Goal: Information Seeking & Learning: Learn about a topic

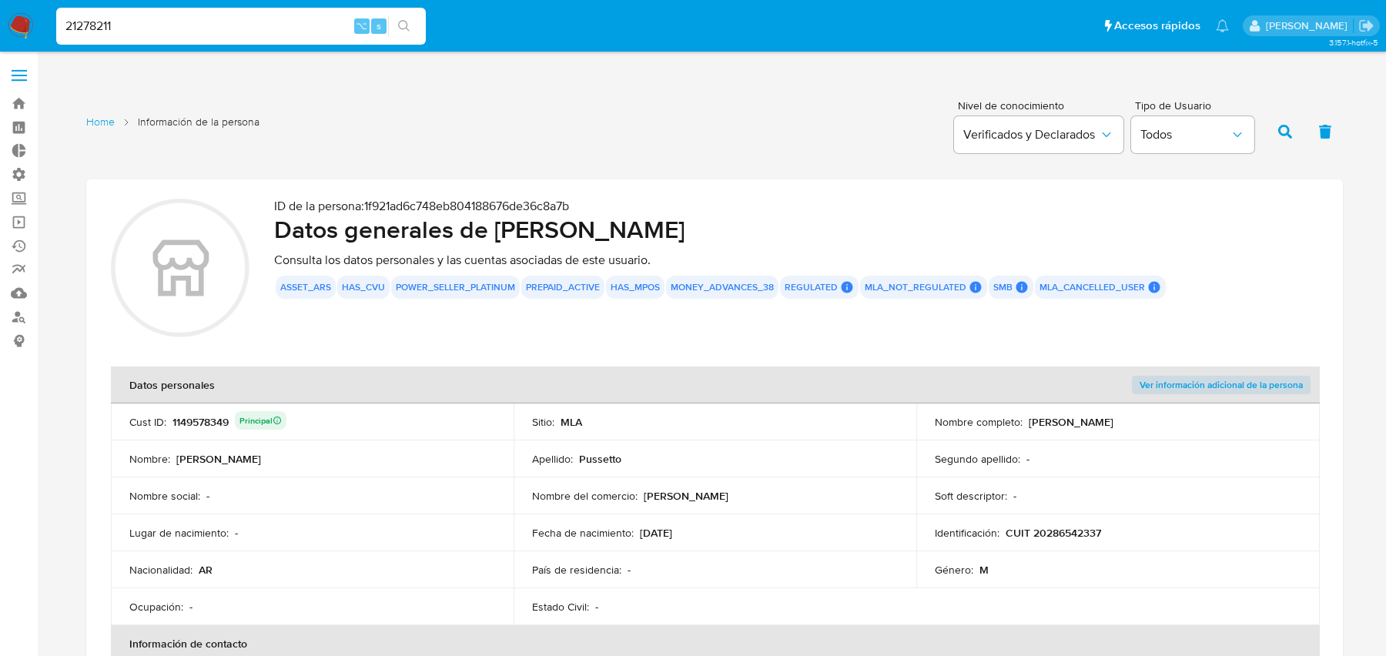
scroll to position [1287, 0]
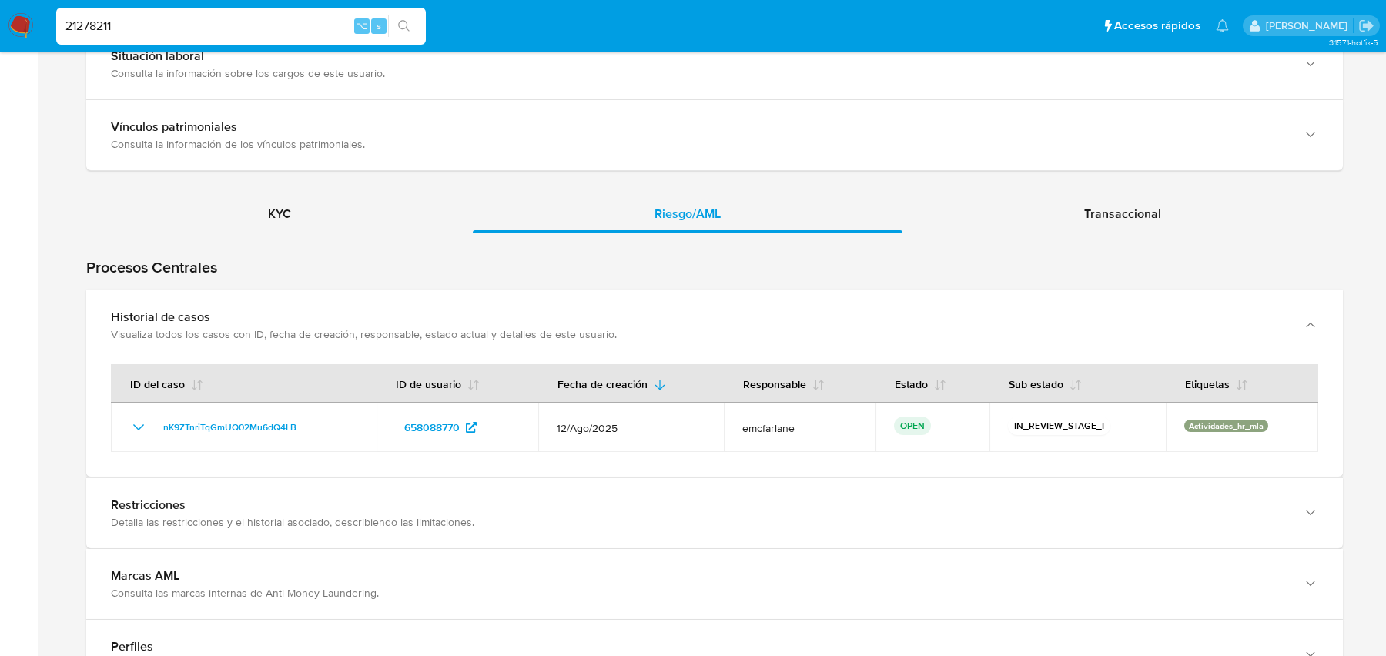
type input "21278211"
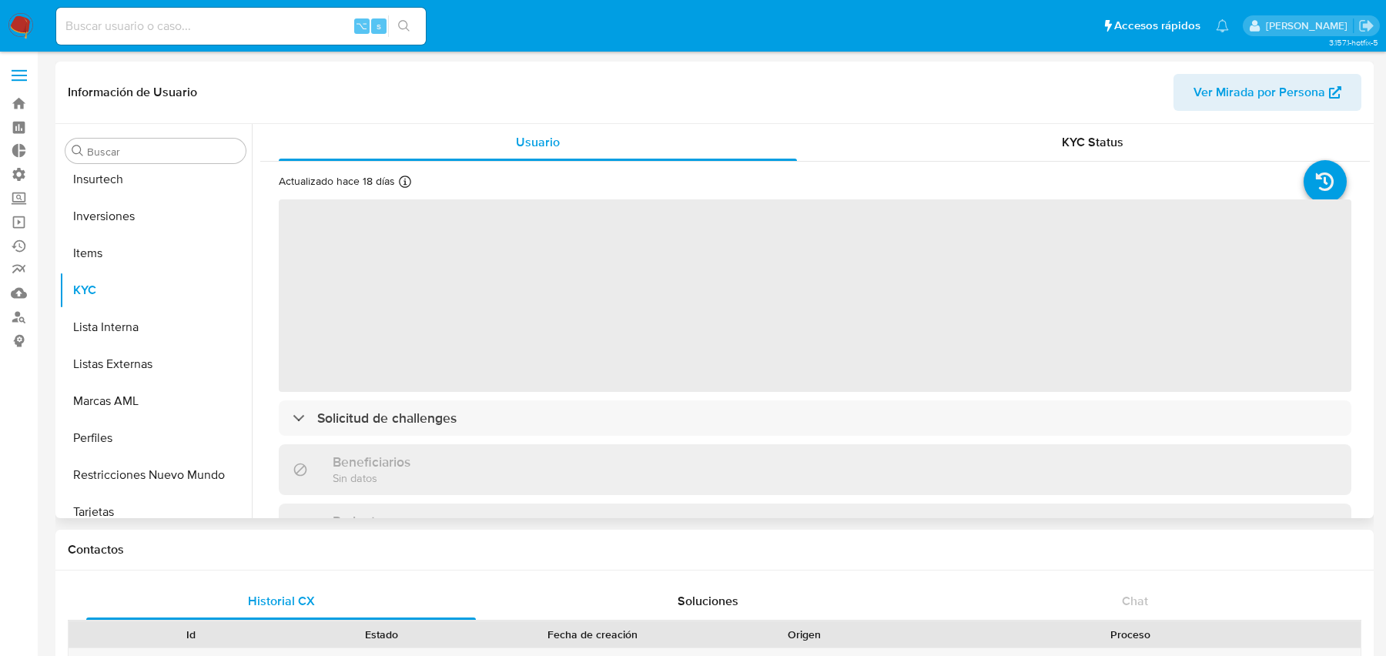
scroll to position [761, 0]
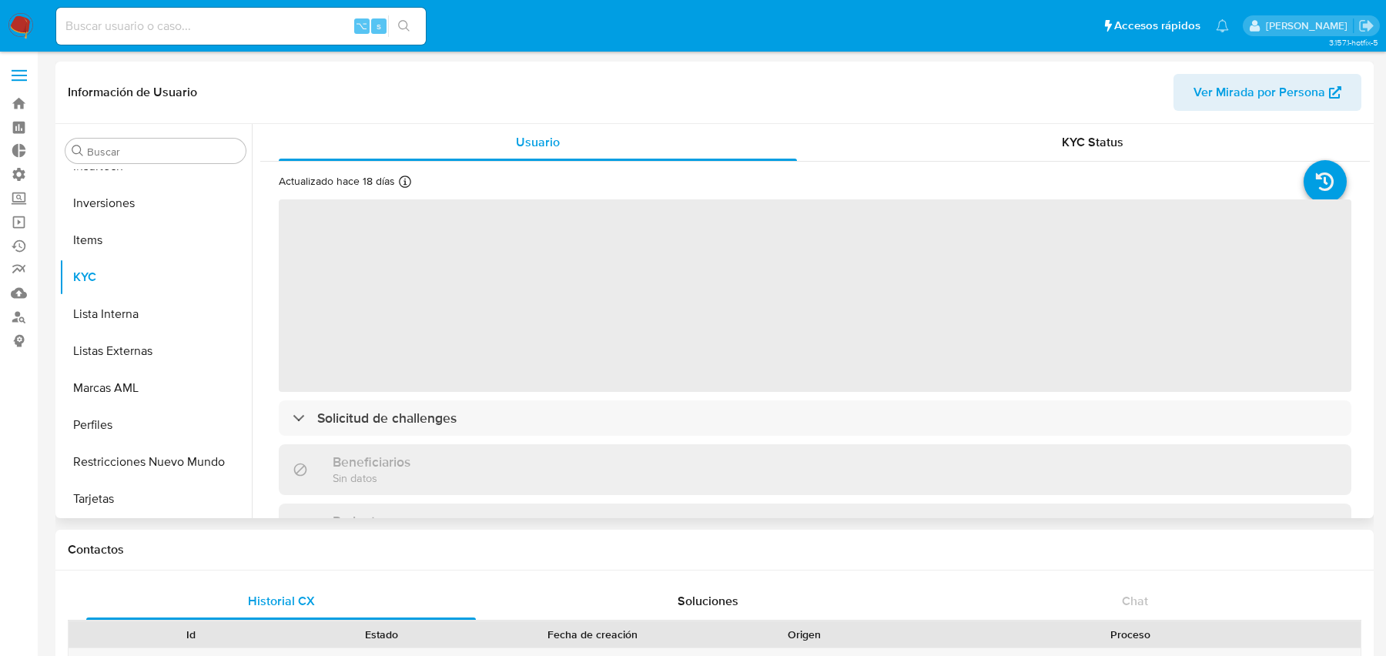
click at [1193, 100] on button "Ver Mirada por Persona" at bounding box center [1267, 92] width 188 height 37
select select "10"
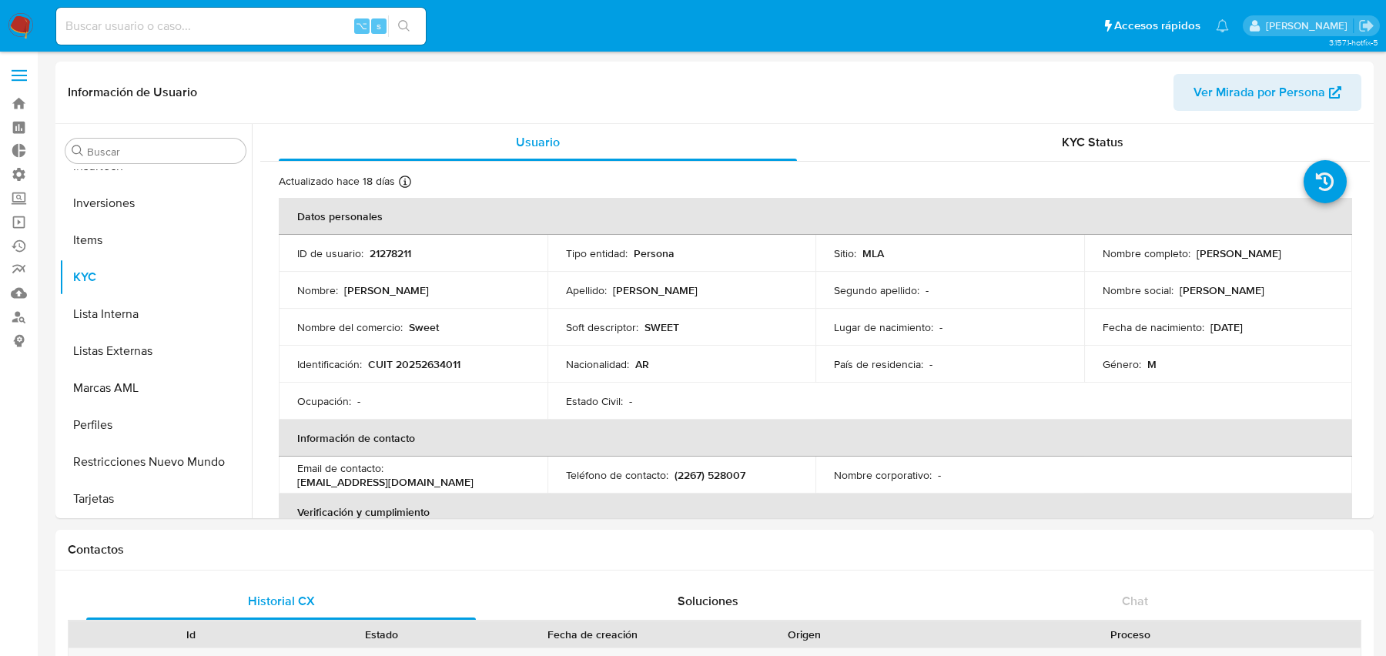
click at [209, 30] on input at bounding box center [241, 26] width 370 height 20
paste input "242386439"
type input "242386439"
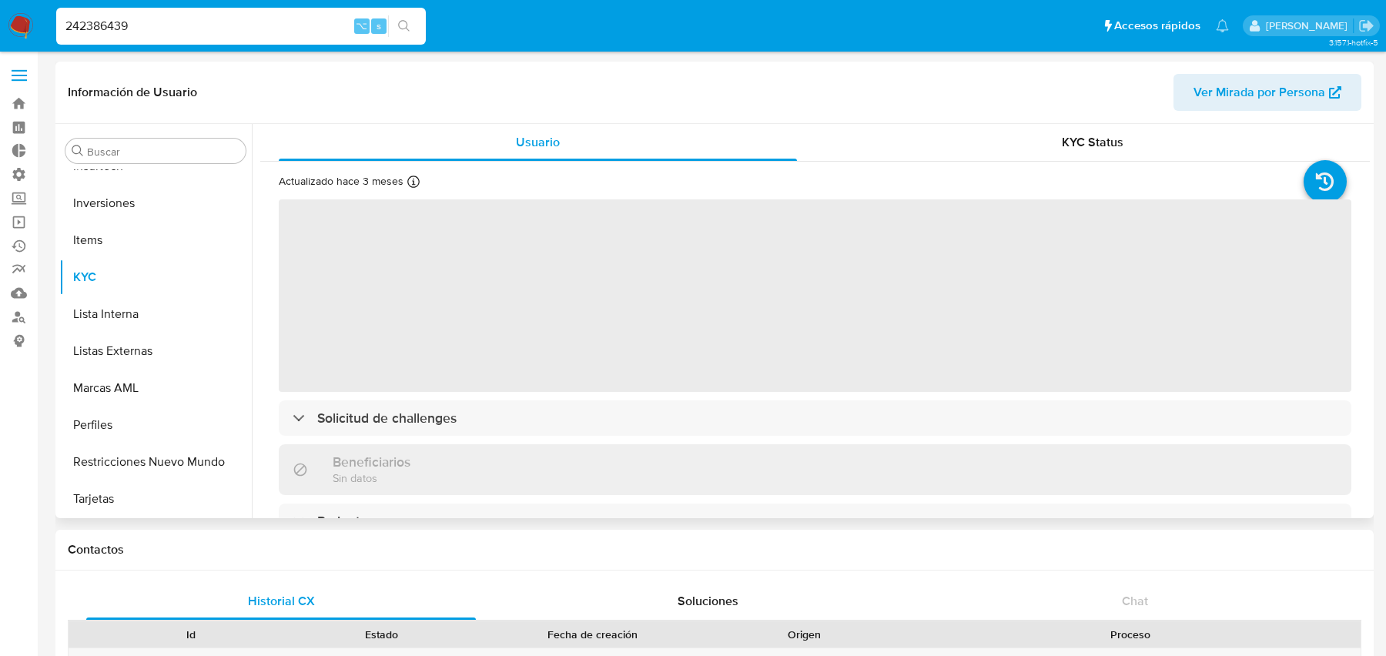
scroll to position [761, 0]
click at [1234, 109] on span "Ver Mirada por Persona" at bounding box center [1259, 92] width 132 height 37
select select "10"
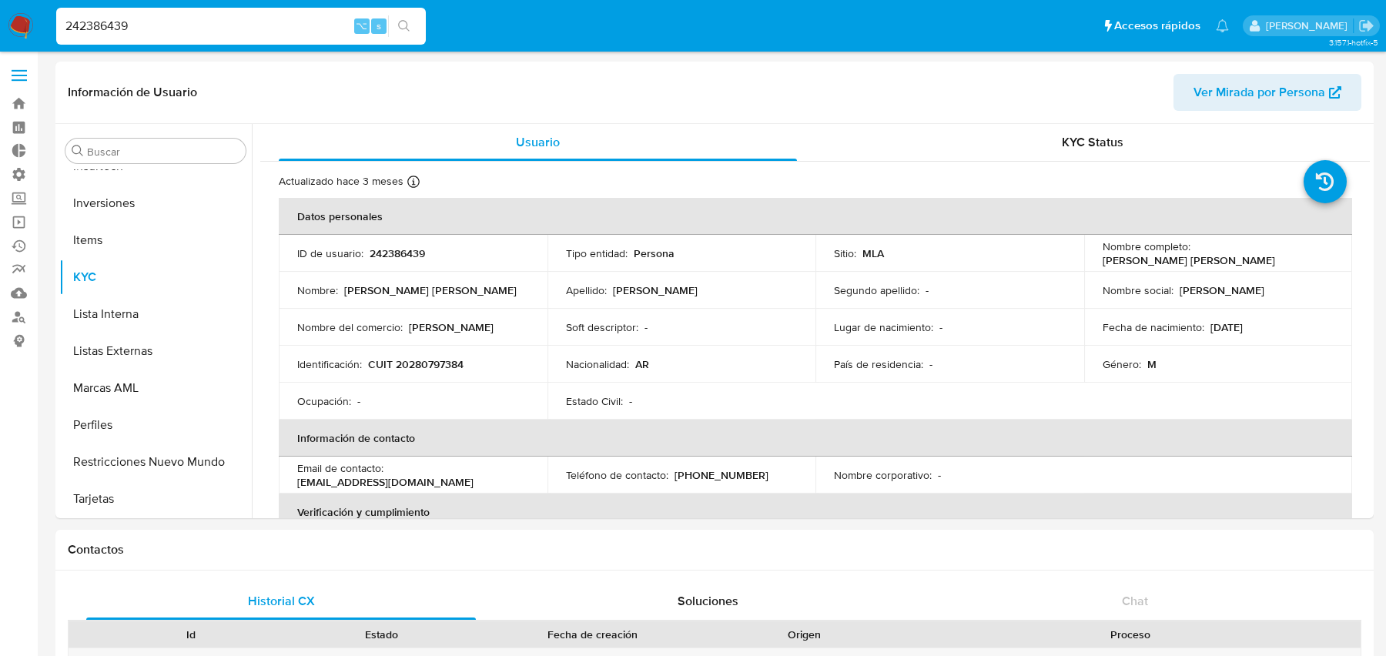
click at [215, 32] on input "242386439" at bounding box center [241, 26] width 370 height 20
paste input "470172656"
type input "470172656"
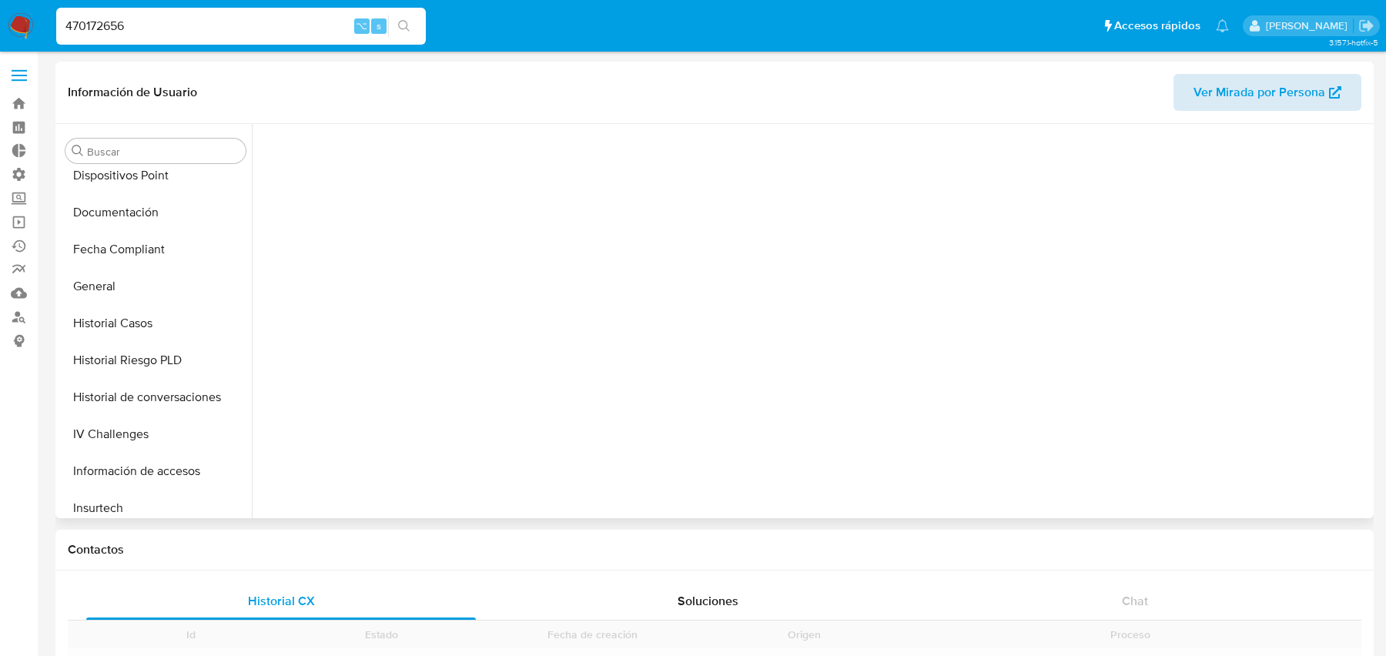
scroll to position [624, 0]
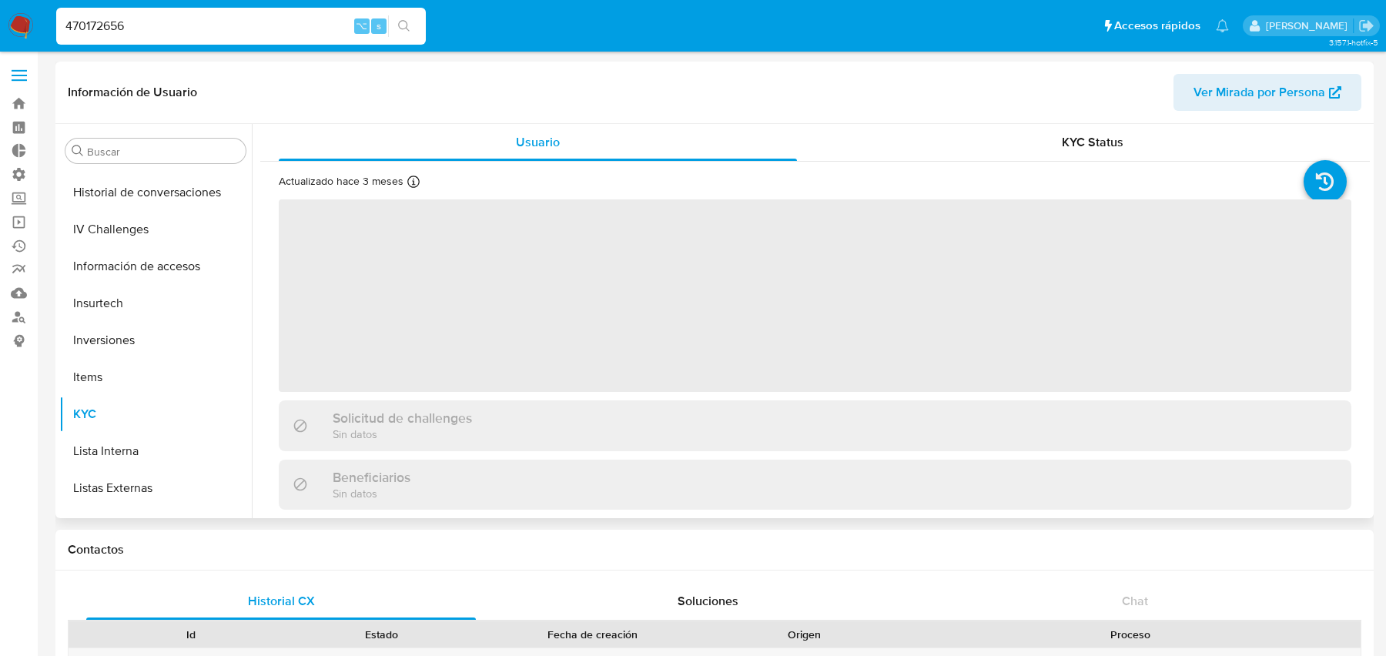
click at [1279, 89] on span "Ver Mirada por Persona" at bounding box center [1259, 92] width 132 height 37
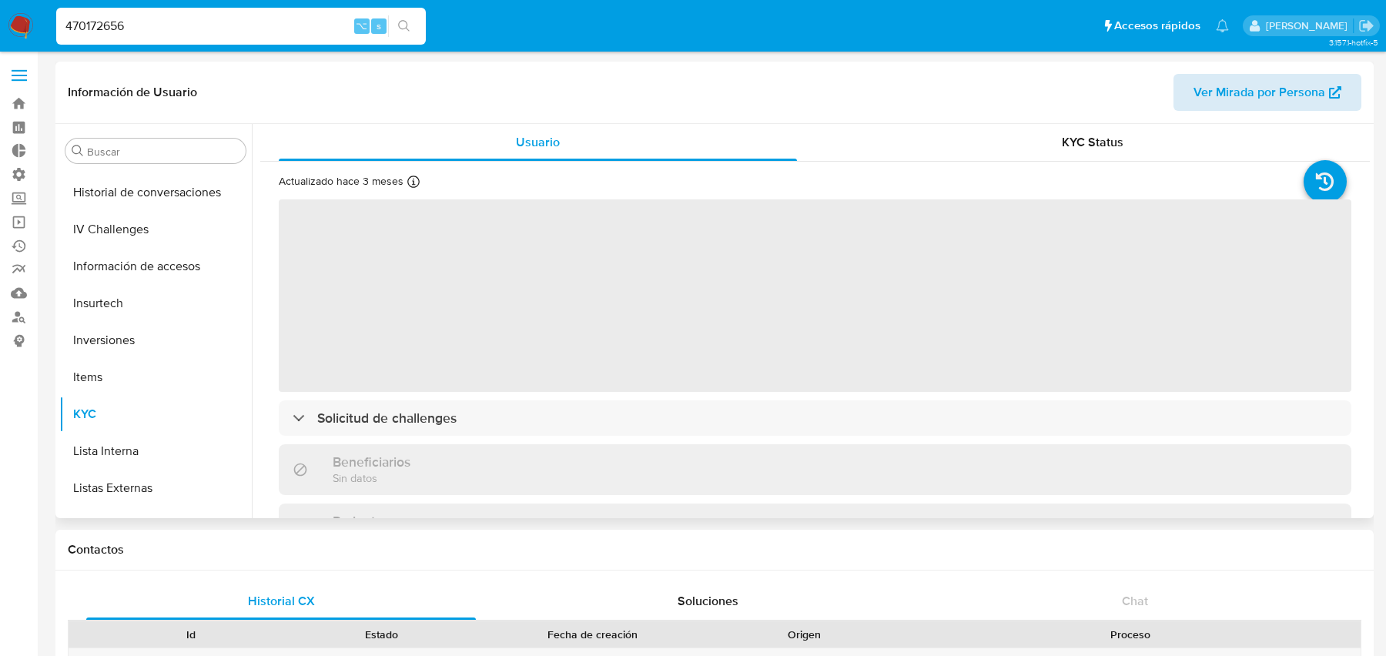
select select "10"
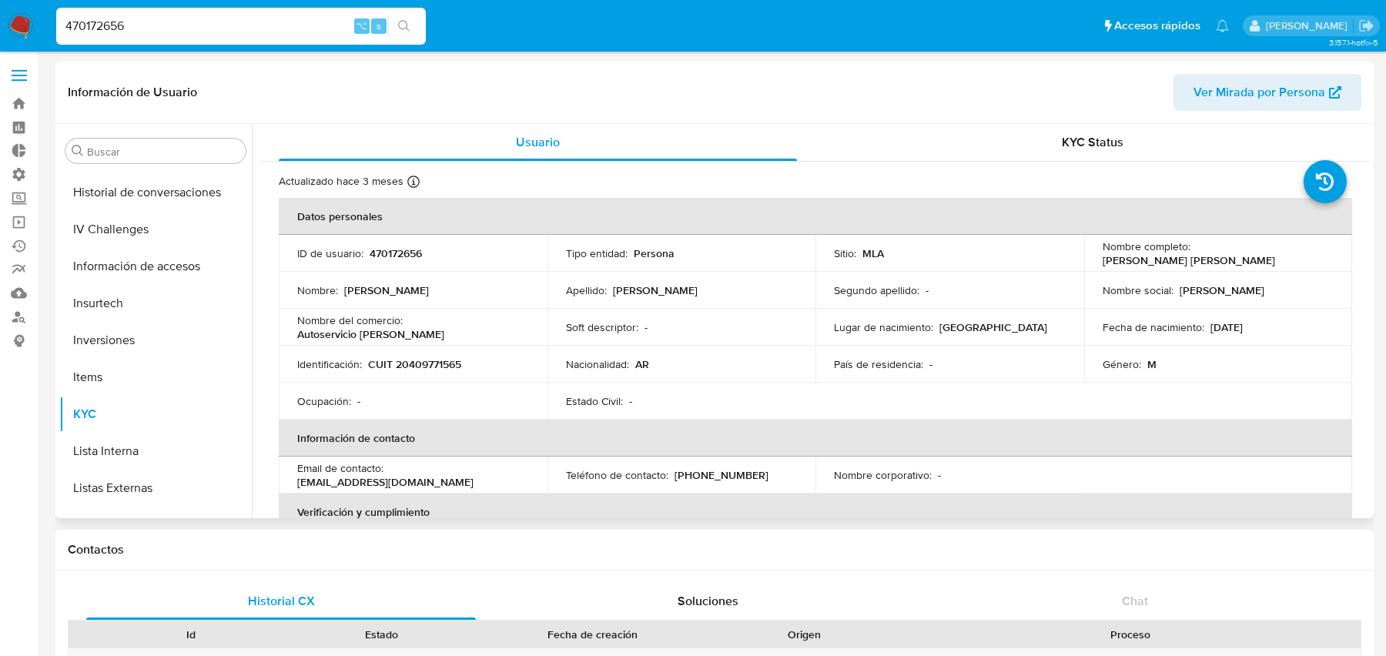
scroll to position [761, 0]
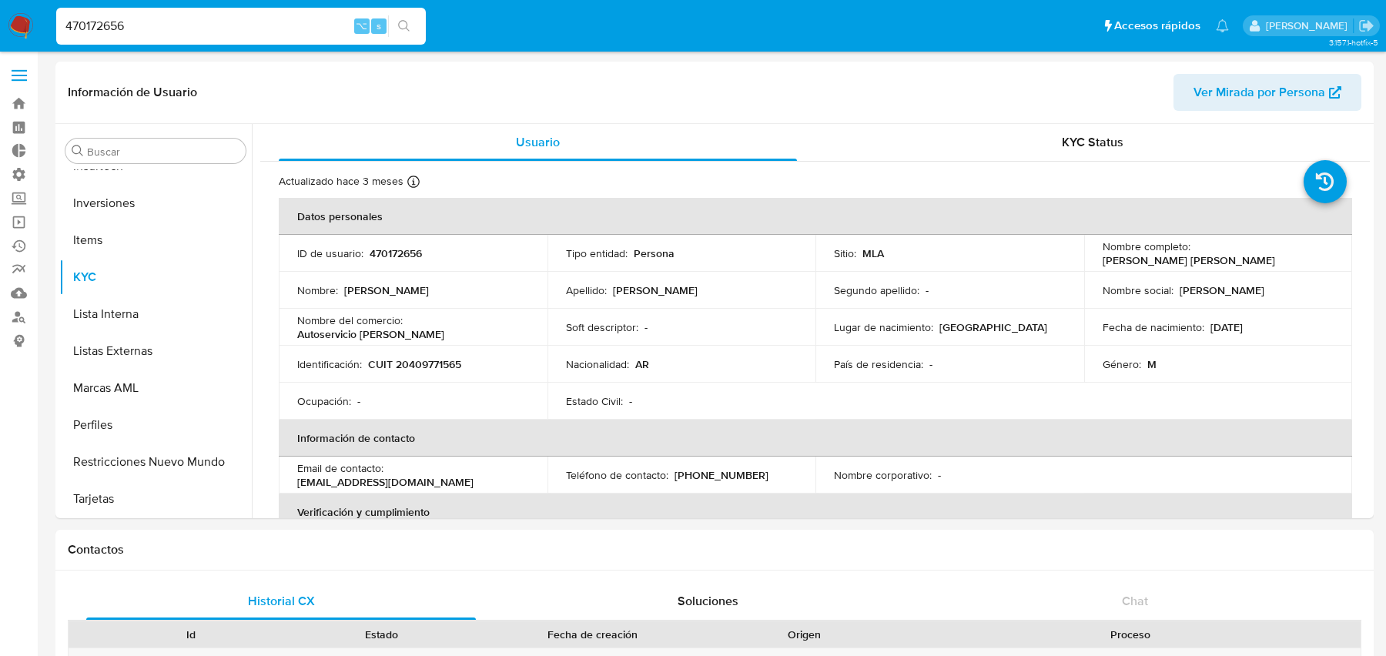
click at [226, 18] on input "470172656" at bounding box center [241, 26] width 370 height 20
paste input "57135240"
type input "57135240"
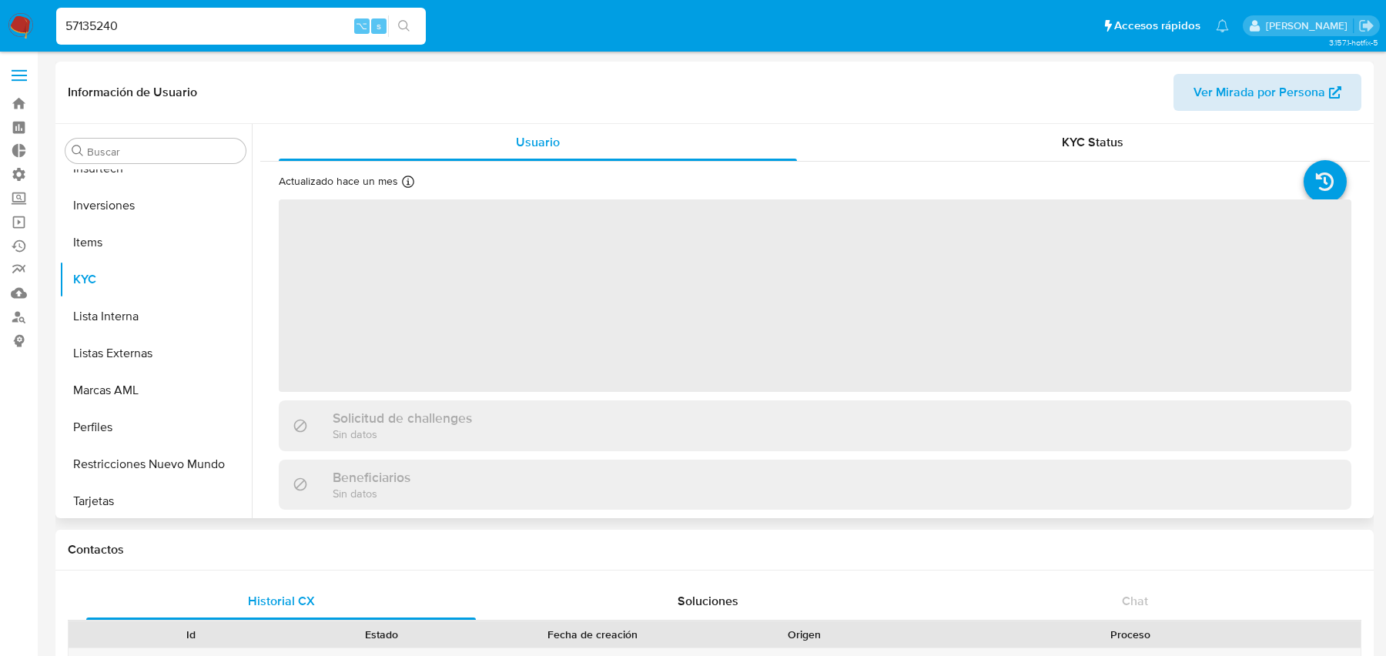
scroll to position [761, 0]
click at [1238, 91] on span "Ver Mirada por Persona" at bounding box center [1259, 92] width 132 height 37
select select "10"
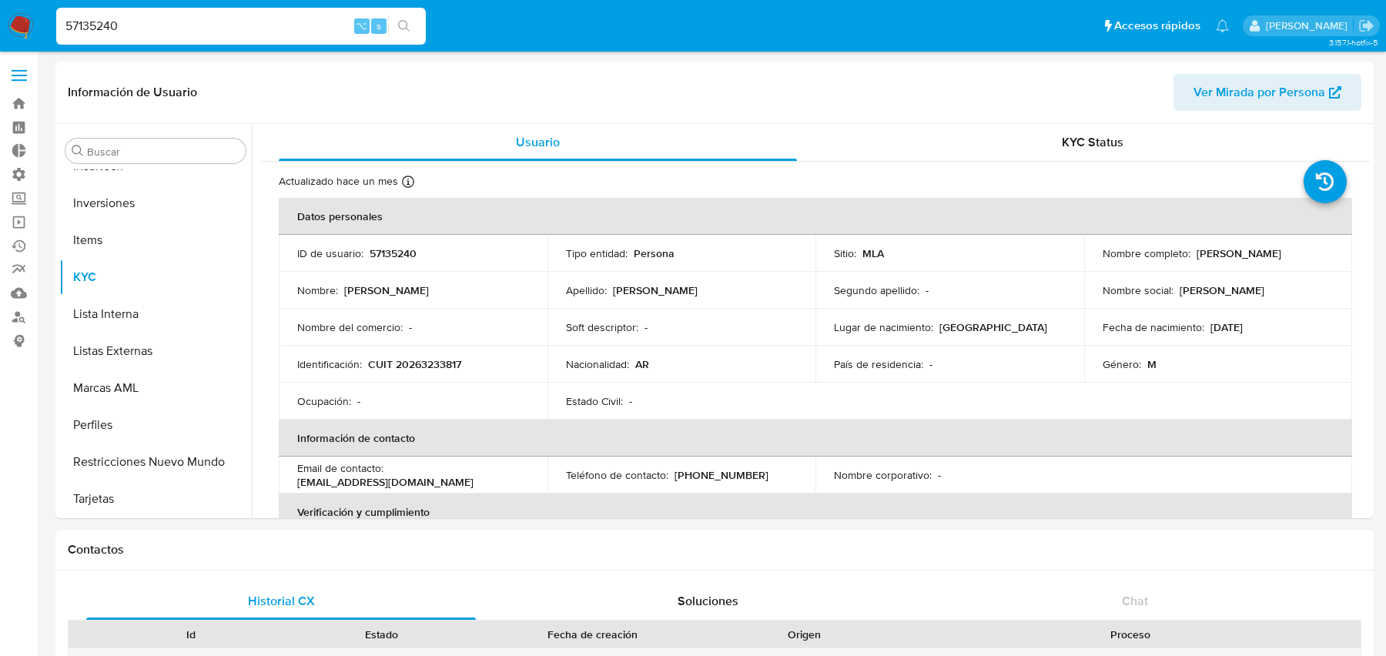
click at [249, 19] on input "57135240" at bounding box center [241, 26] width 370 height 20
paste input "6590235"
type input "6590235"
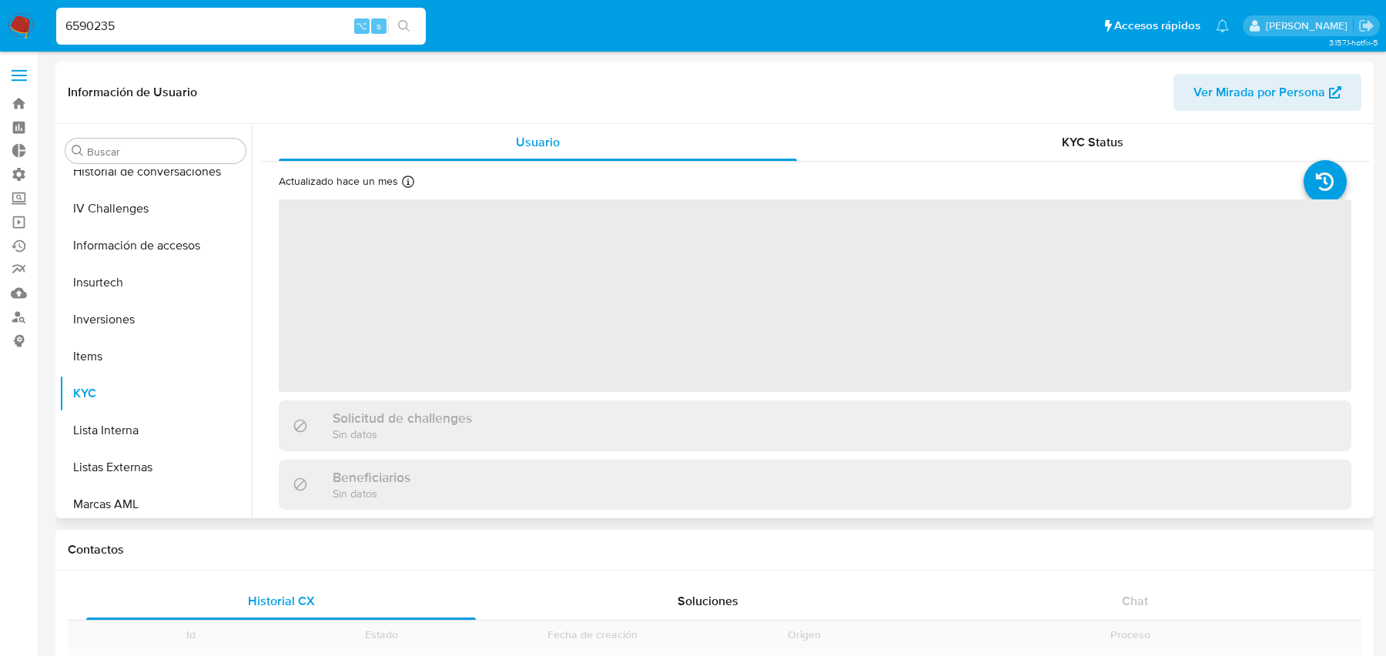
scroll to position [724, 0]
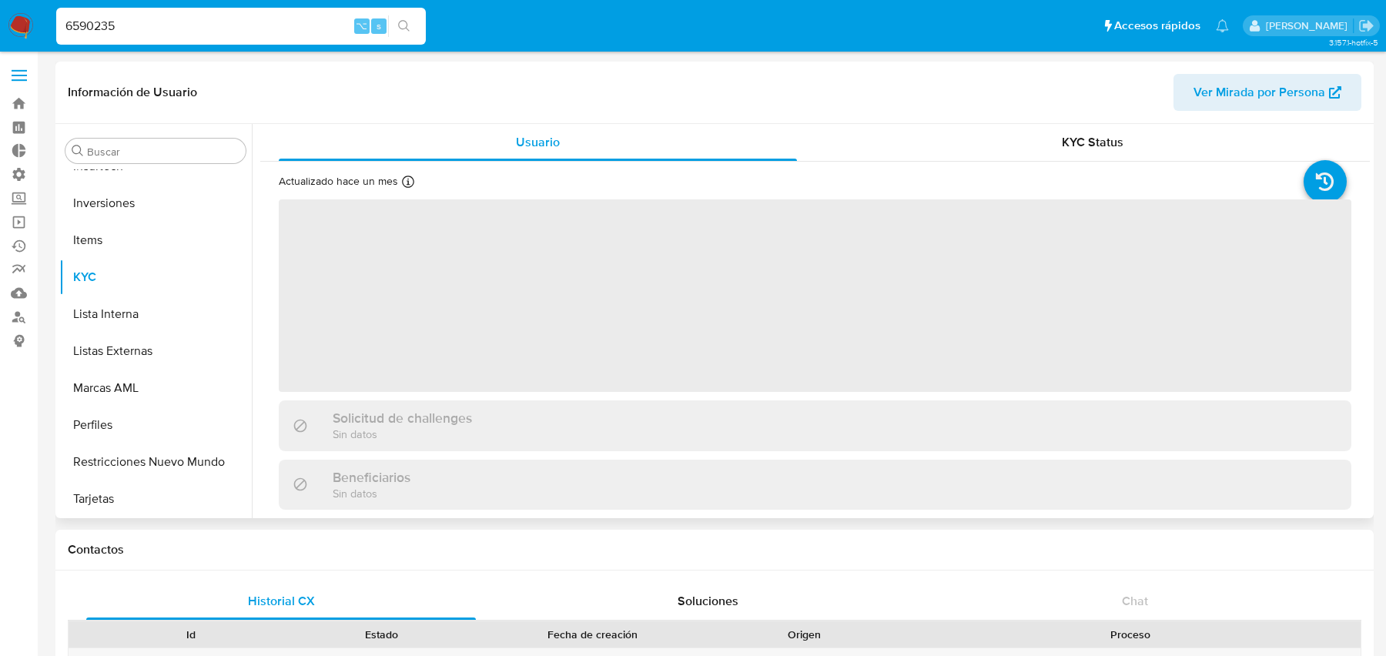
click at [1309, 87] on span "Ver Mirada por Persona" at bounding box center [1259, 92] width 132 height 37
select select "10"
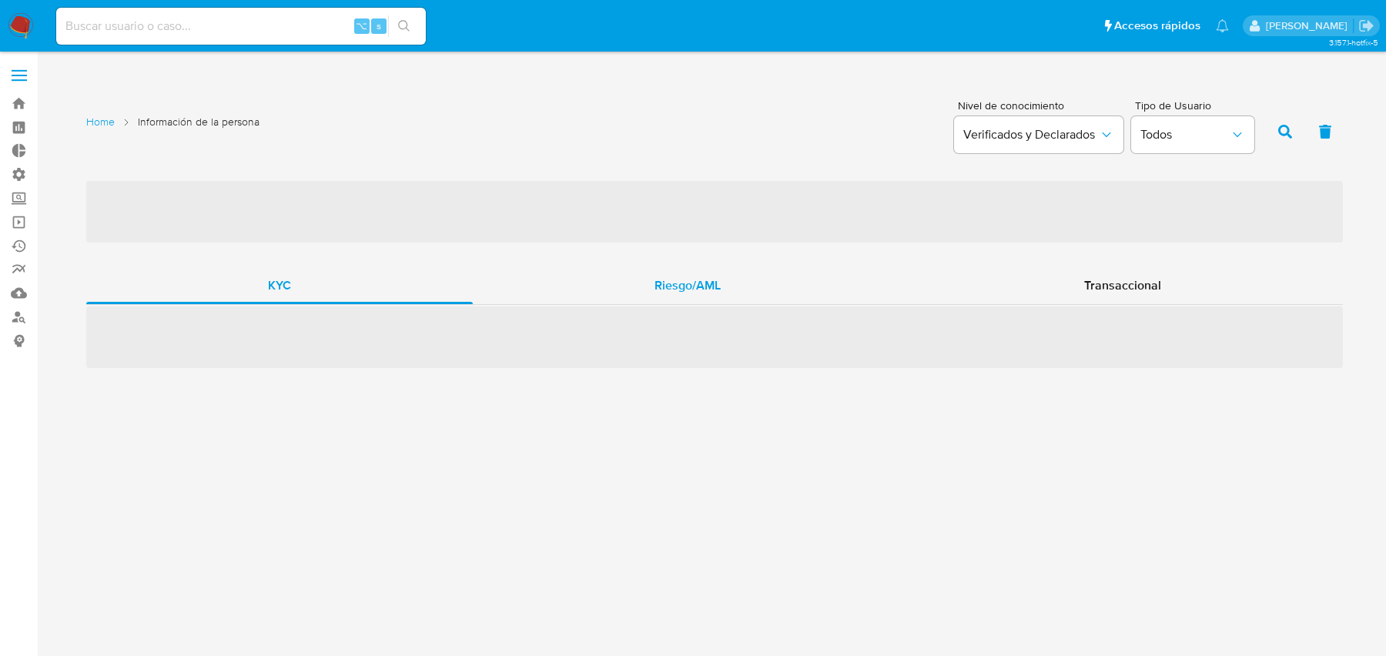
click at [680, 282] on span "Riesgo/AML" at bounding box center [687, 285] width 66 height 18
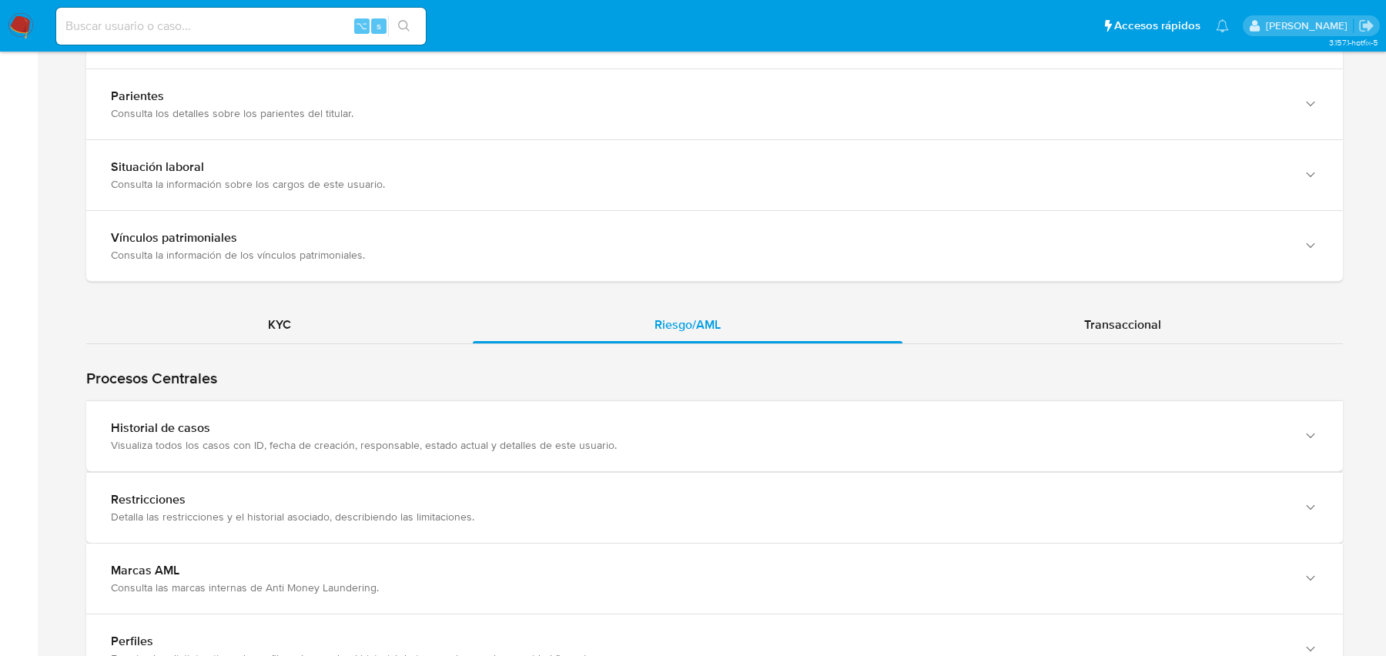
scroll to position [1273, 0]
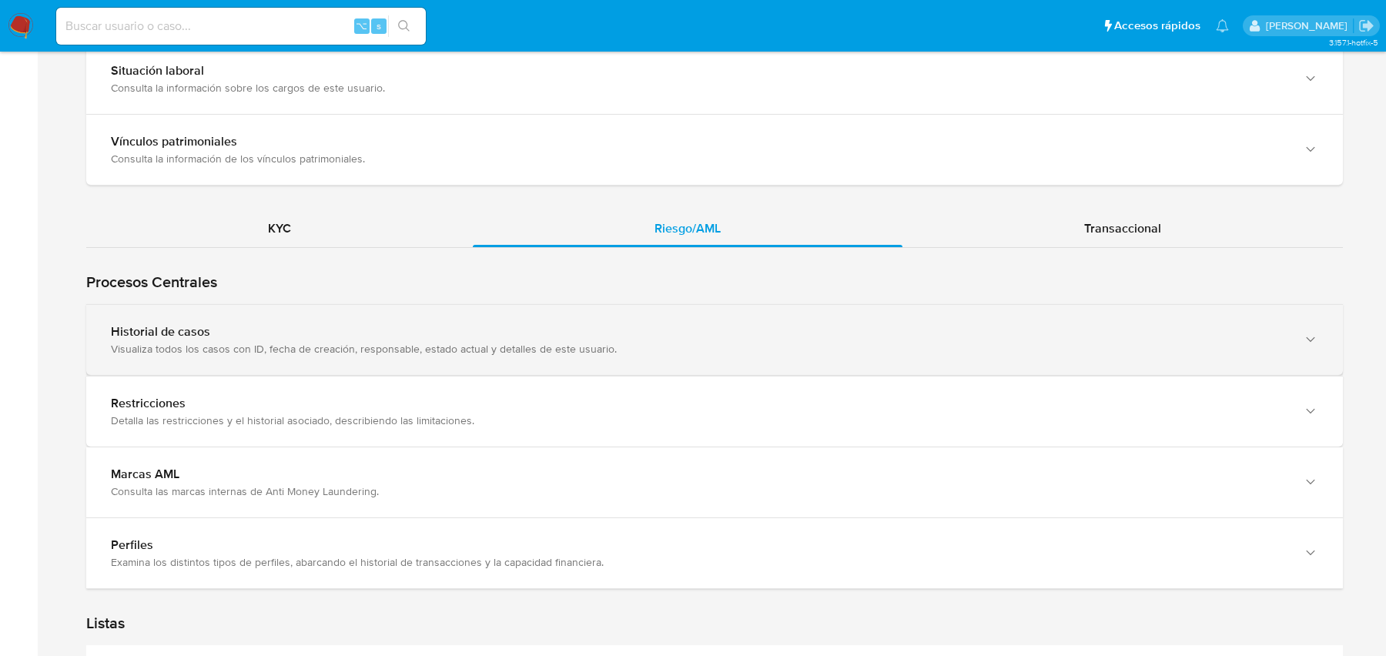
click at [711, 355] on div "Historial de casos Visualiza todos los casos con ID, fecha de creación, respons…" at bounding box center [714, 340] width 1257 height 70
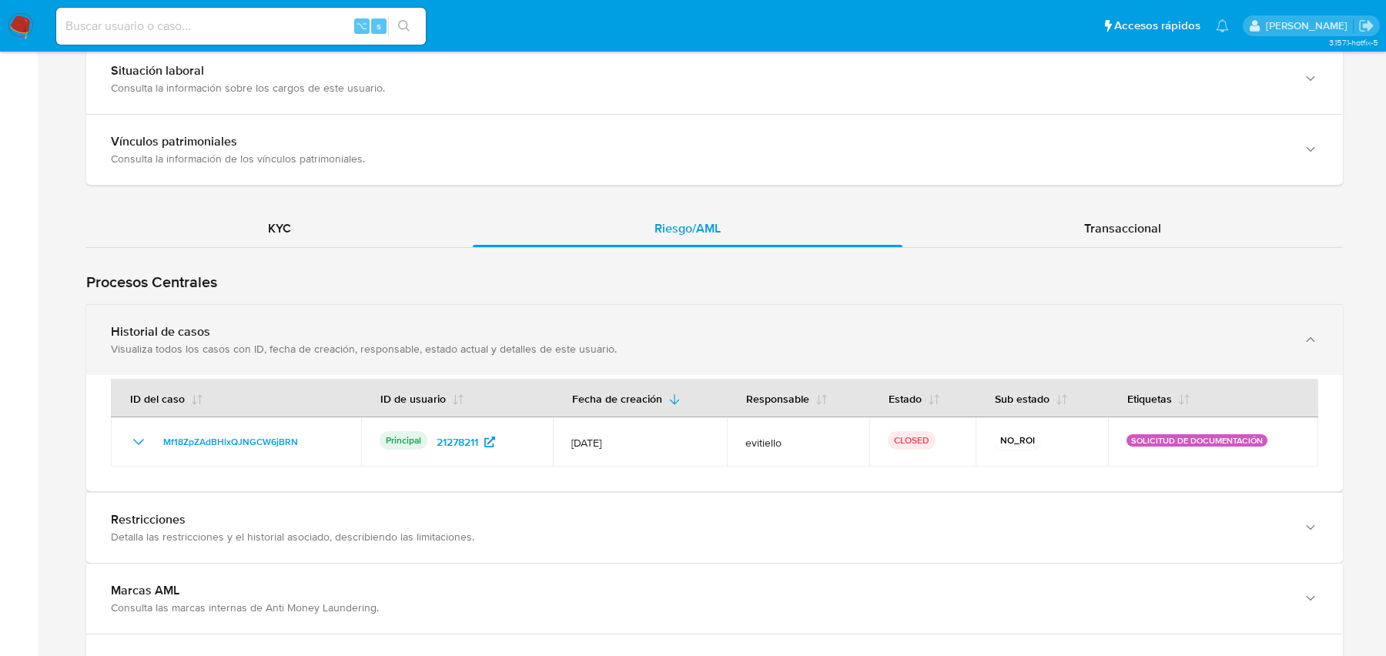
scroll to position [1297, 0]
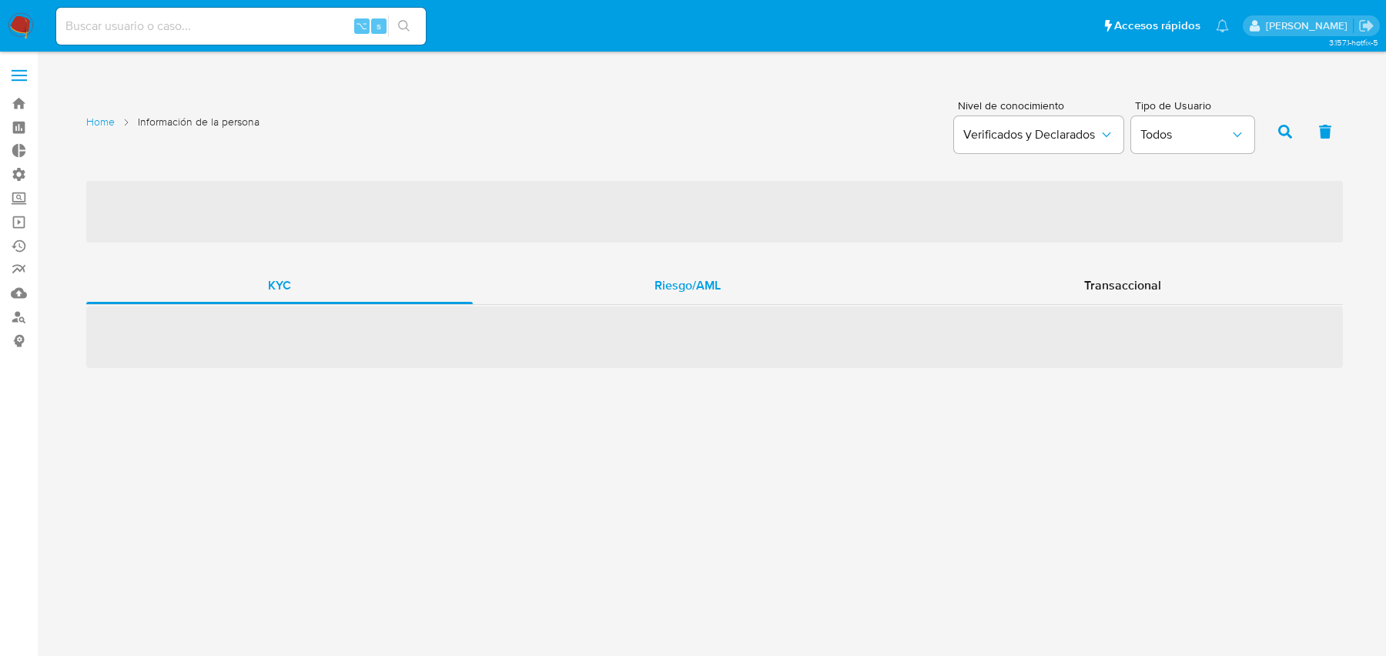
click at [625, 289] on div "Riesgo/AML" at bounding box center [688, 285] width 430 height 37
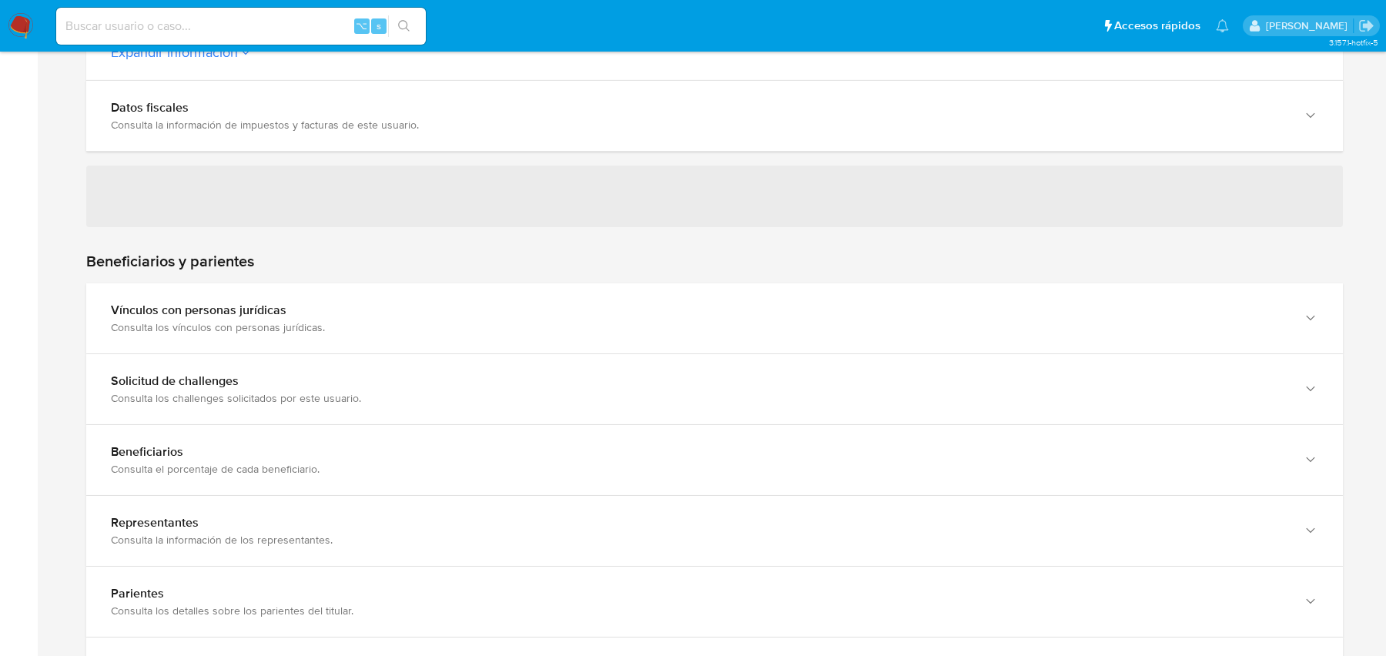
scroll to position [1390, 0]
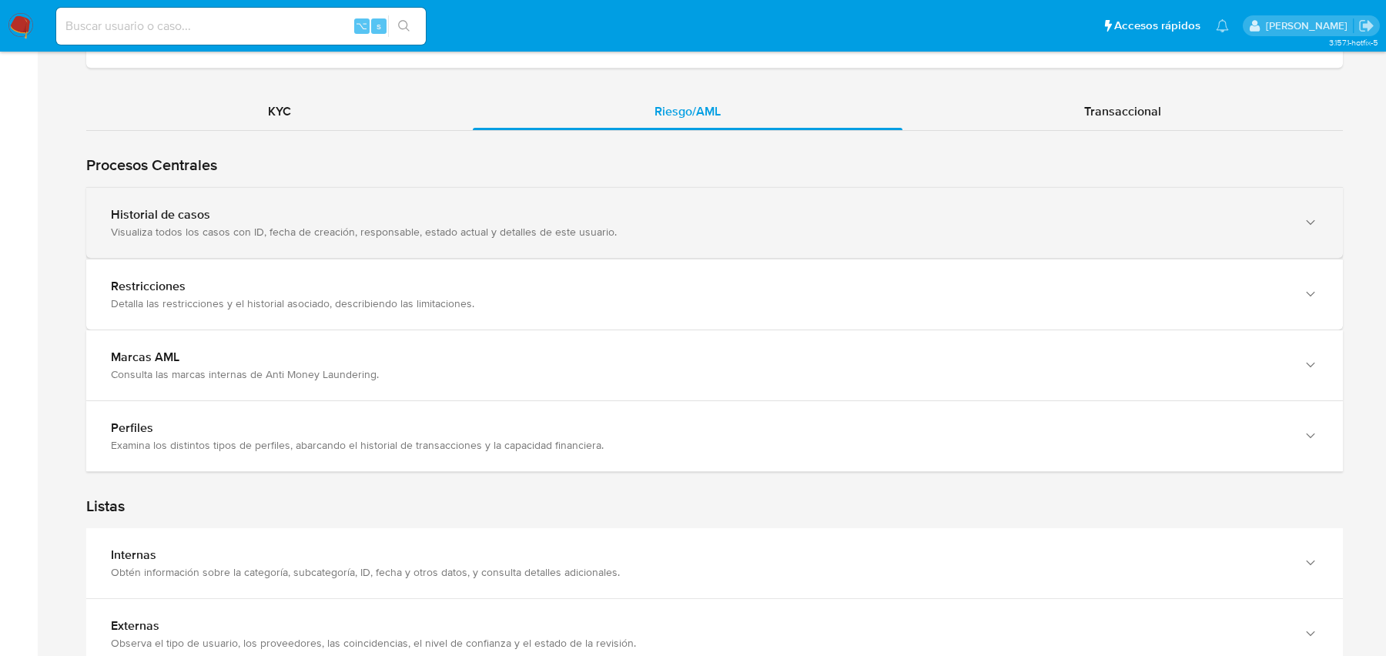
click at [651, 233] on div "Visualiza todos los casos con ID, fecha de creación, responsable, estado actual…" at bounding box center [699, 232] width 1176 height 14
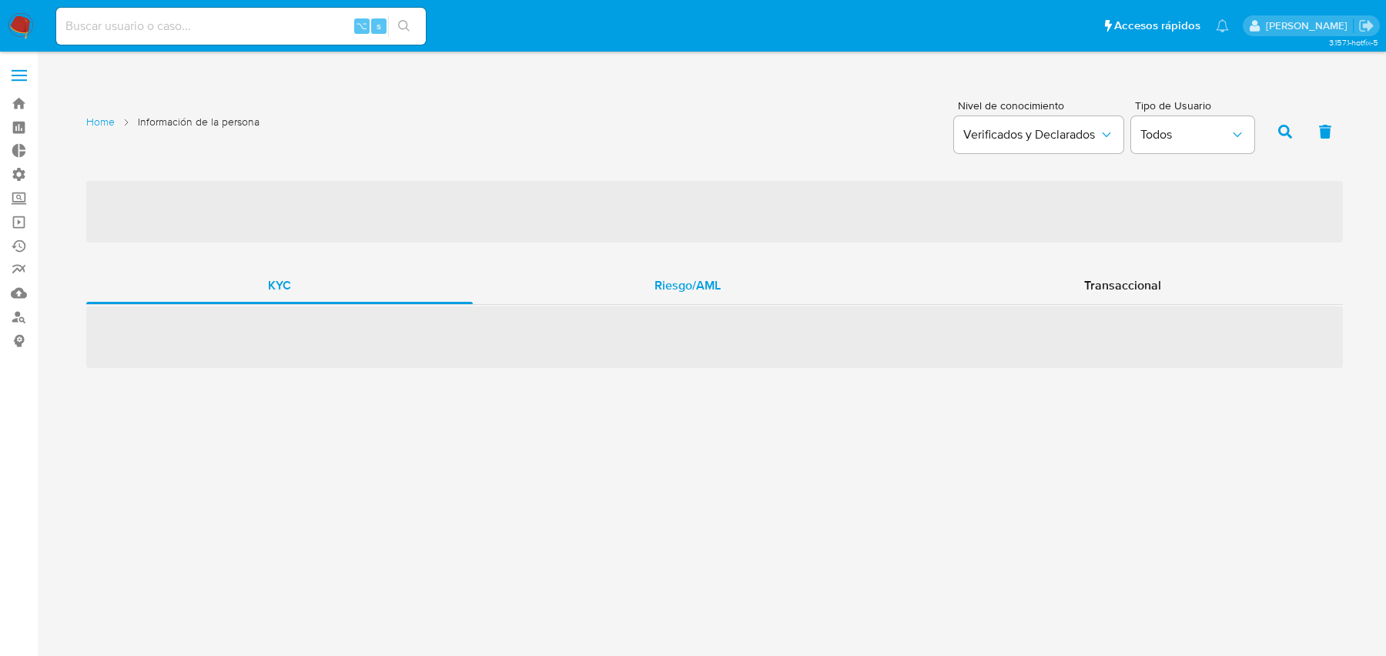
click at [721, 282] on span "Riesgo/AML" at bounding box center [687, 285] width 66 height 18
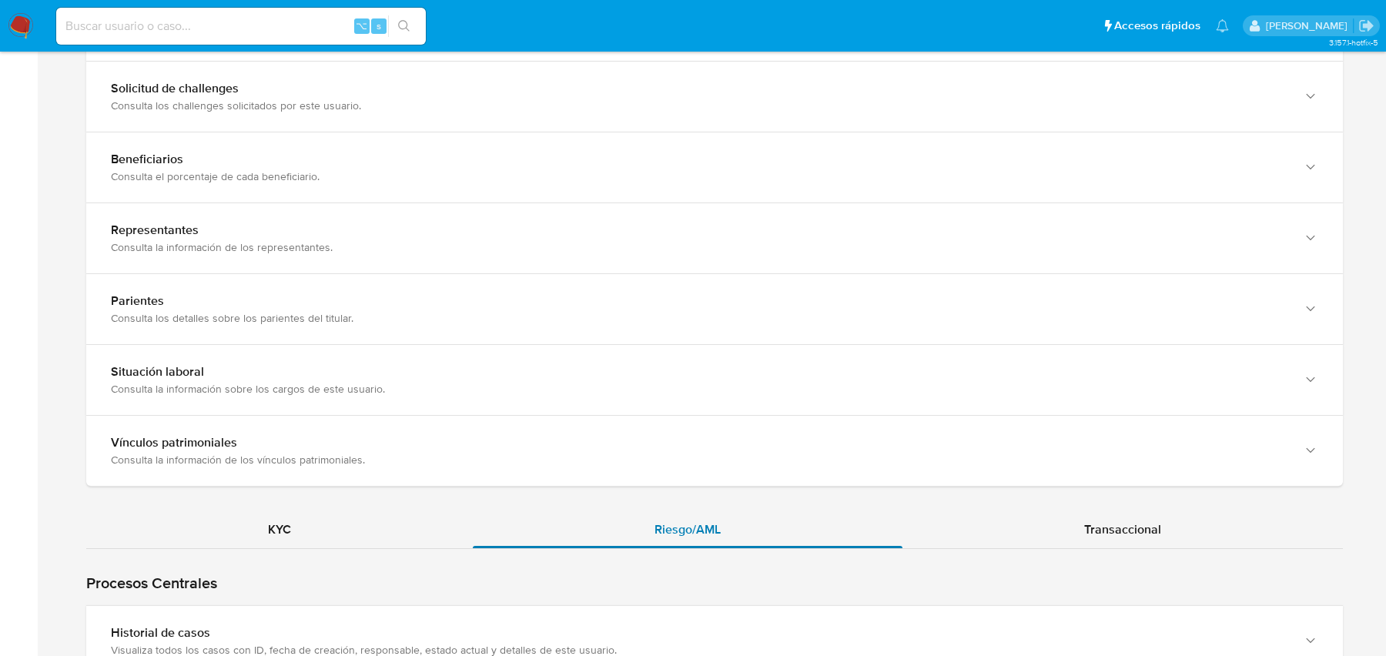
scroll to position [1240, 0]
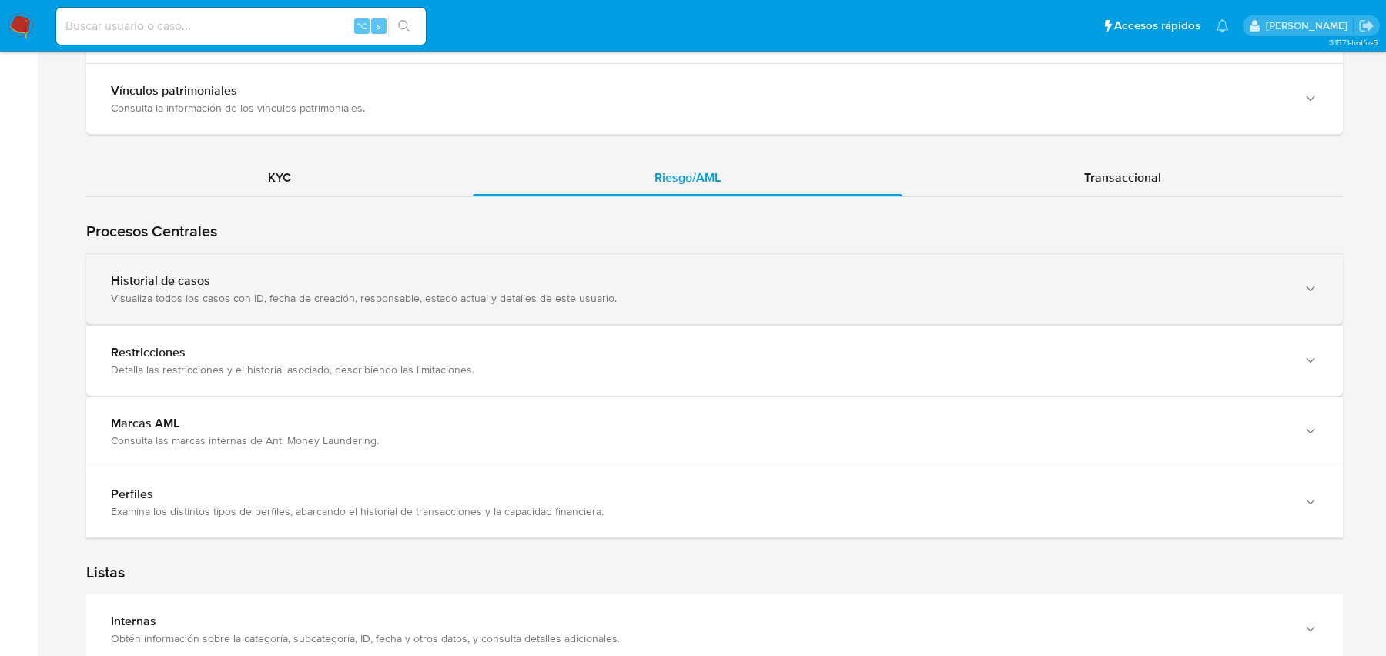
click at [662, 324] on div "Historial de casos Visualiza todos los casos con ID, fecha de creación, respons…" at bounding box center [714, 289] width 1257 height 70
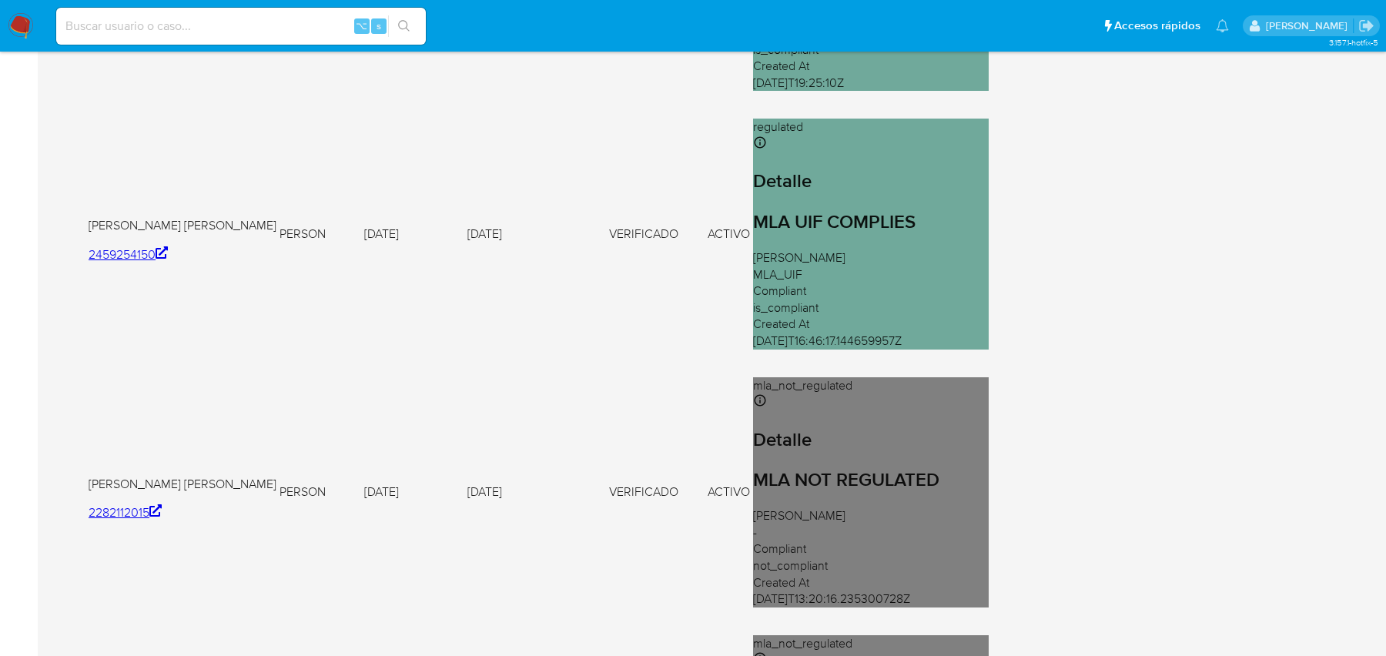
scroll to position [1375, 0]
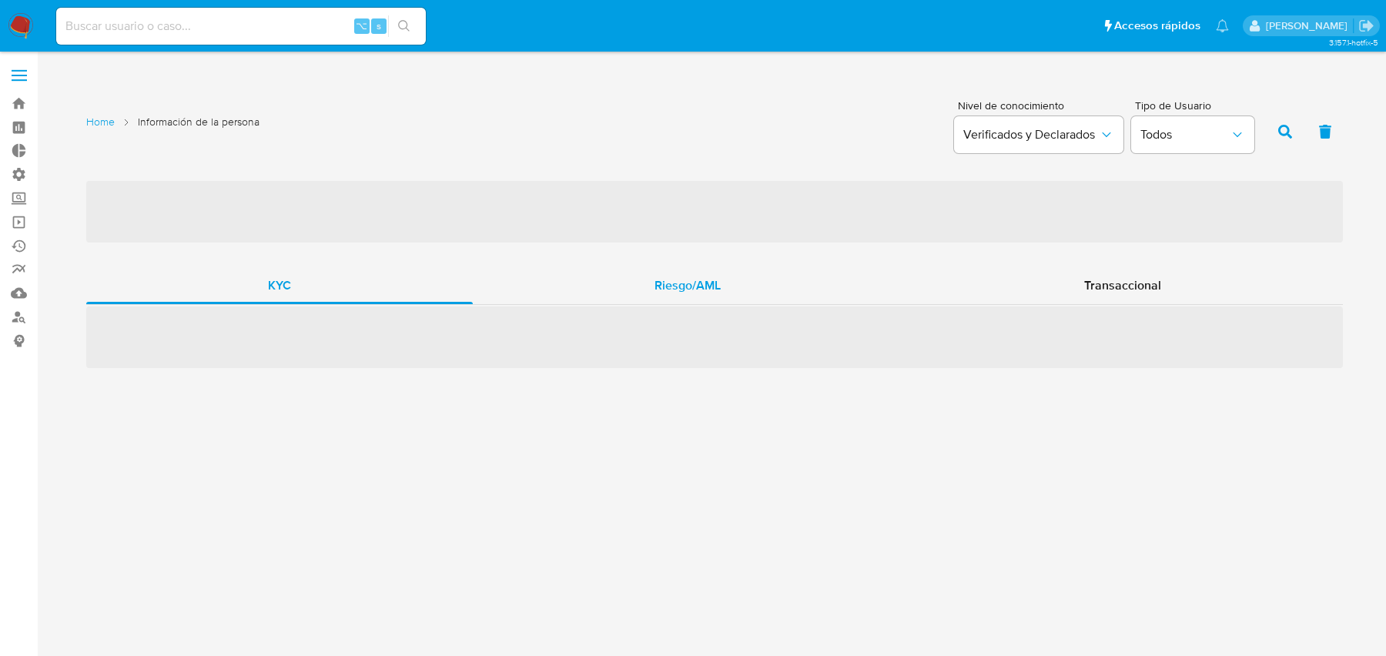
click at [638, 273] on div "Riesgo/AML" at bounding box center [688, 285] width 430 height 37
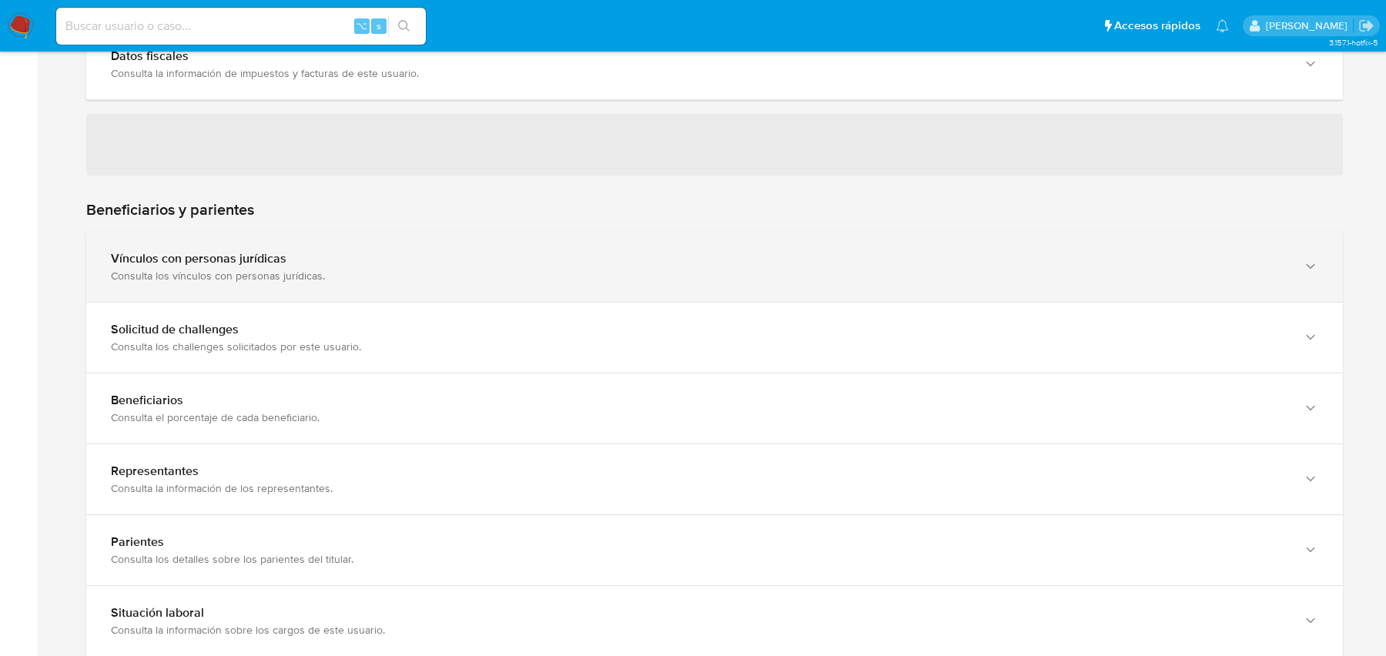
click at [503, 259] on div "Vínculos con personas jurídicas" at bounding box center [699, 258] width 1176 height 15
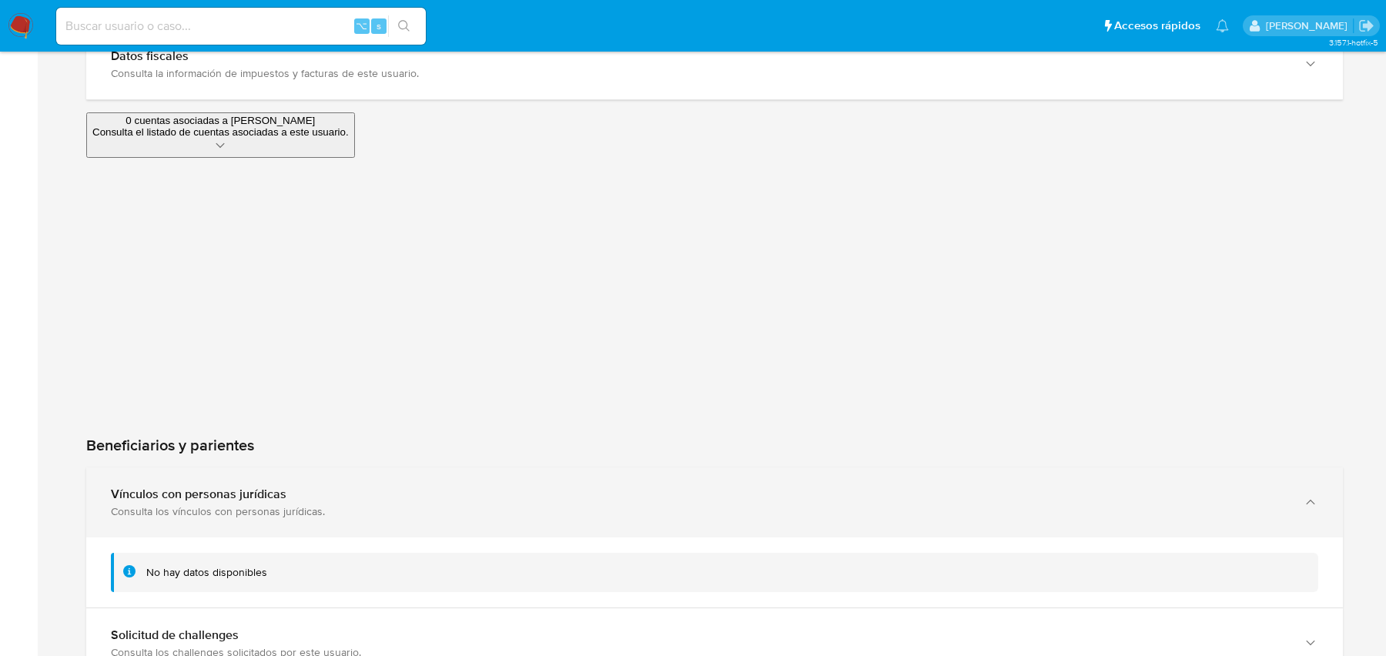
scroll to position [1395, 0]
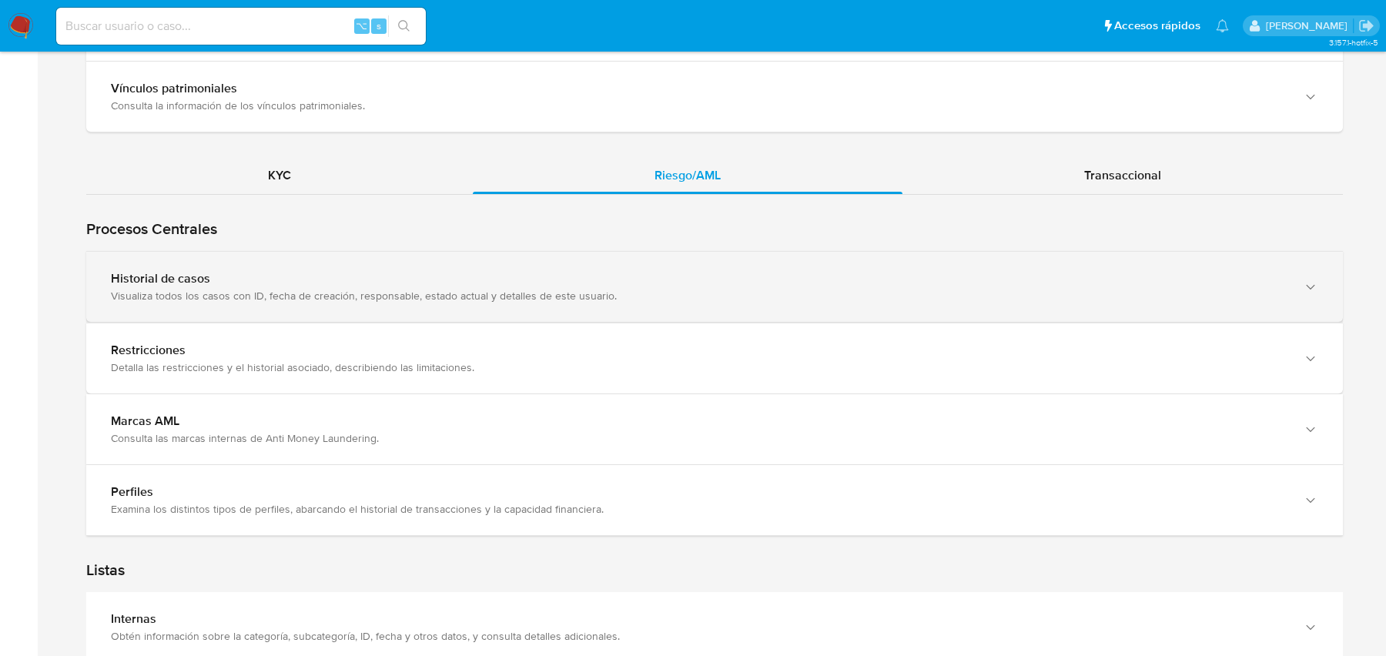
click at [460, 283] on div "Historial de casos Visualiza todos los casos con ID, fecha de creación, respons…" at bounding box center [699, 287] width 1176 height 32
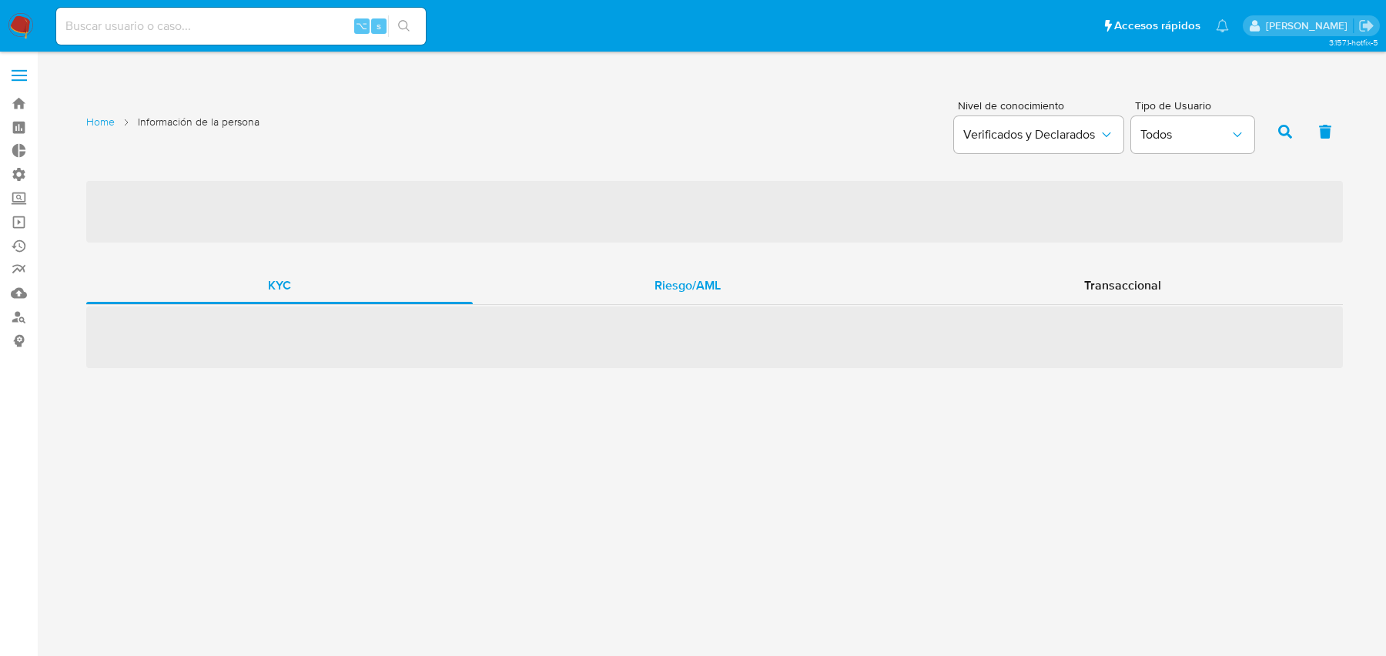
click at [645, 302] on div "Riesgo/AML" at bounding box center [688, 285] width 430 height 37
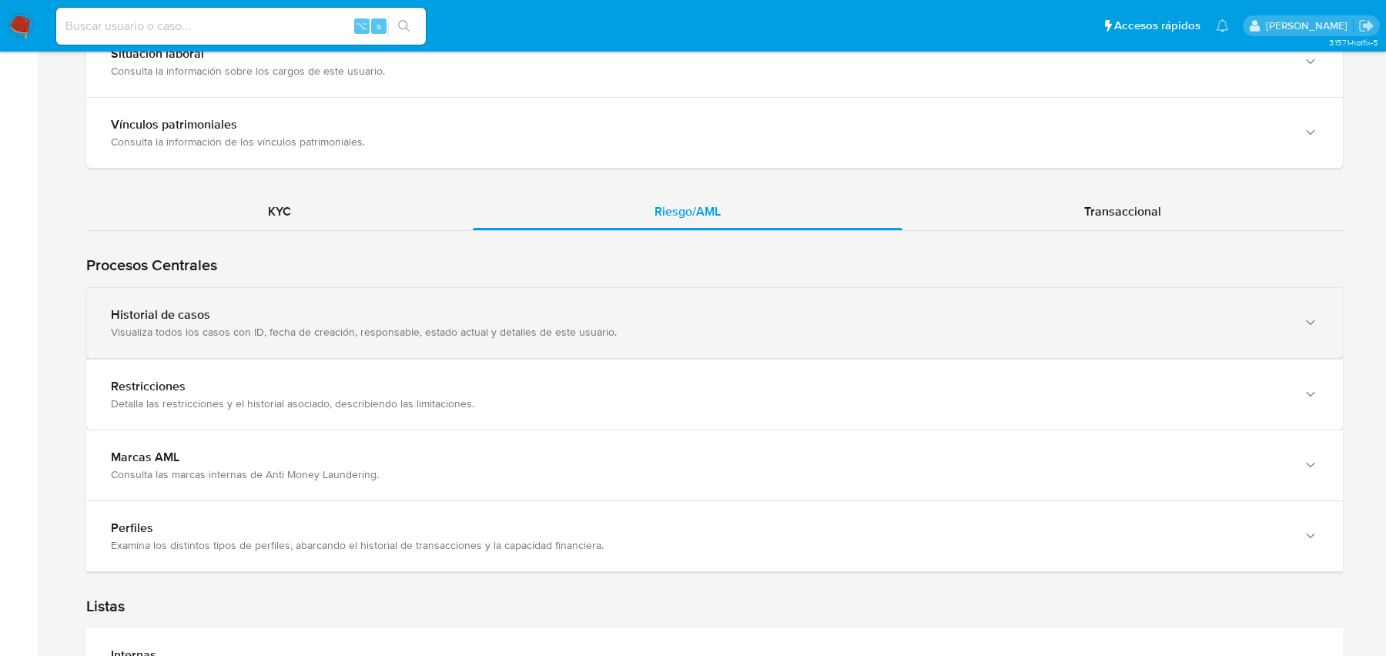
click at [578, 307] on div "Historial de casos" at bounding box center [699, 314] width 1176 height 15
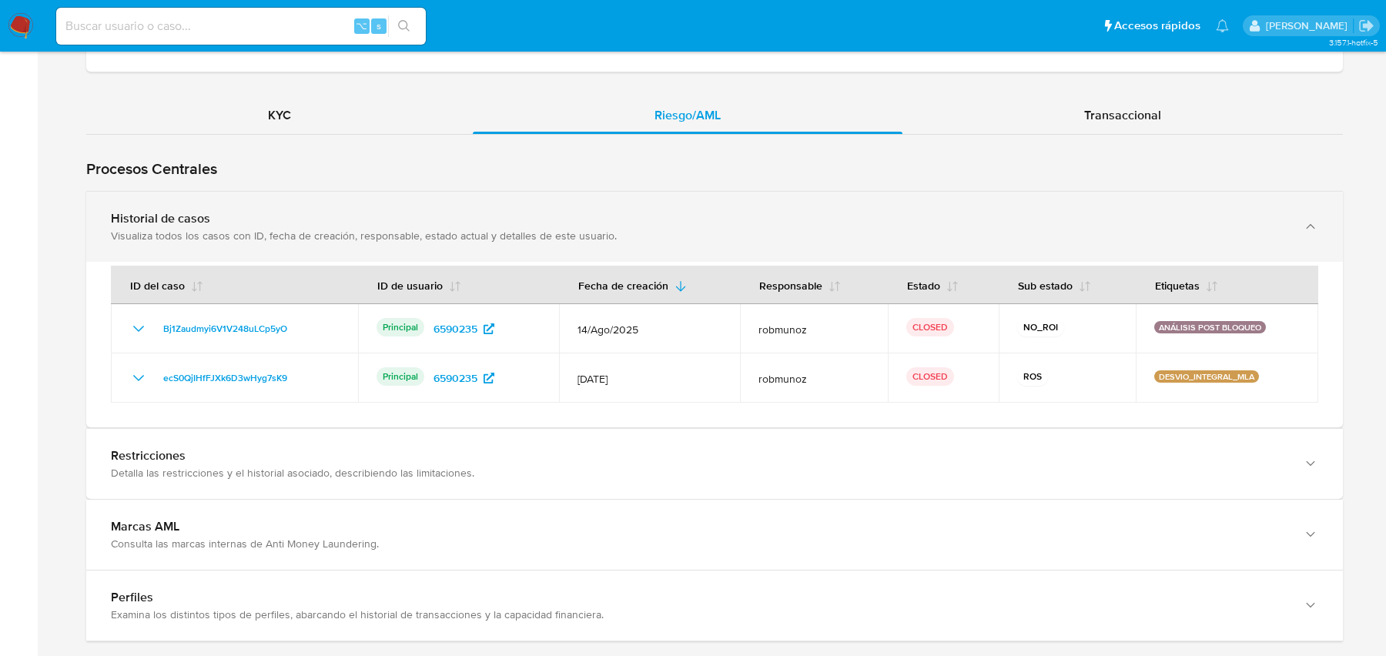
scroll to position [1394, 0]
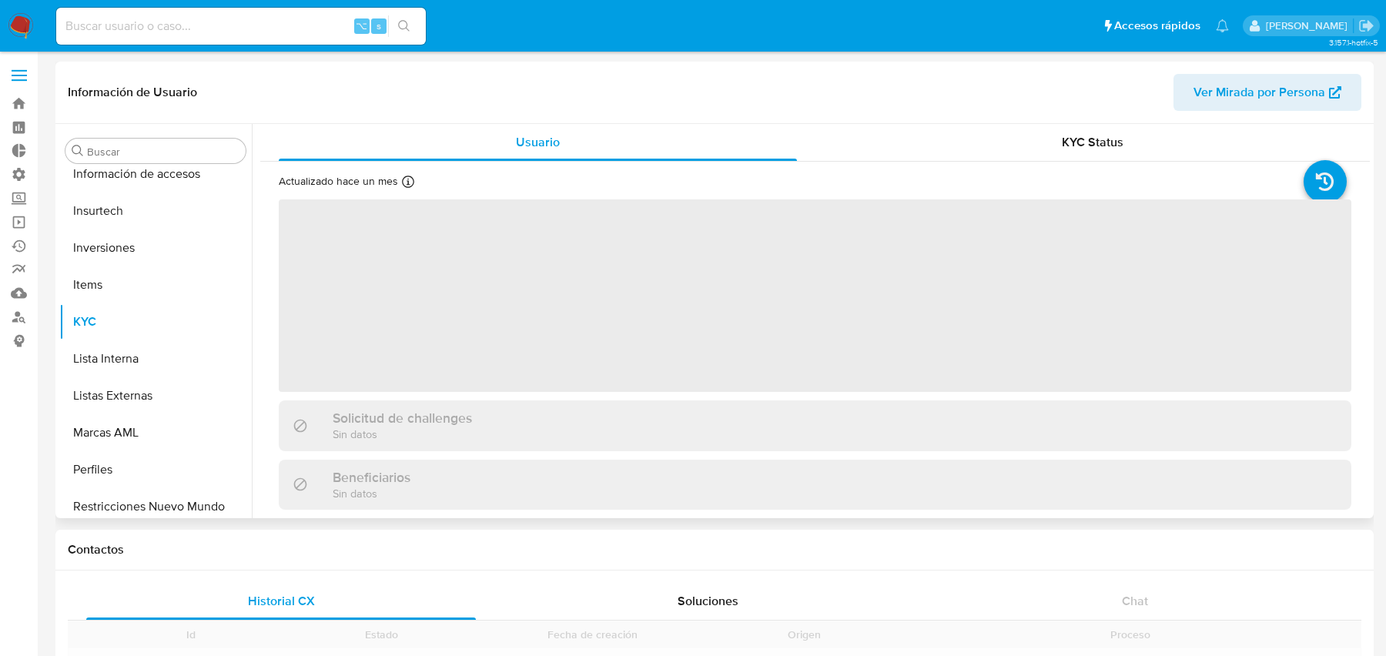
click at [1226, 67] on div "Información de Usuario Ver Mirada por Persona" at bounding box center [714, 93] width 1318 height 62
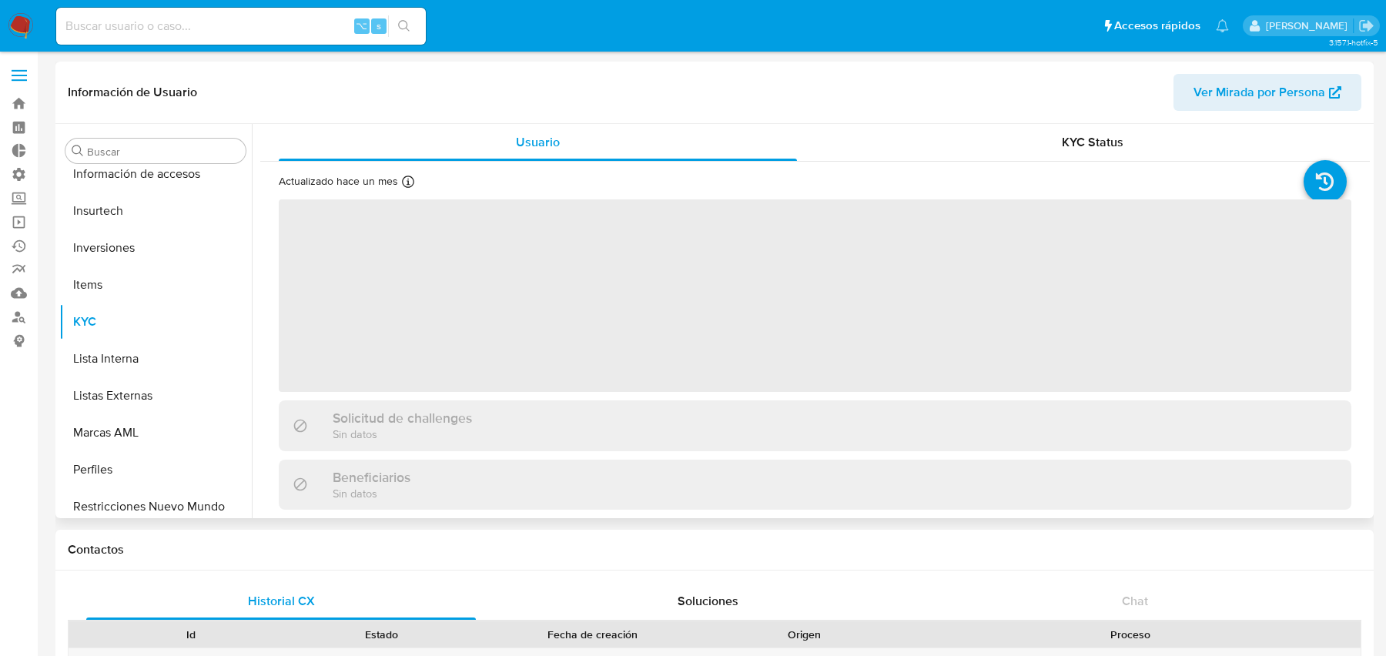
scroll to position [761, 0]
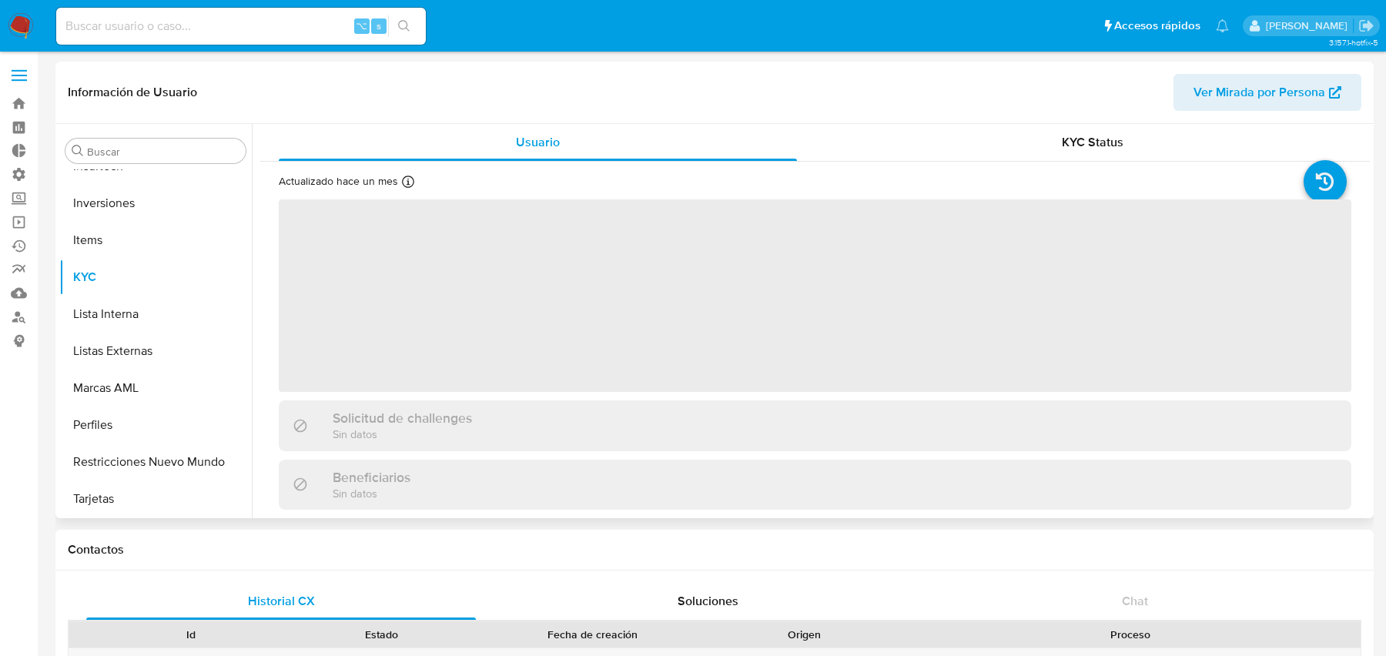
click at [1206, 89] on span "Ver Mirada por Persona" at bounding box center [1259, 92] width 132 height 37
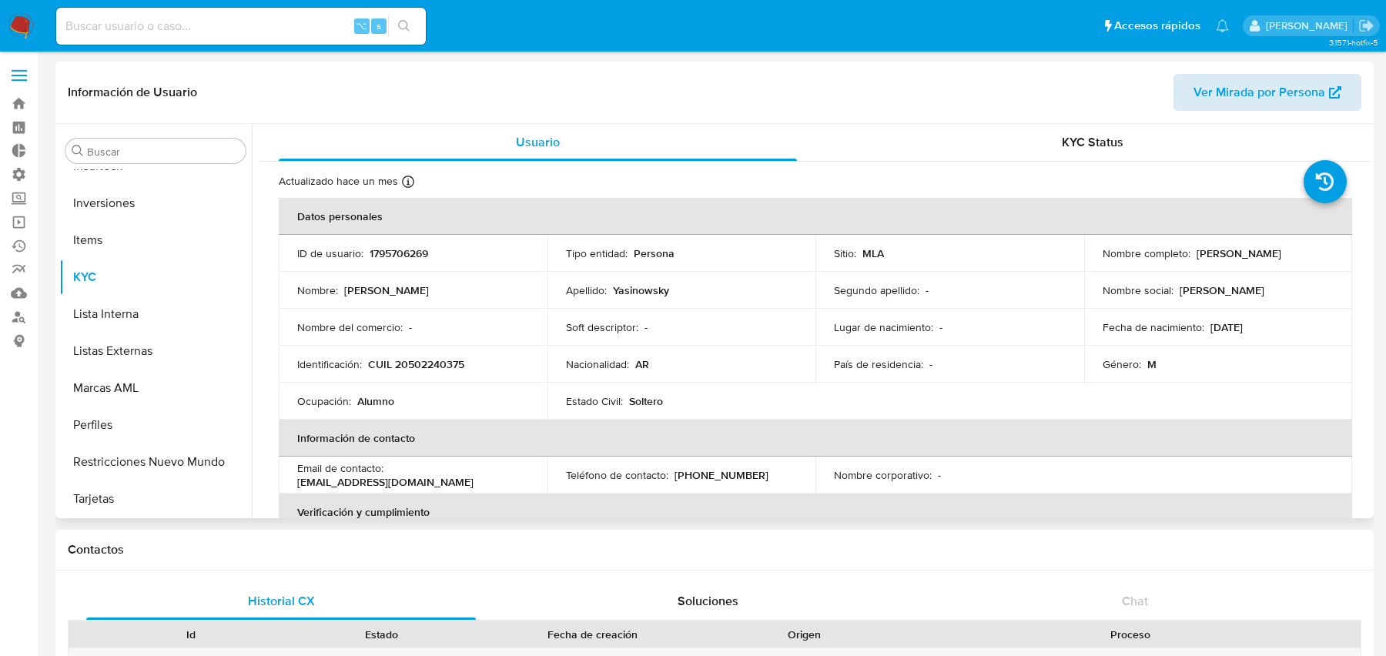
select select "10"
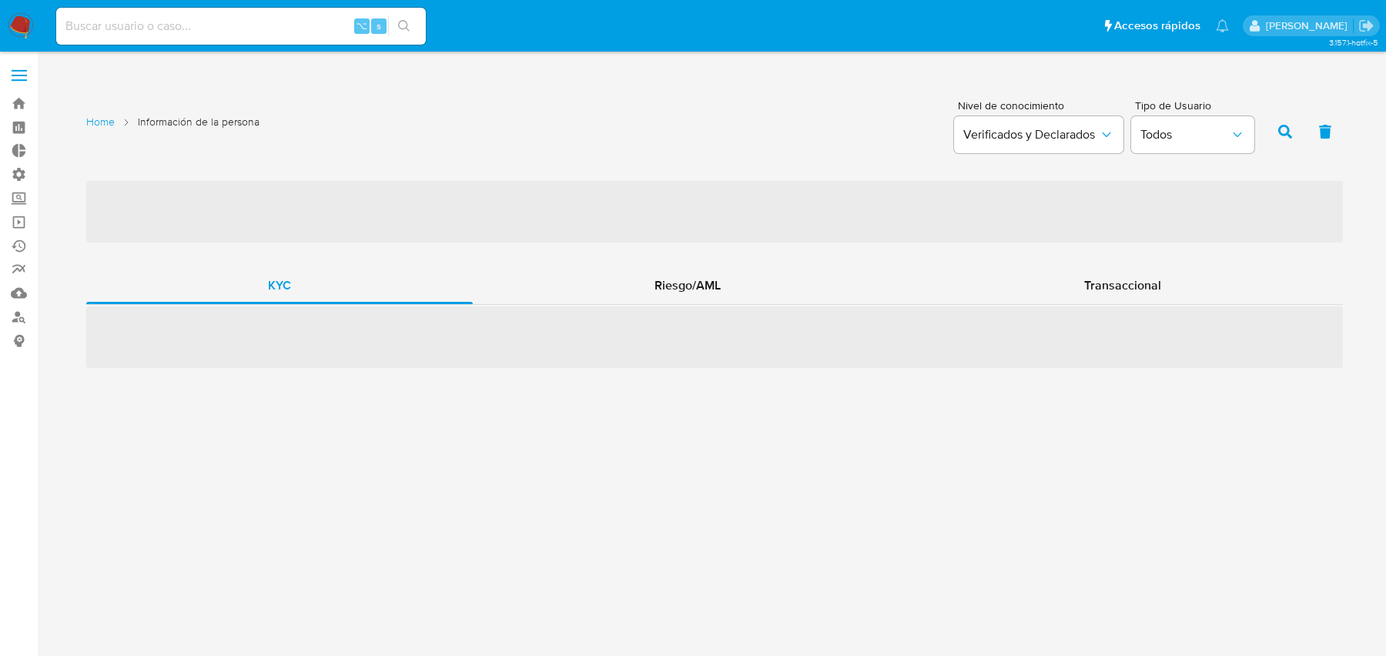
click at [688, 259] on div "‌ KYC Riesgo/AML Transaccional ‌" at bounding box center [714, 273] width 1257 height 189
click at [670, 279] on span "Riesgo/AML" at bounding box center [687, 285] width 66 height 18
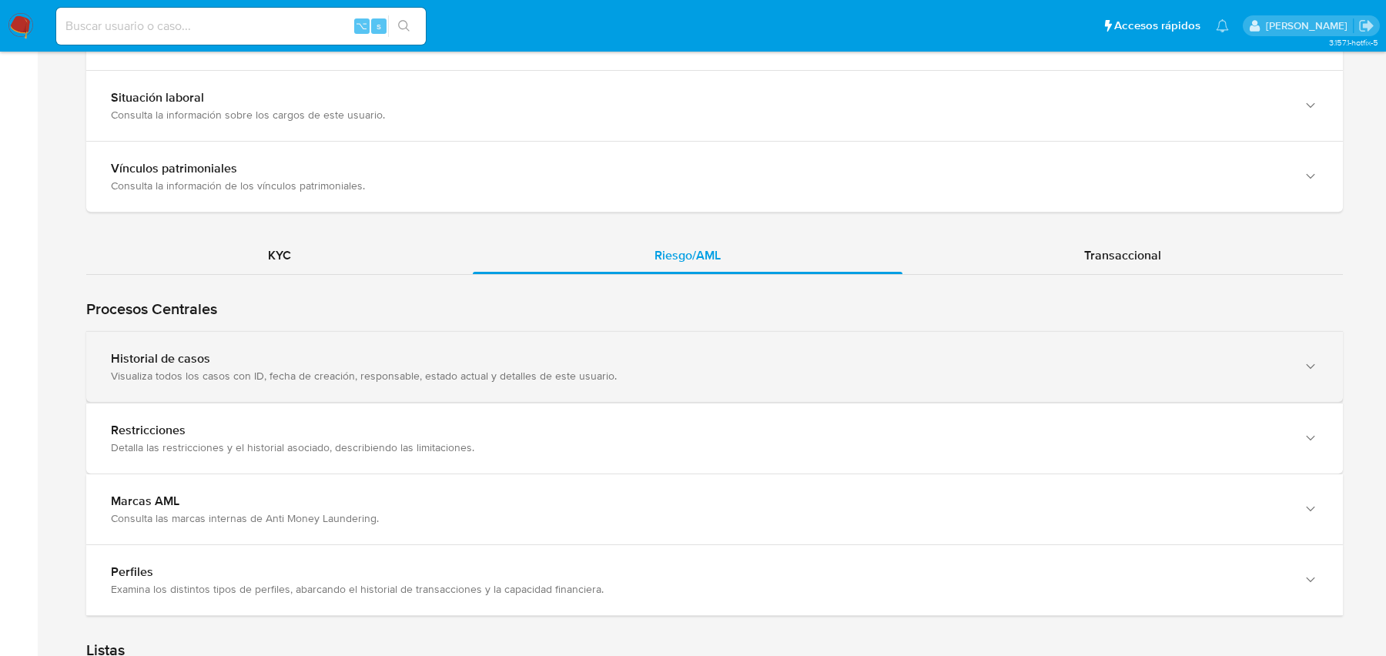
click at [581, 337] on div "Historial de casos Visualiza todos los casos con ID, fecha de creación, respons…" at bounding box center [714, 367] width 1257 height 70
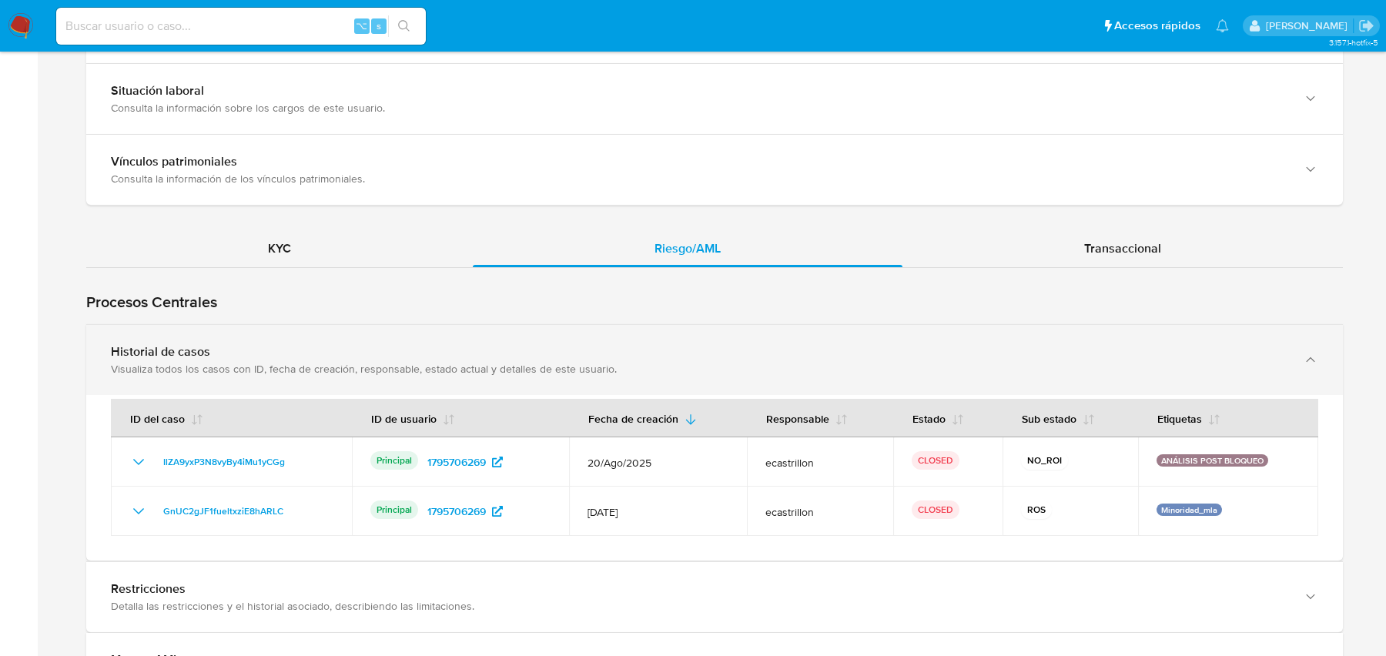
scroll to position [1252, 0]
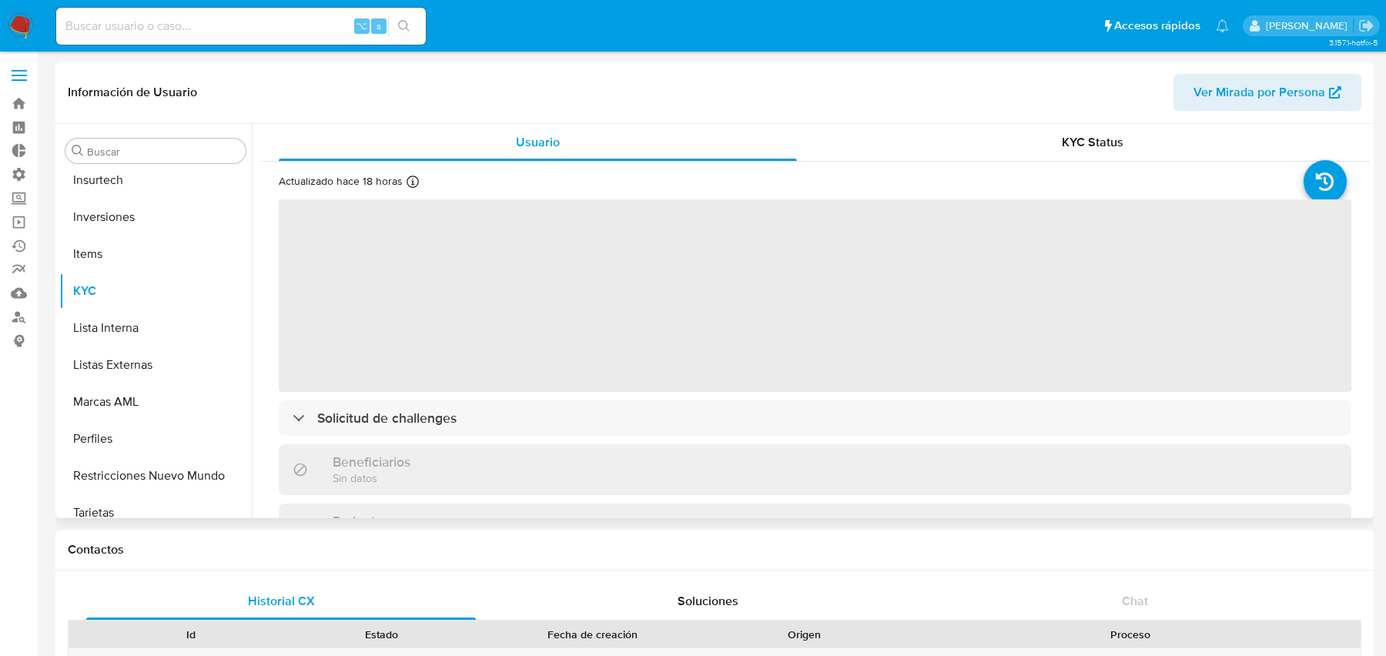
scroll to position [761, 0]
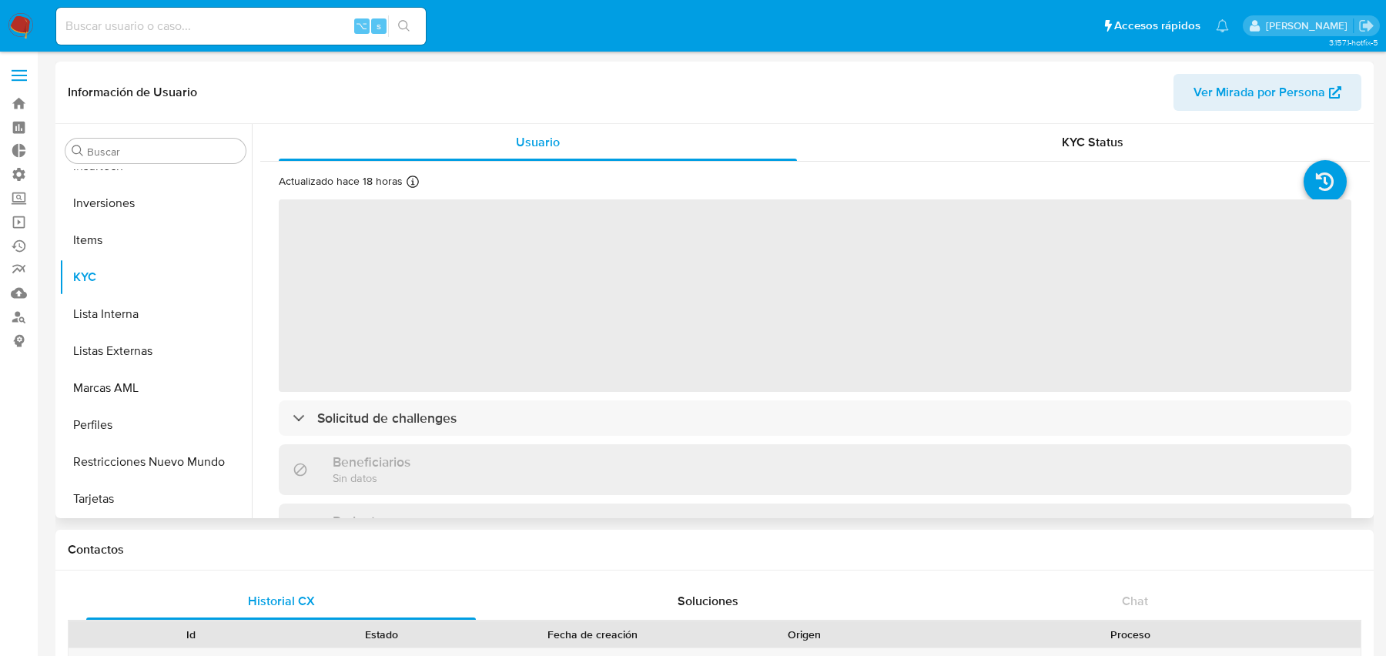
click at [1250, 120] on div "Información de Usuario Ver Mirada por Persona" at bounding box center [714, 93] width 1318 height 62
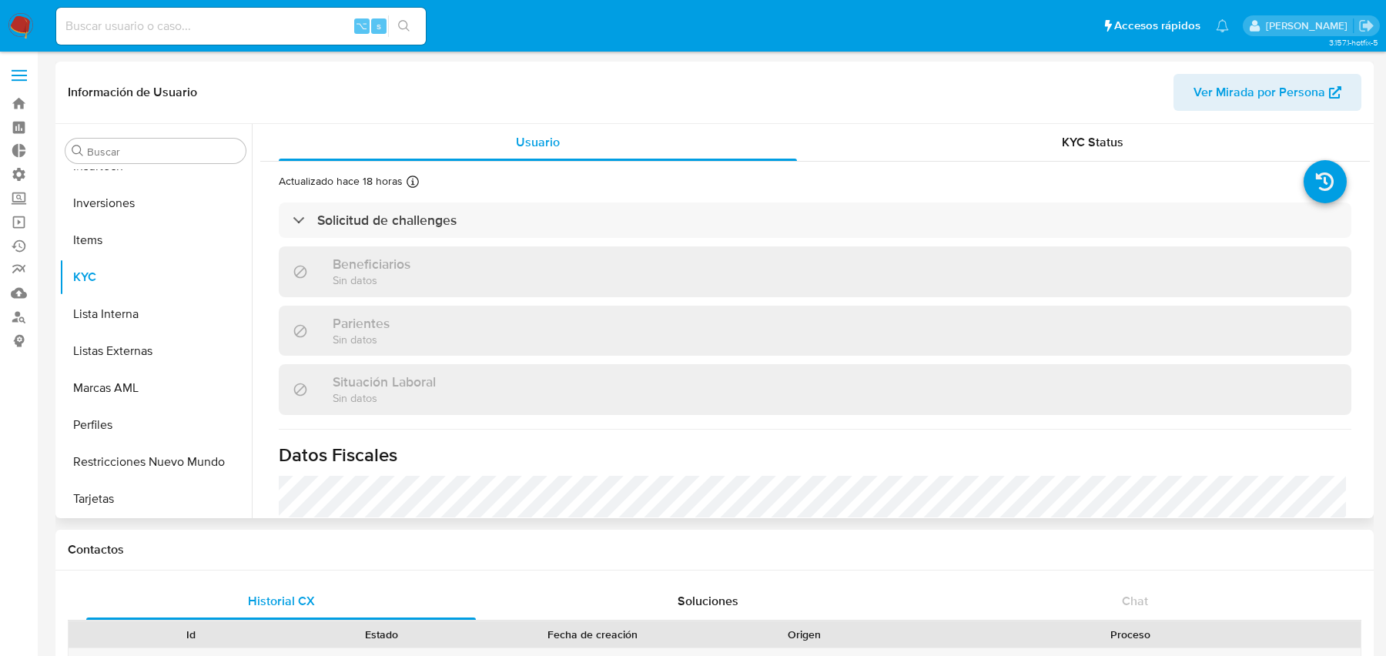
click at [1250, 99] on span "Ver Mirada por Persona" at bounding box center [1259, 92] width 132 height 37
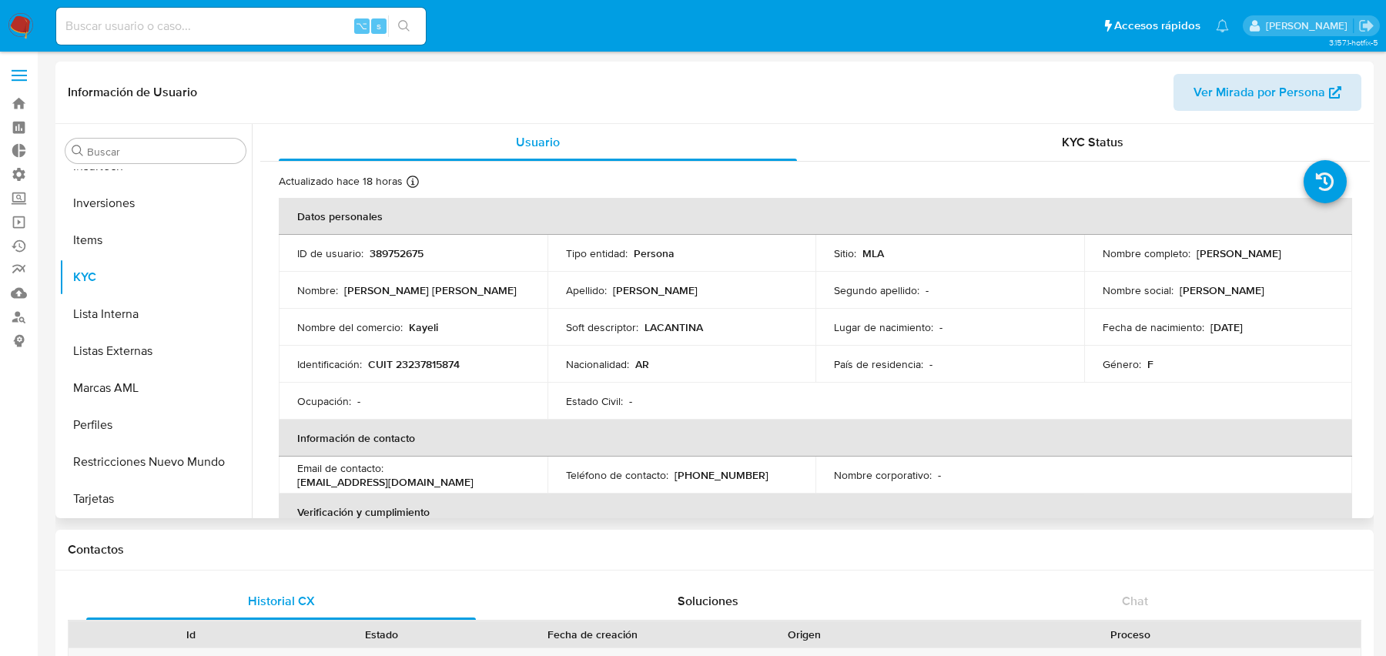
select select "10"
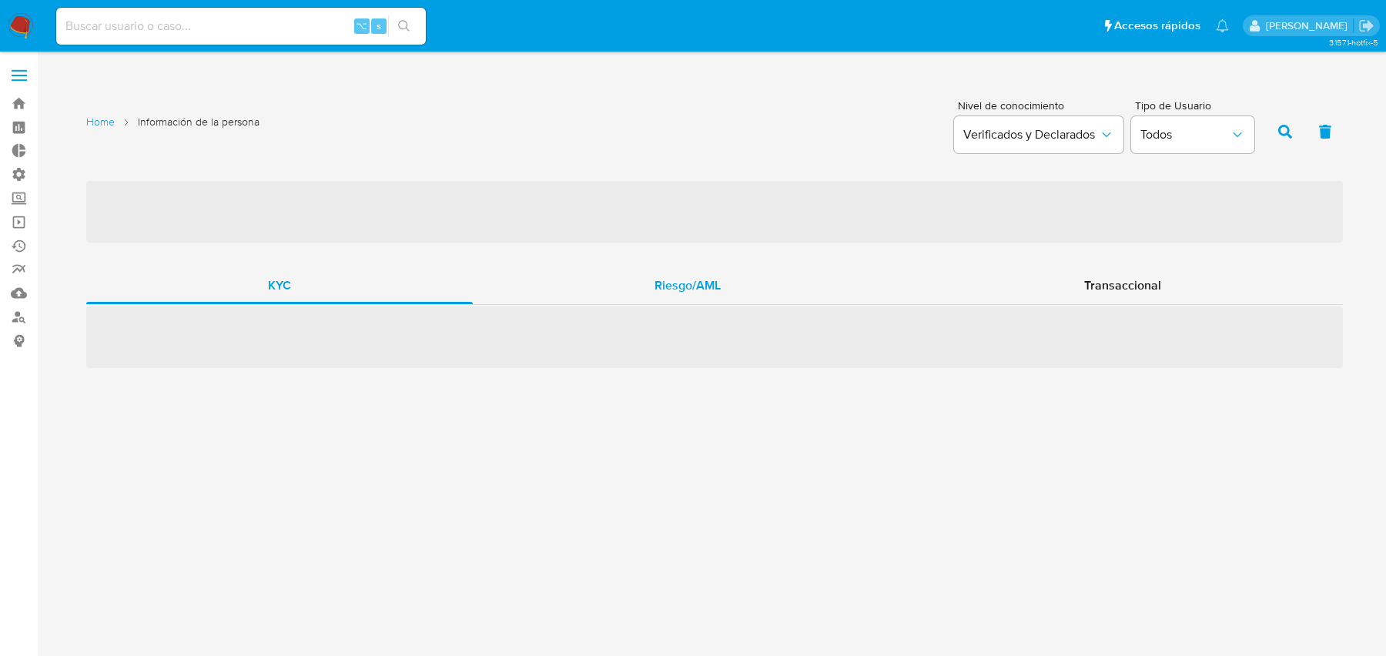
click at [624, 290] on div "Riesgo/AML" at bounding box center [688, 285] width 430 height 37
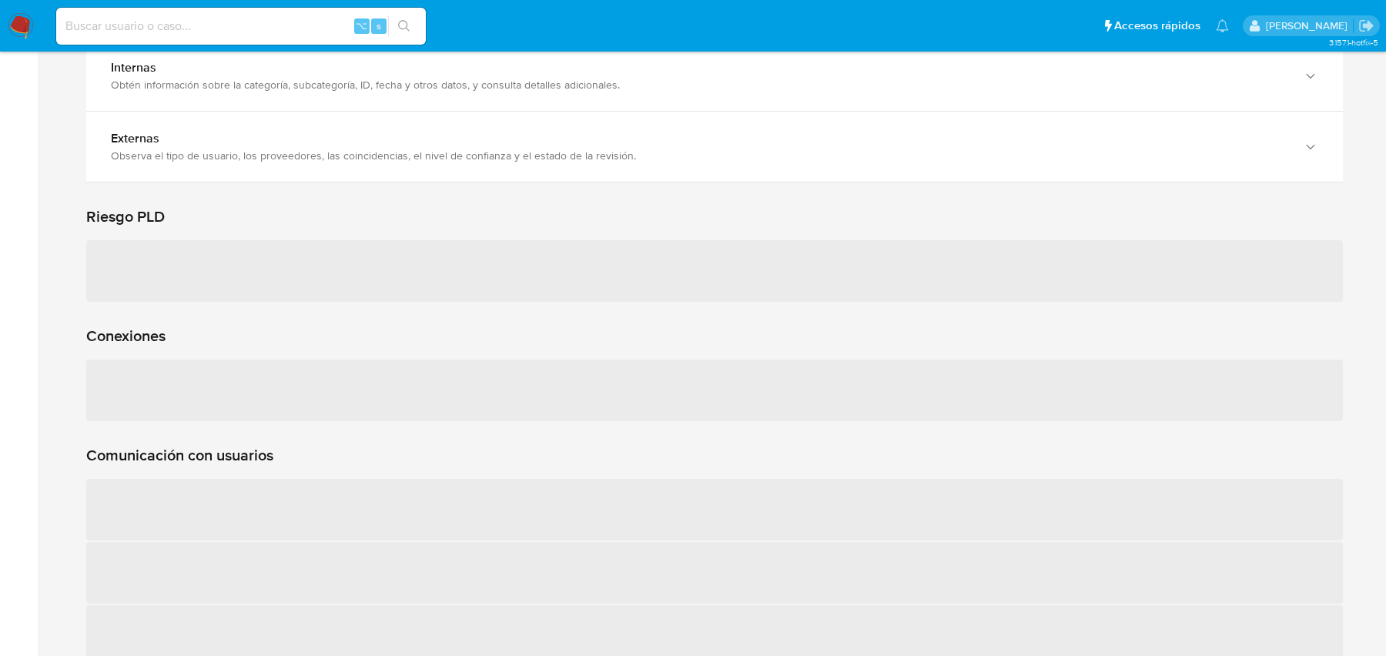
scroll to position [697, 0]
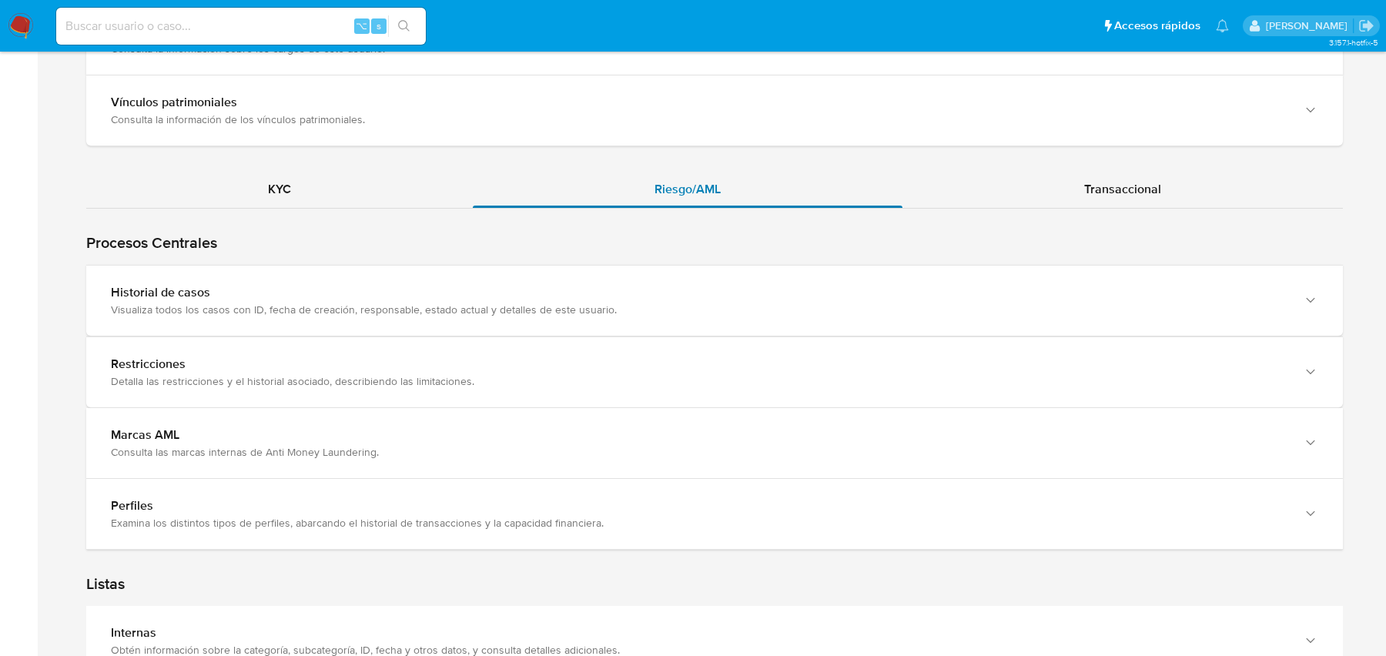
click at [624, 290] on div "Historial de casos" at bounding box center [699, 292] width 1176 height 15
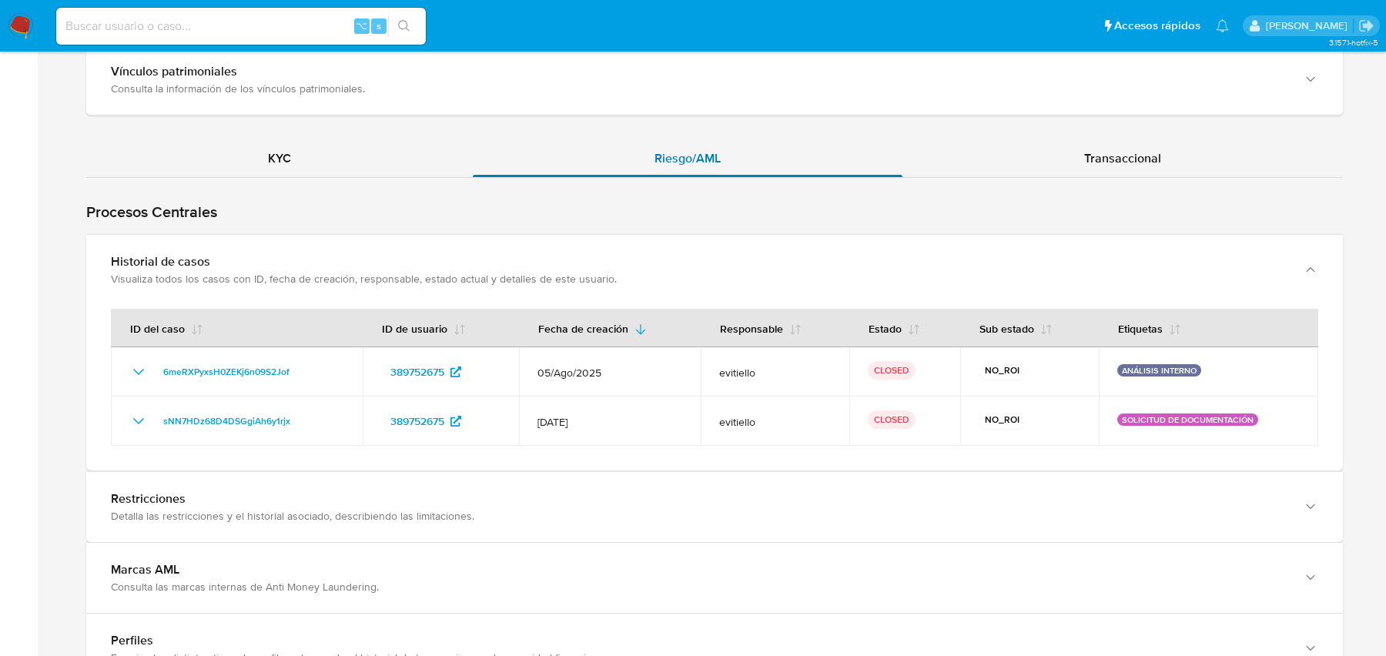
scroll to position [1346, 0]
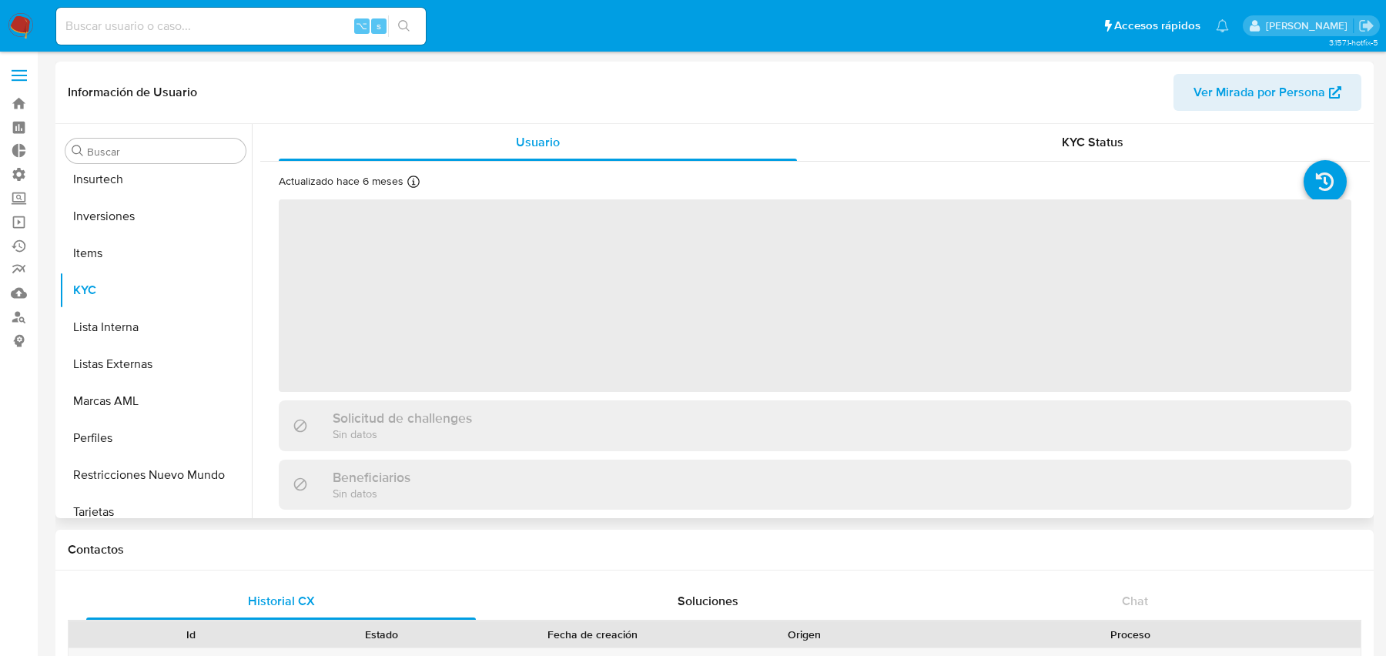
scroll to position [761, 0]
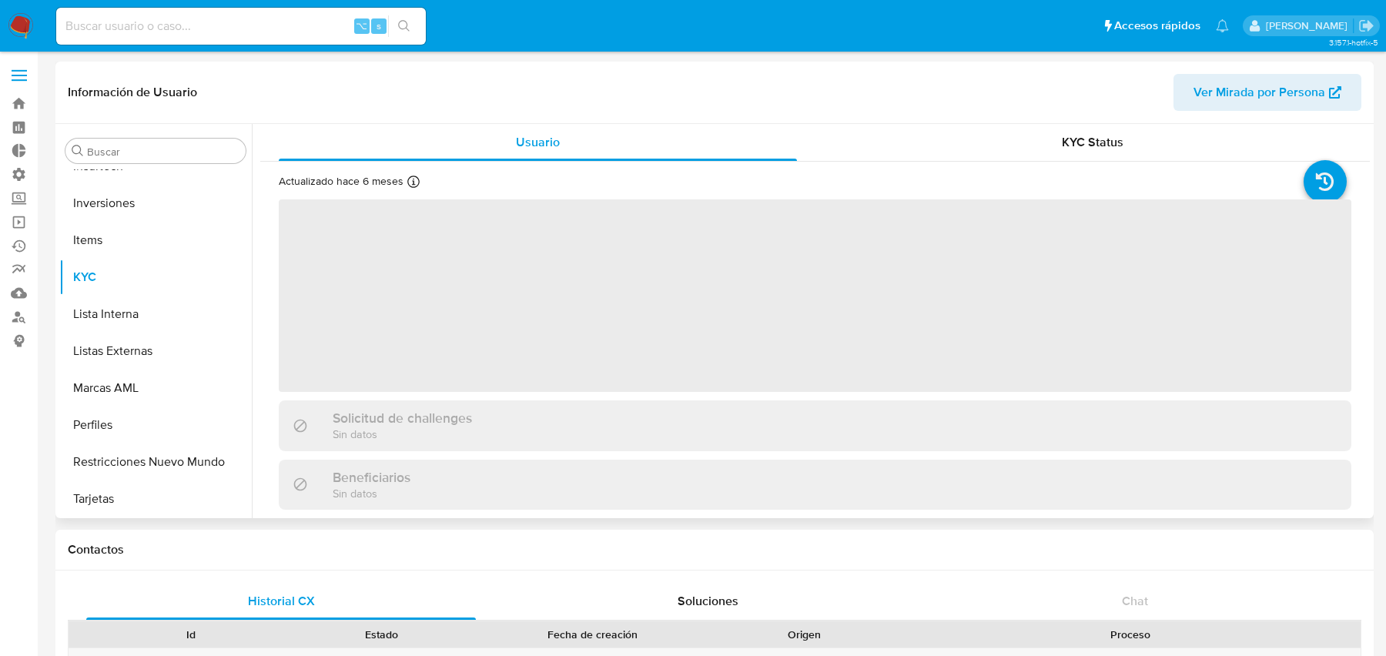
click at [1264, 98] on span "Ver Mirada por Persona" at bounding box center [1259, 92] width 132 height 37
select select "10"
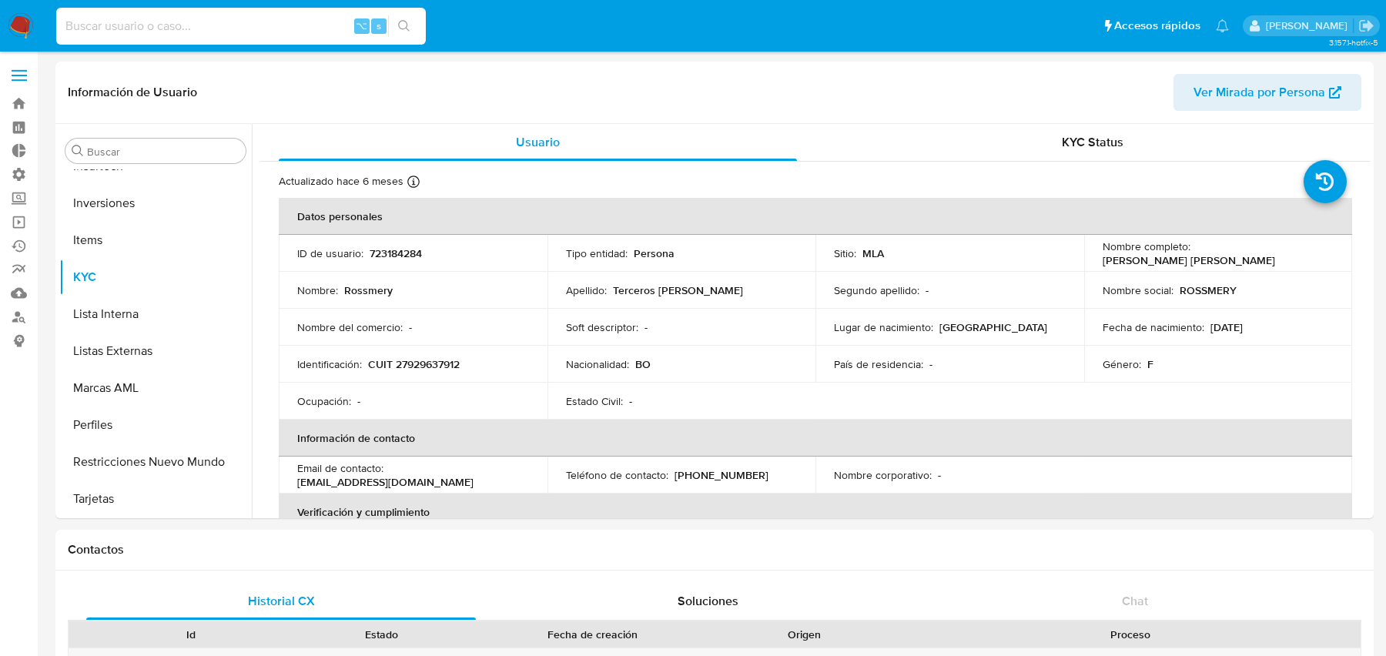
click at [228, 19] on input at bounding box center [241, 26] width 370 height 20
paste input "1527896299"
type input "1527896299"
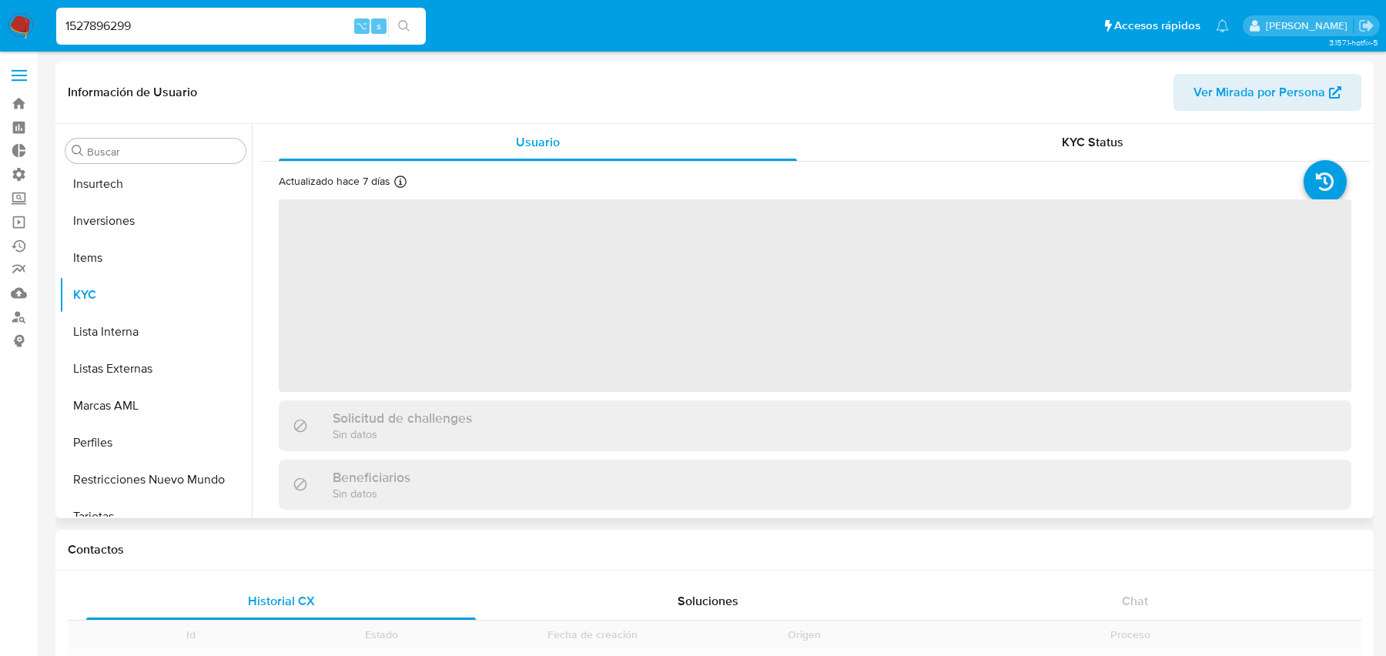
click at [1270, 116] on div "Información de Usuario Ver Mirada por Persona" at bounding box center [714, 93] width 1318 height 62
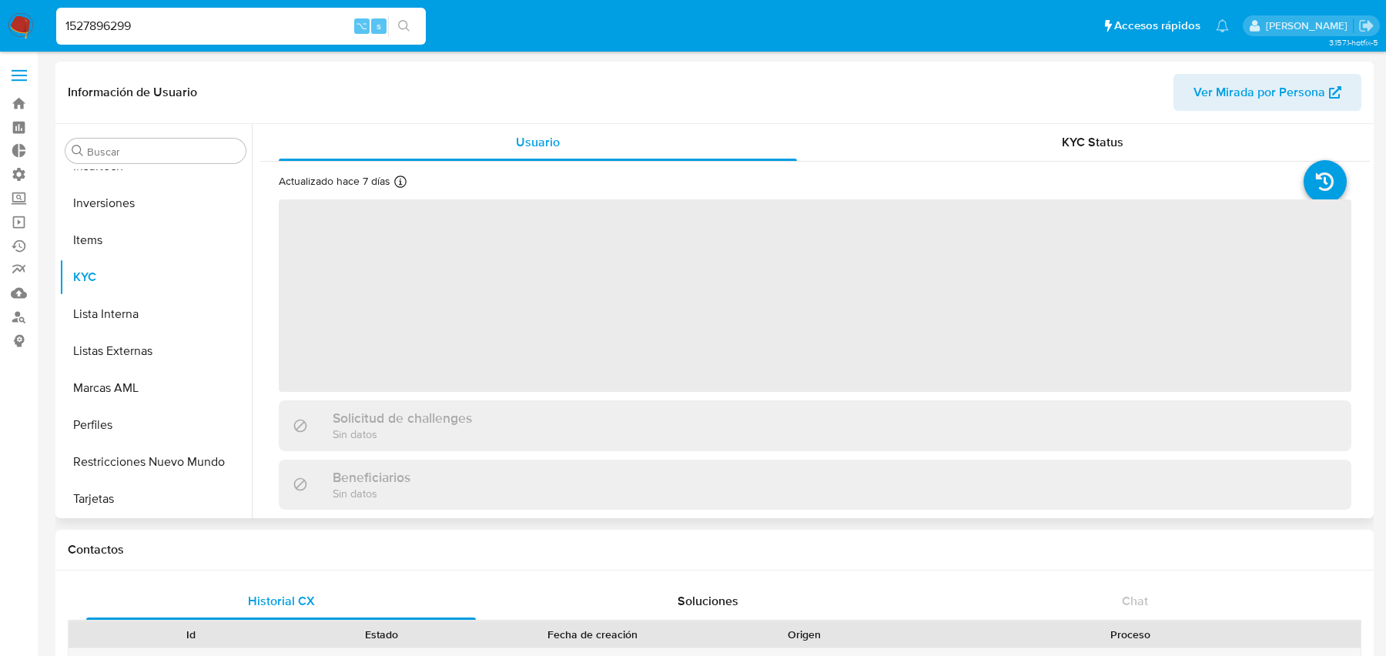
scroll to position [761, 0]
click at [1283, 94] on span "Ver Mirada por Persona" at bounding box center [1259, 92] width 132 height 37
select select "10"
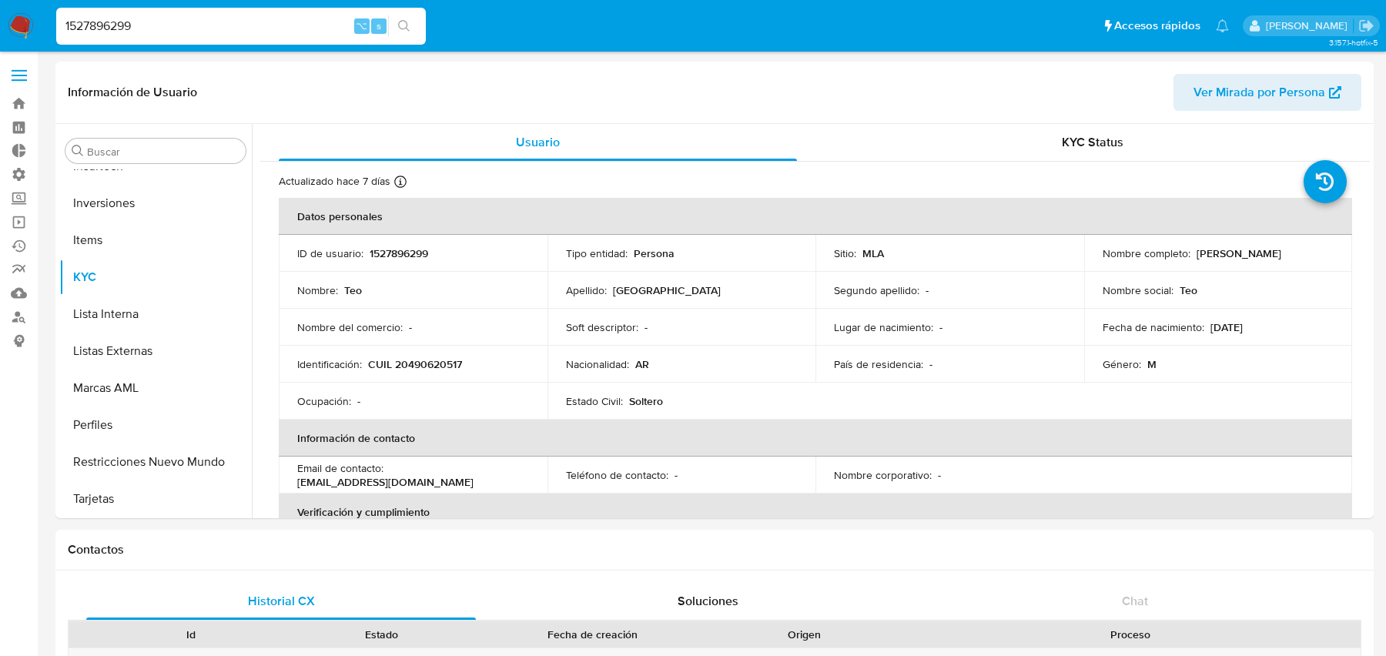
click at [259, 17] on input "1527896299" at bounding box center [241, 26] width 370 height 20
paste input "354566990"
type input "354566990"
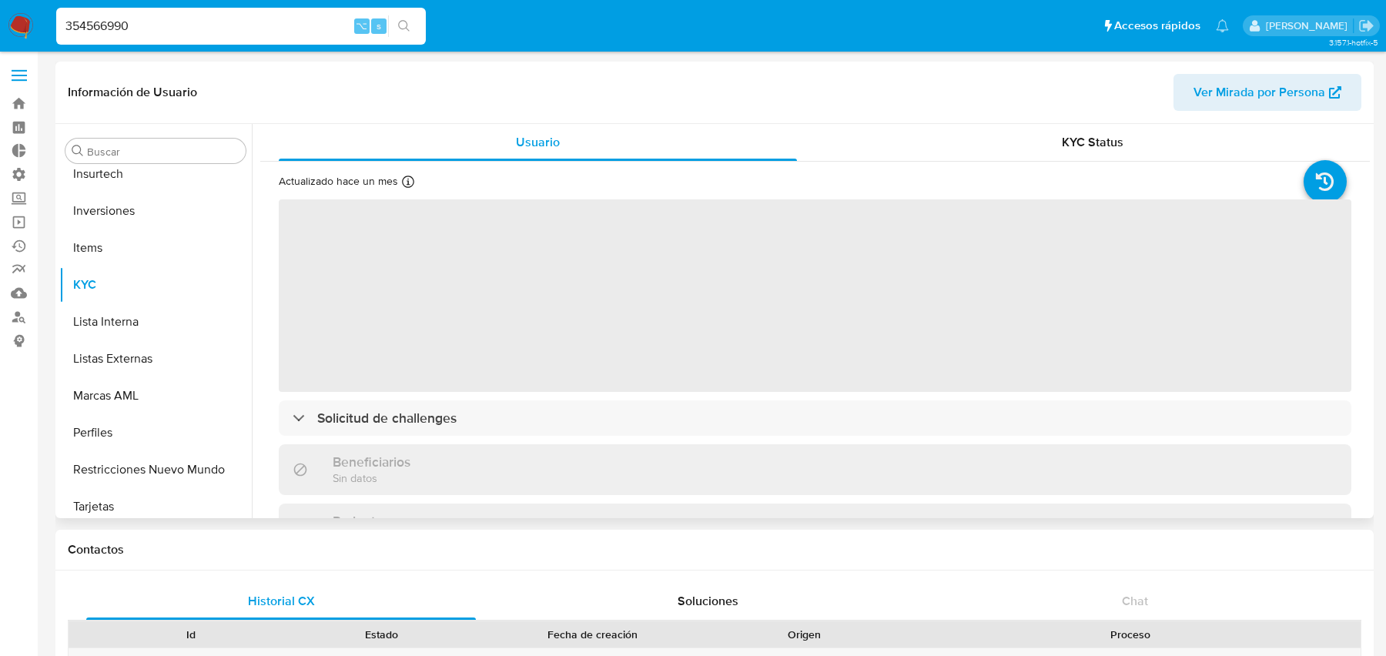
scroll to position [761, 0]
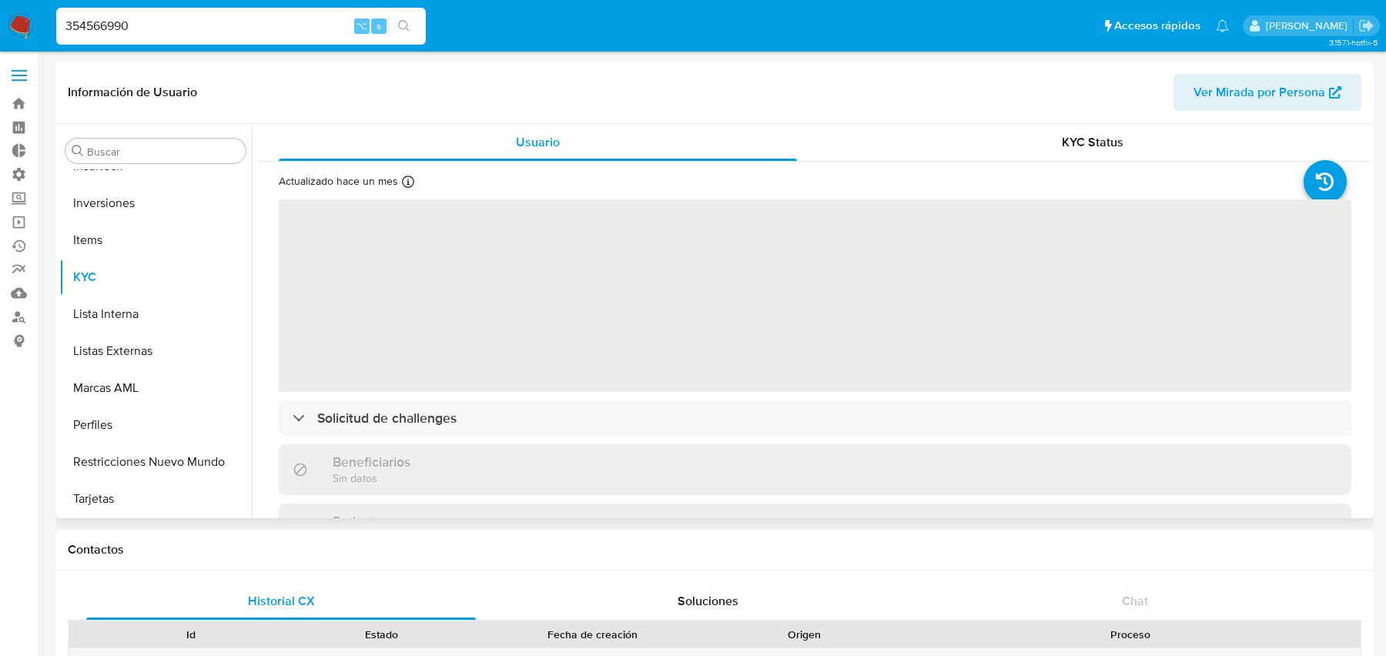
click at [1253, 78] on span "Ver Mirada por Persona" at bounding box center [1259, 92] width 132 height 37
select select "10"
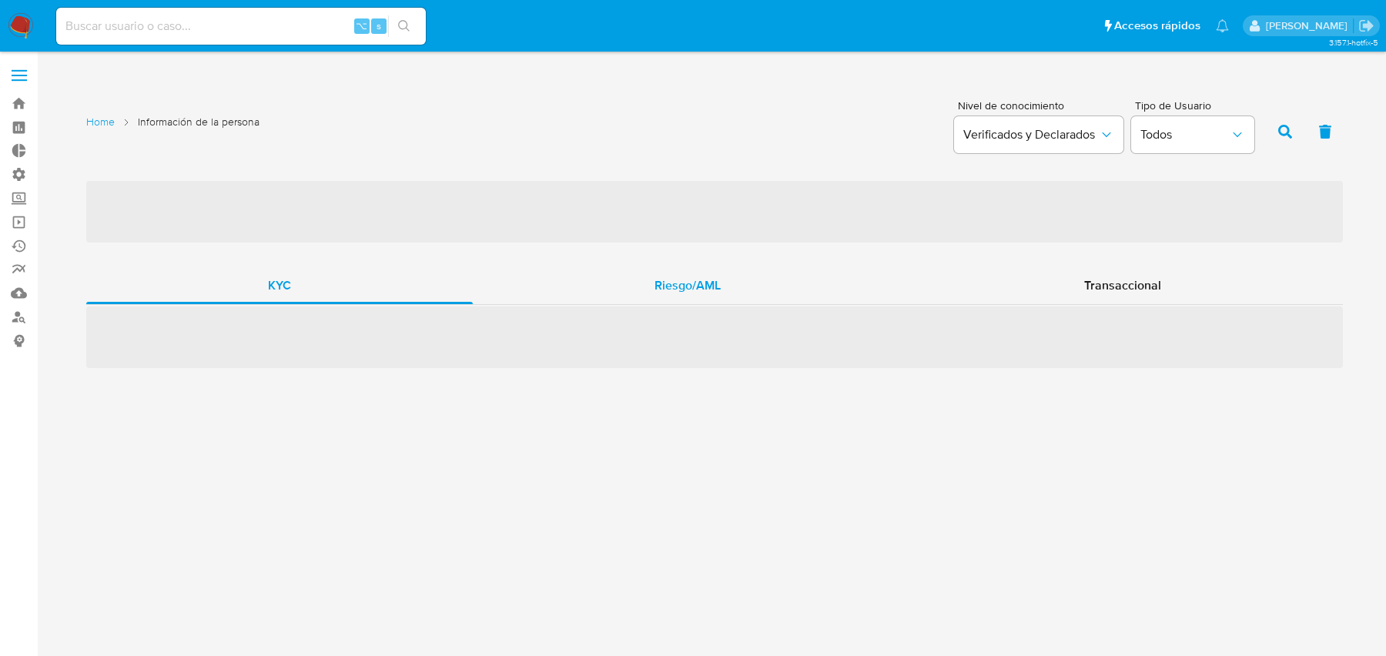
click at [638, 292] on div "Riesgo/AML" at bounding box center [688, 285] width 430 height 37
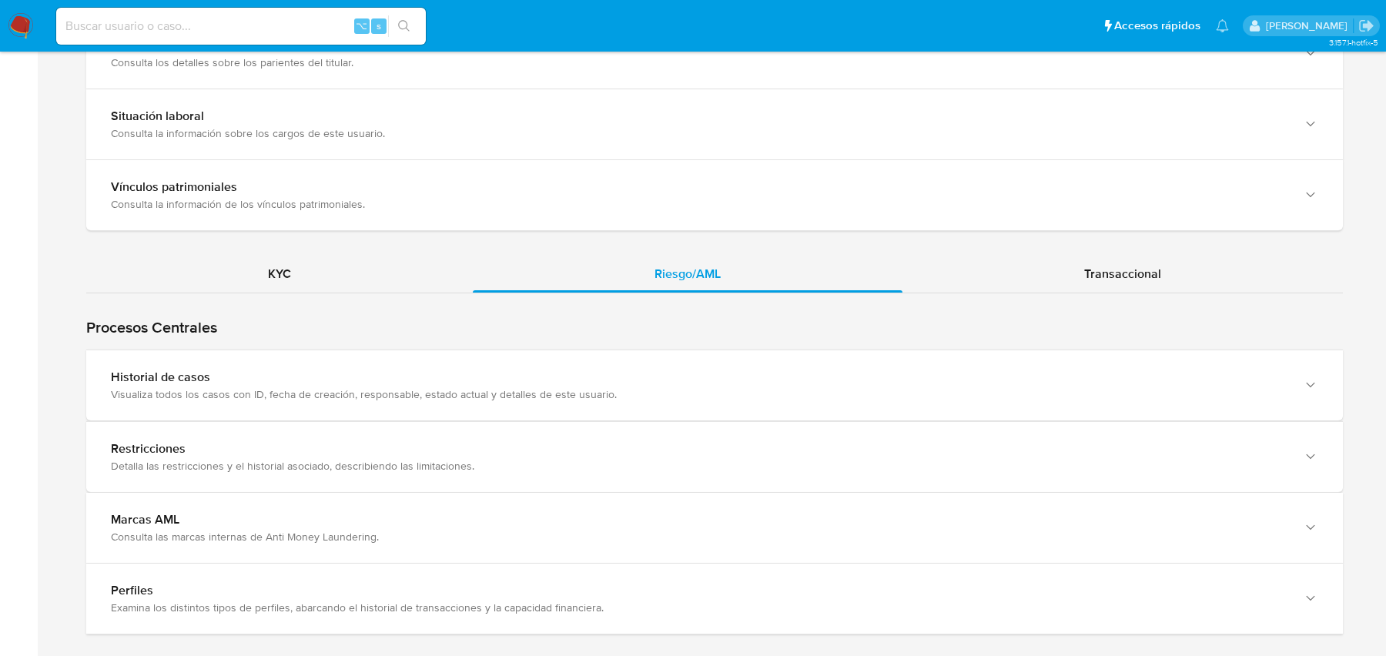
scroll to position [1272, 0]
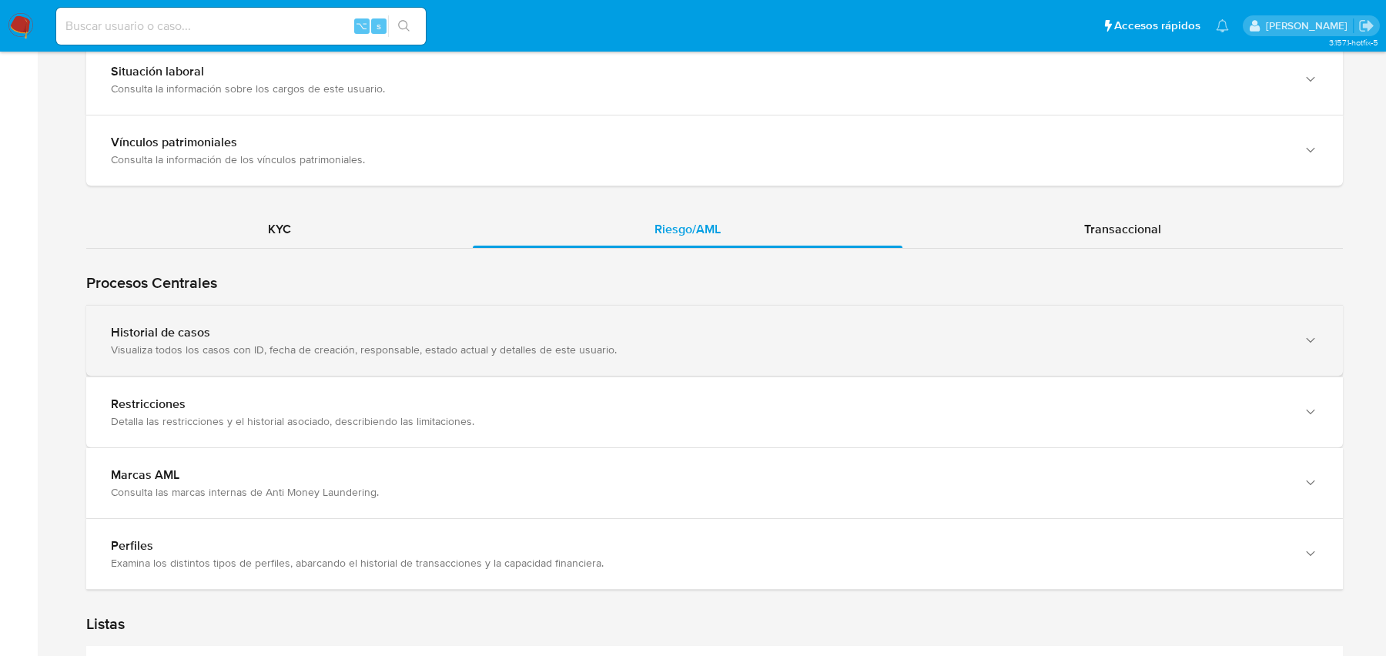
click at [525, 343] on div "Visualiza todos los casos con ID, fecha de creación, responsable, estado actual…" at bounding box center [699, 350] width 1176 height 14
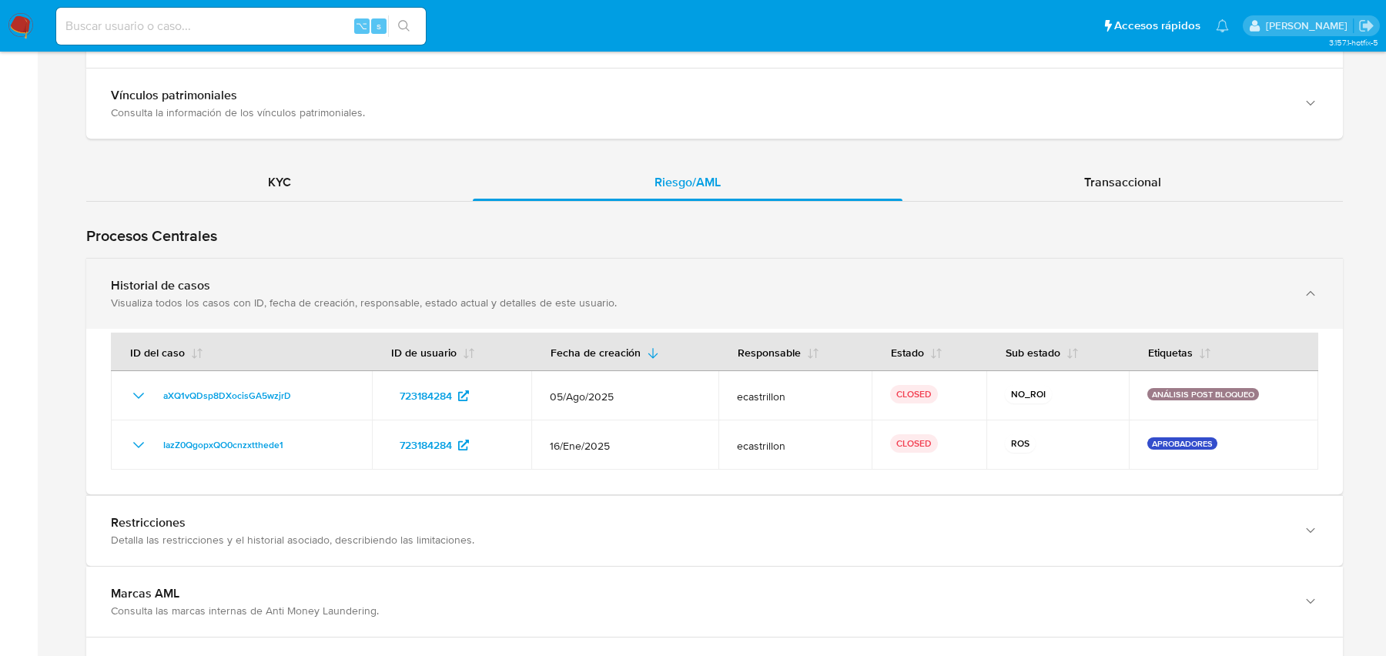
scroll to position [1322, 0]
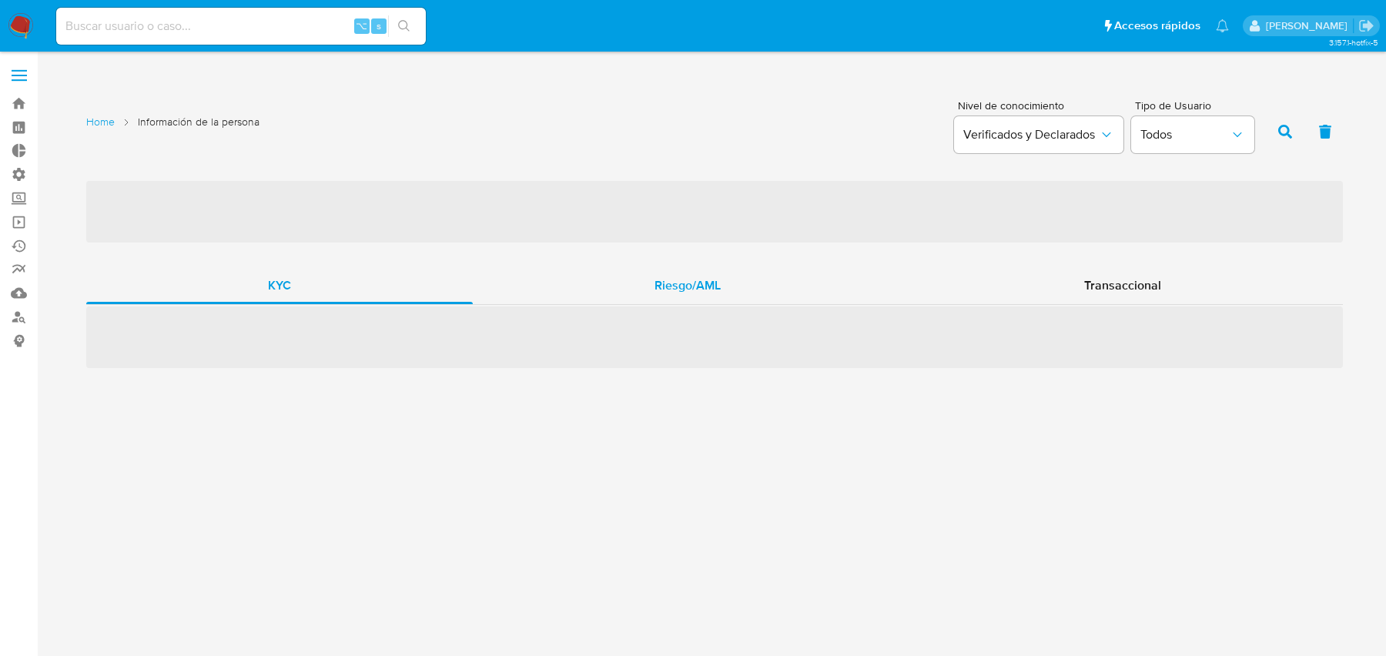
click at [587, 279] on div "Riesgo/AML" at bounding box center [688, 285] width 430 height 37
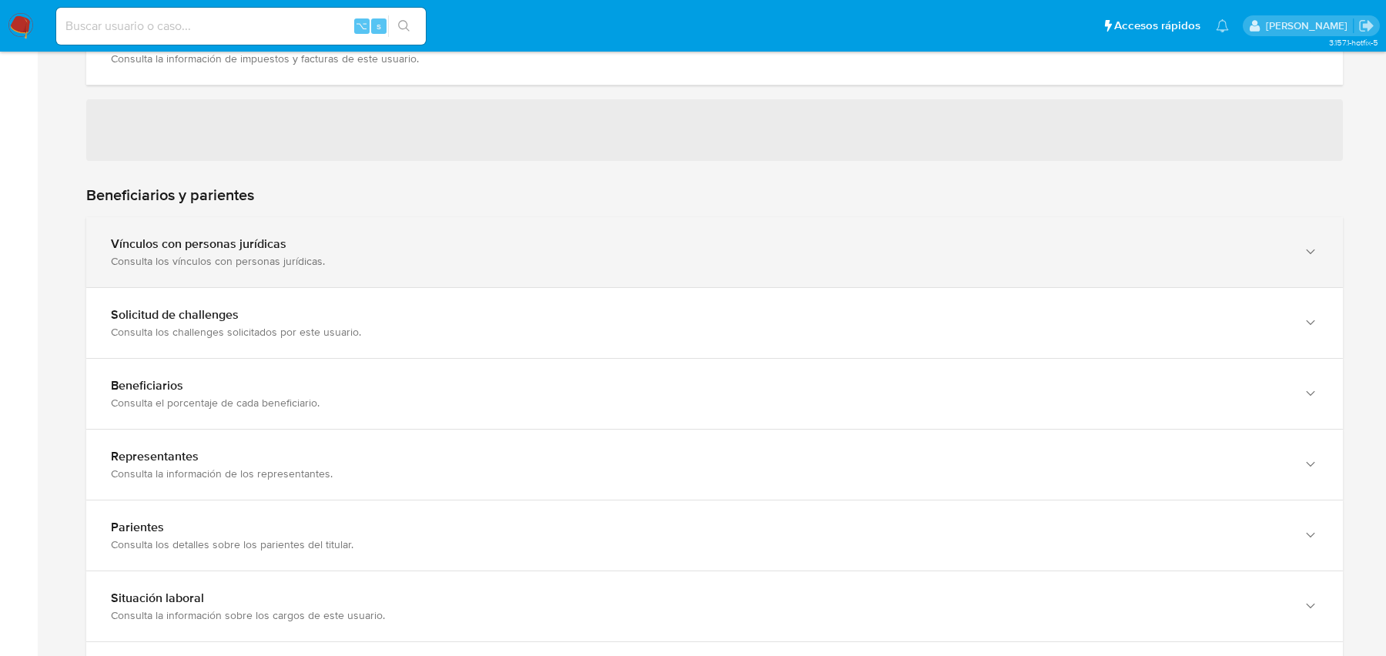
click at [551, 266] on div "Consulta los vínculos con personas jurídicas." at bounding box center [699, 261] width 1176 height 14
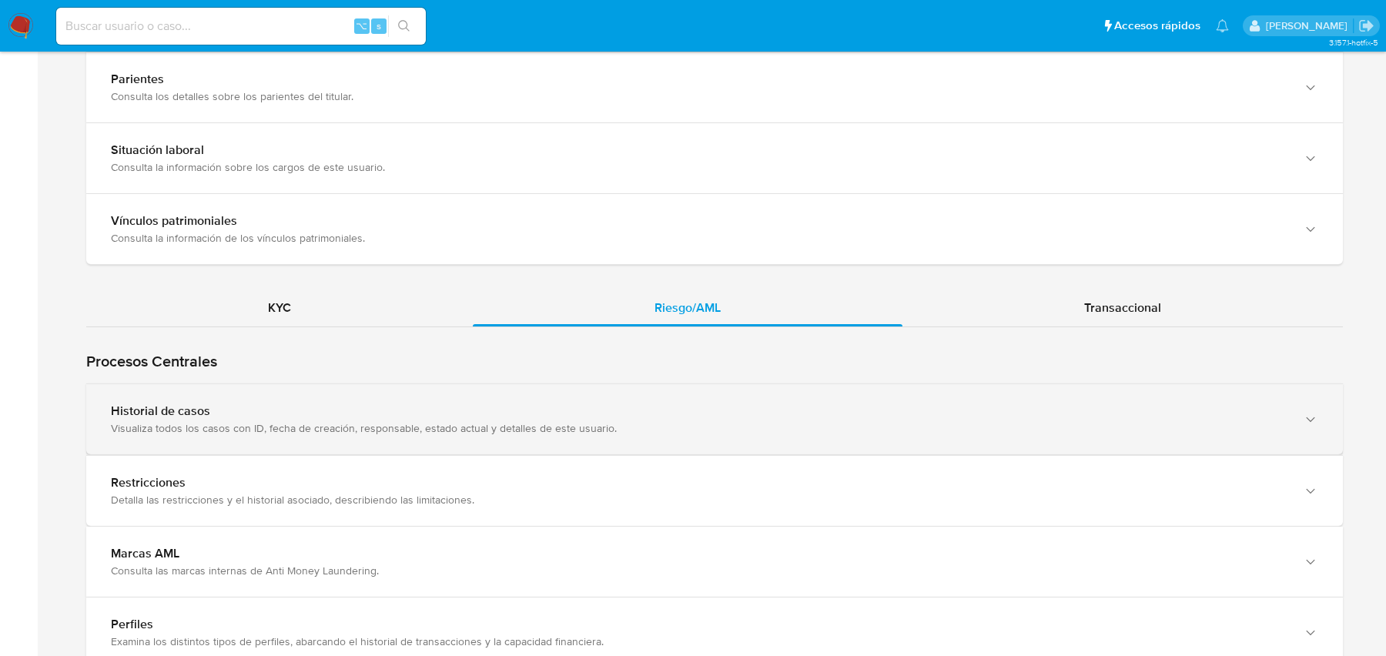
click at [457, 421] on div "Visualiza todos los casos con ID, fecha de creación, responsable, estado actual…" at bounding box center [699, 428] width 1176 height 14
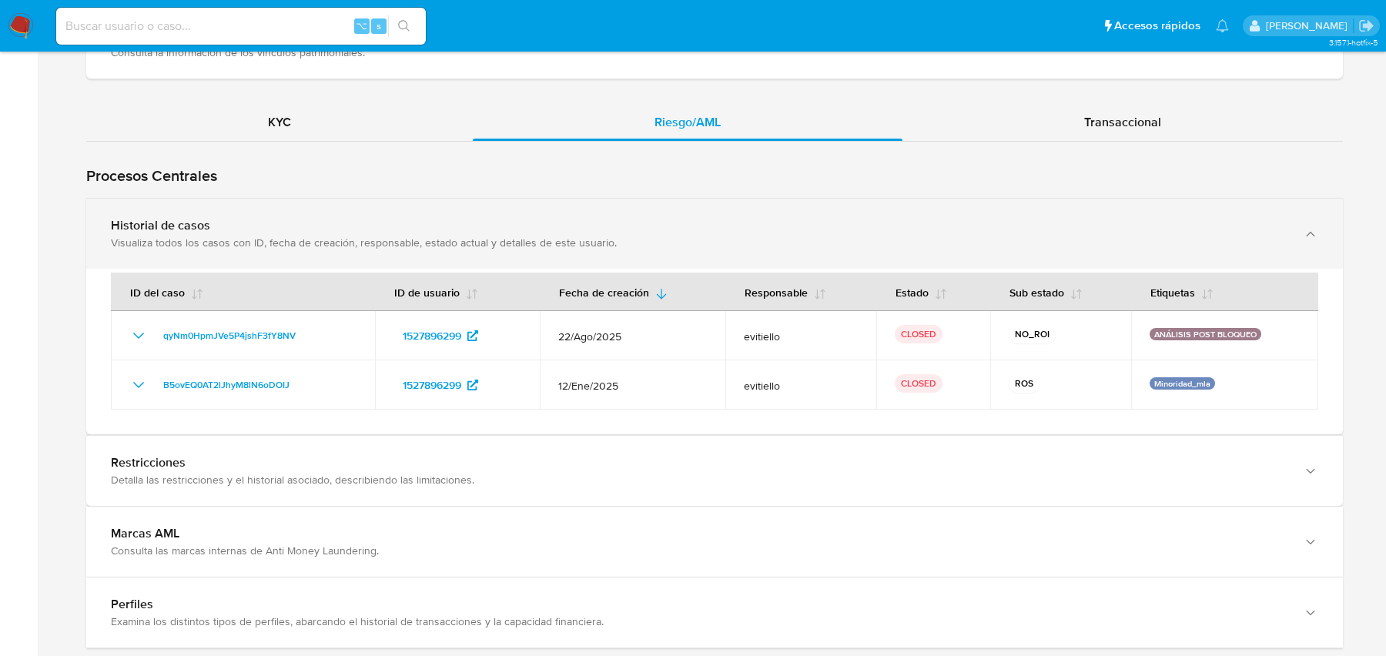
scroll to position [1452, 0]
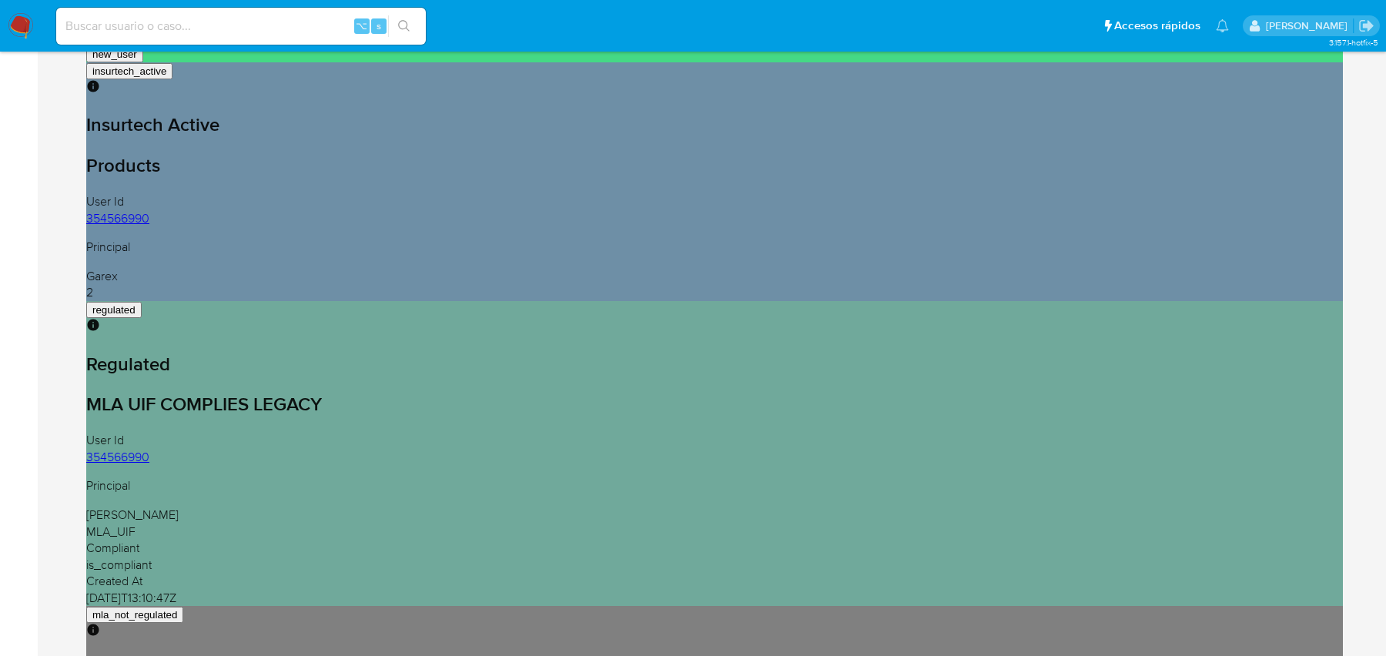
scroll to position [437, 0]
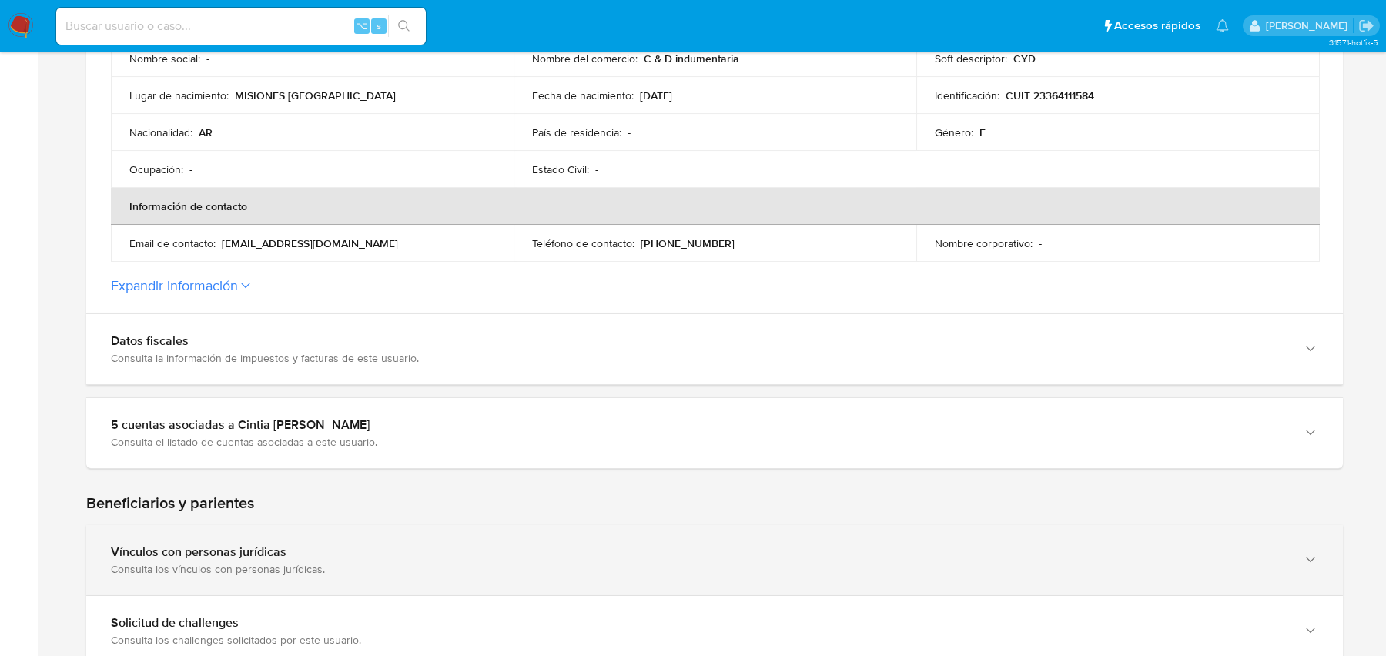
click at [494, 530] on div "Vínculos con personas jurídicas Consulta los vínculos con personas jurídicas." at bounding box center [714, 560] width 1257 height 70
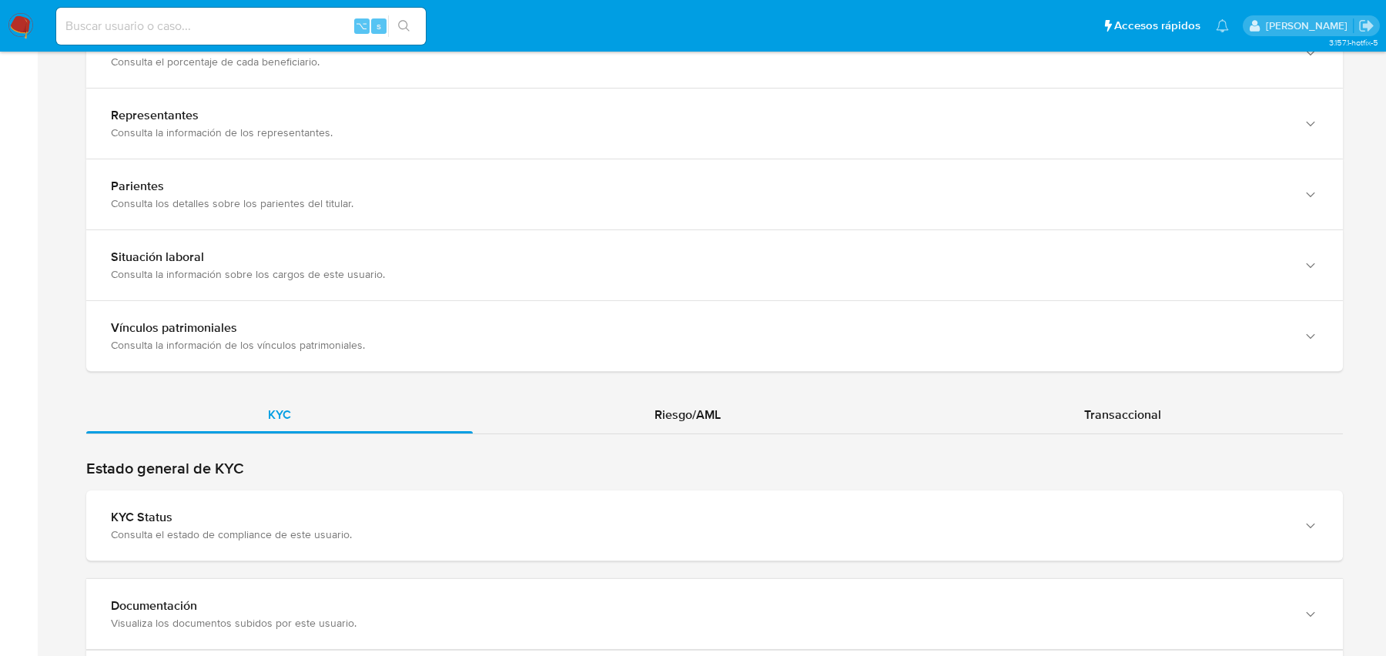
scroll to position [1349, 0]
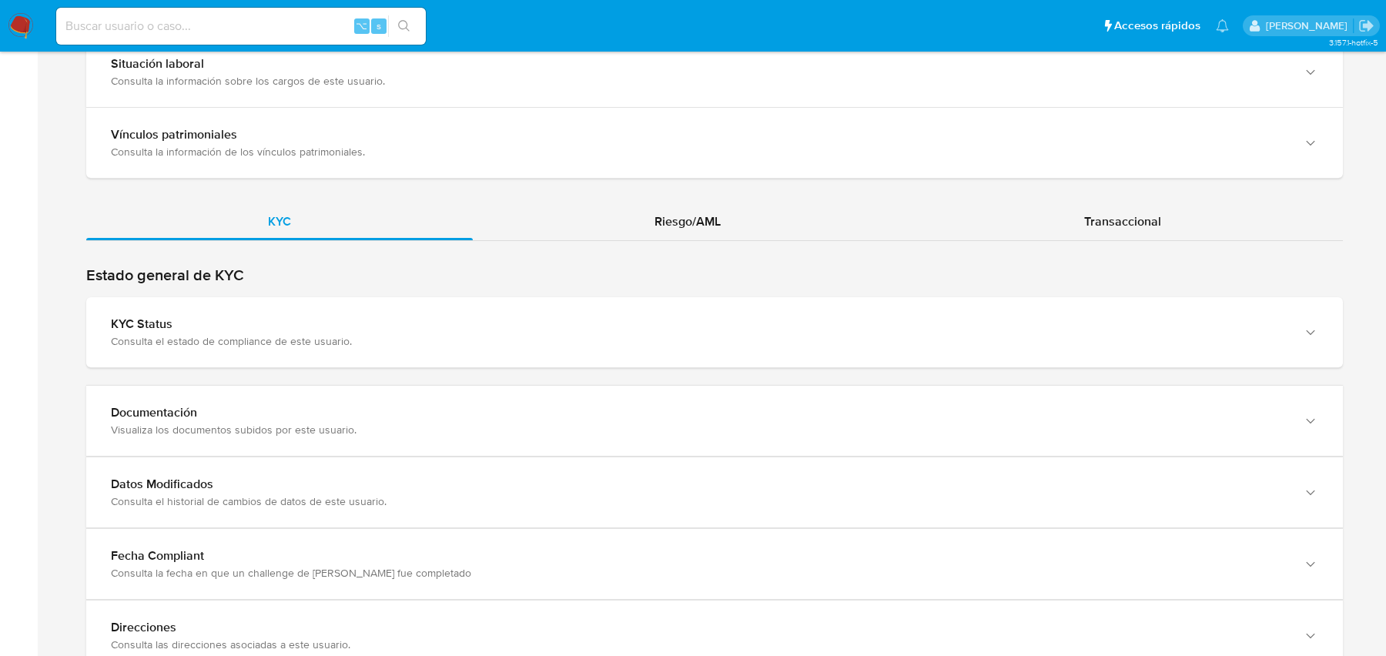
click at [631, 215] on div "Riesgo/AML" at bounding box center [688, 221] width 430 height 37
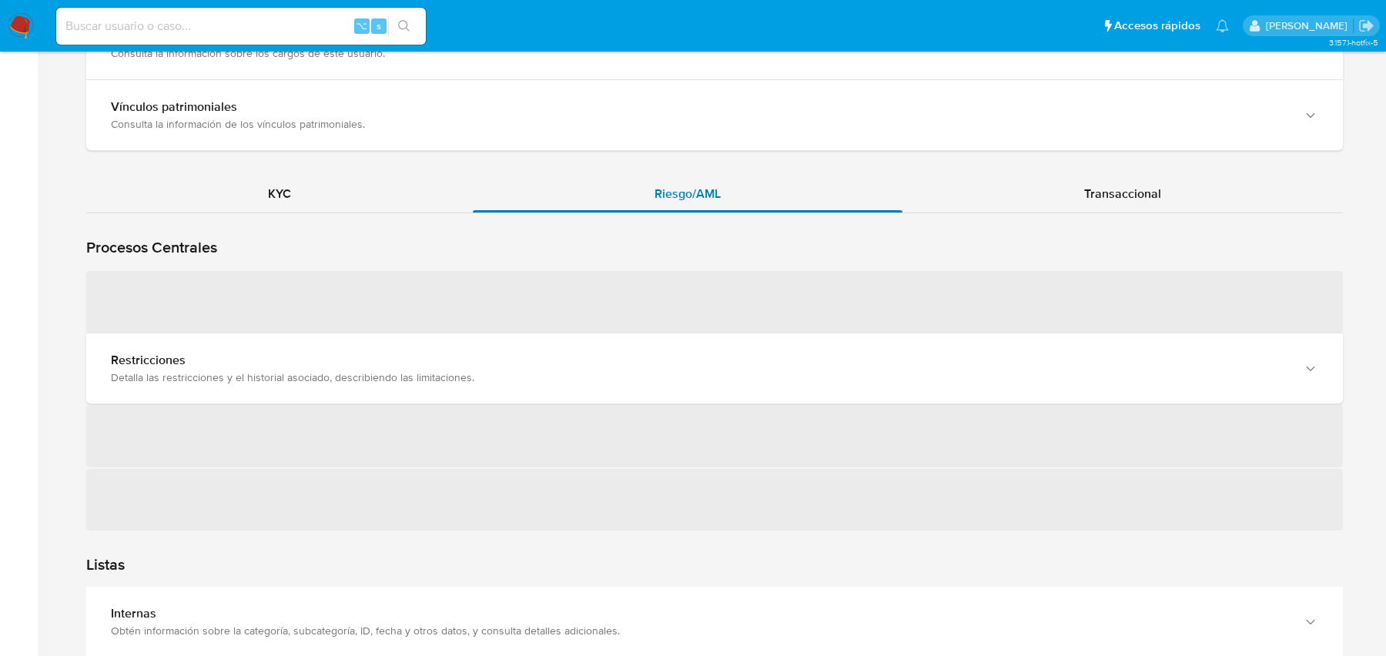
scroll to position [1387, 0]
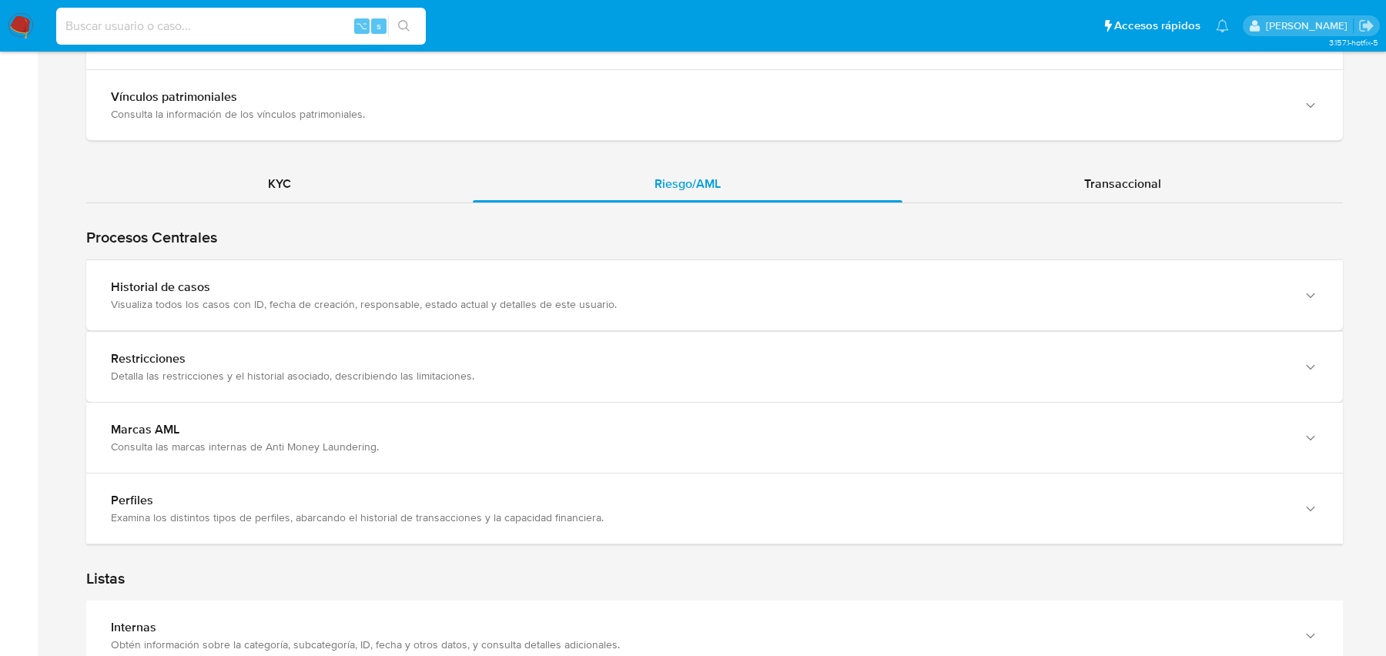
click at [206, 22] on input at bounding box center [241, 26] width 370 height 20
paste input "3661451"
type input "3661451"
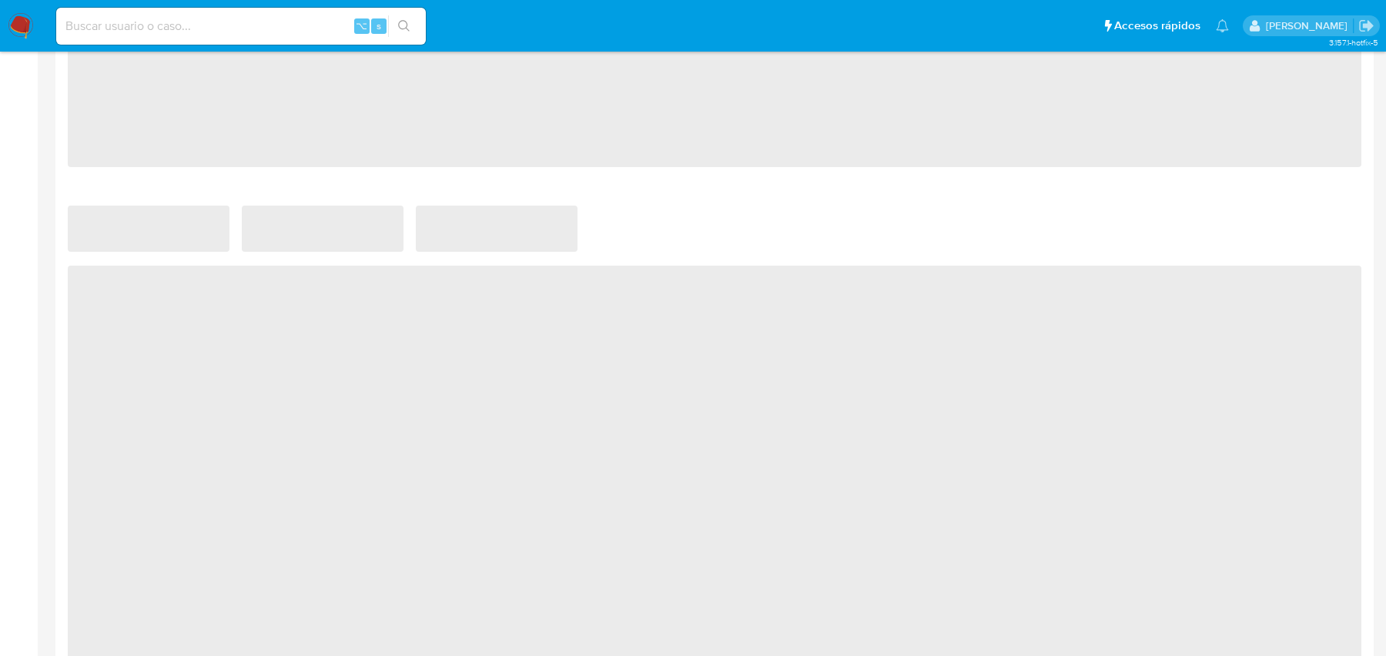
scroll to position [795, 0]
select select "10"
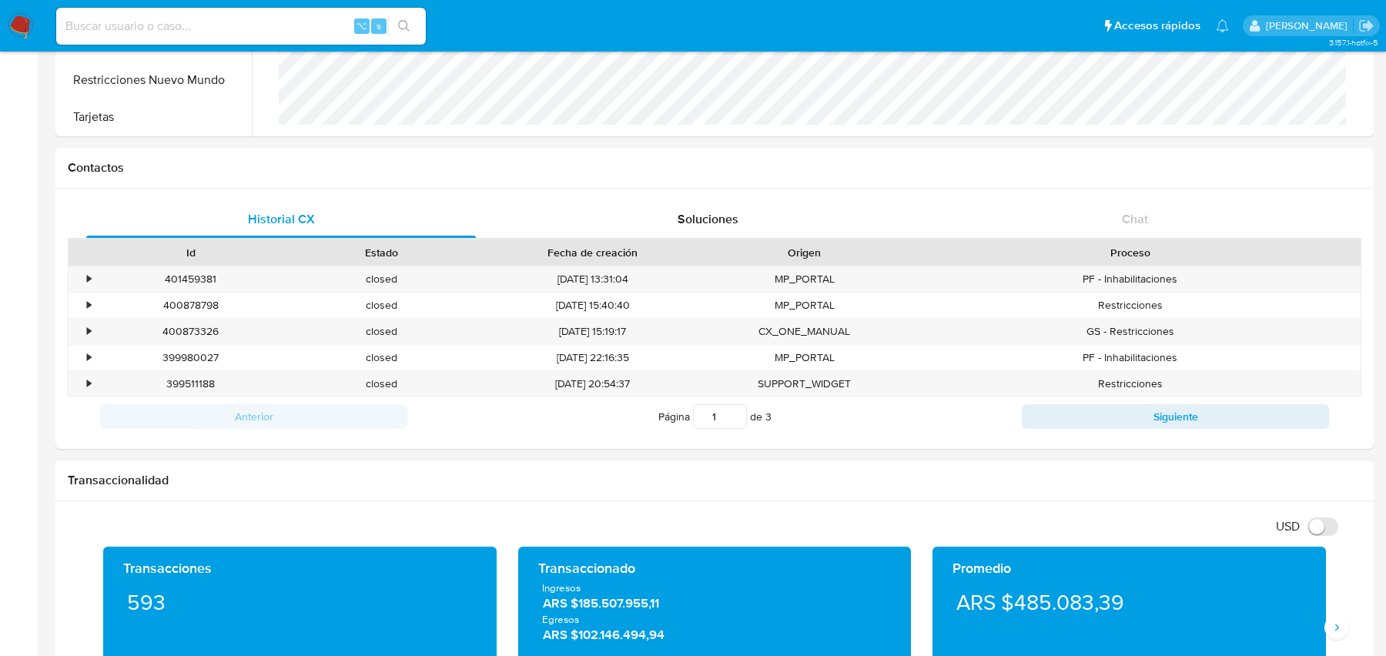
scroll to position [0, 0]
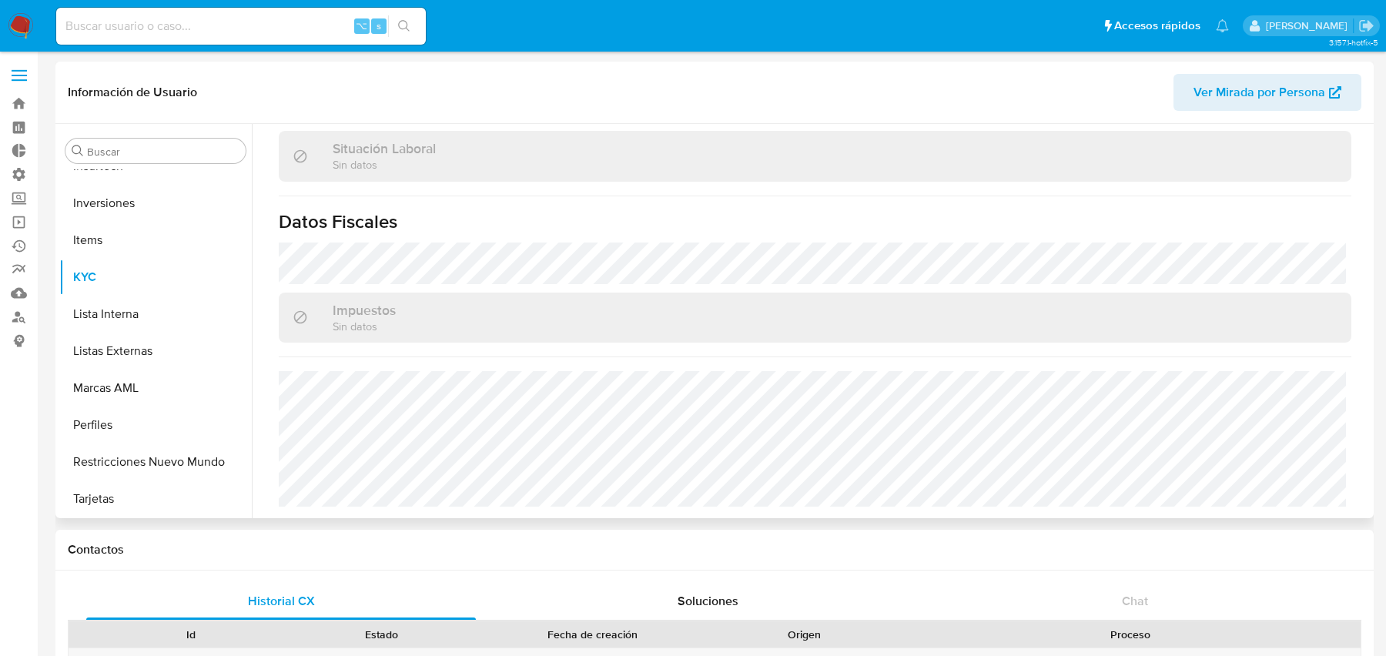
click at [1337, 89] on icon "button" at bounding box center [1335, 92] width 12 height 12
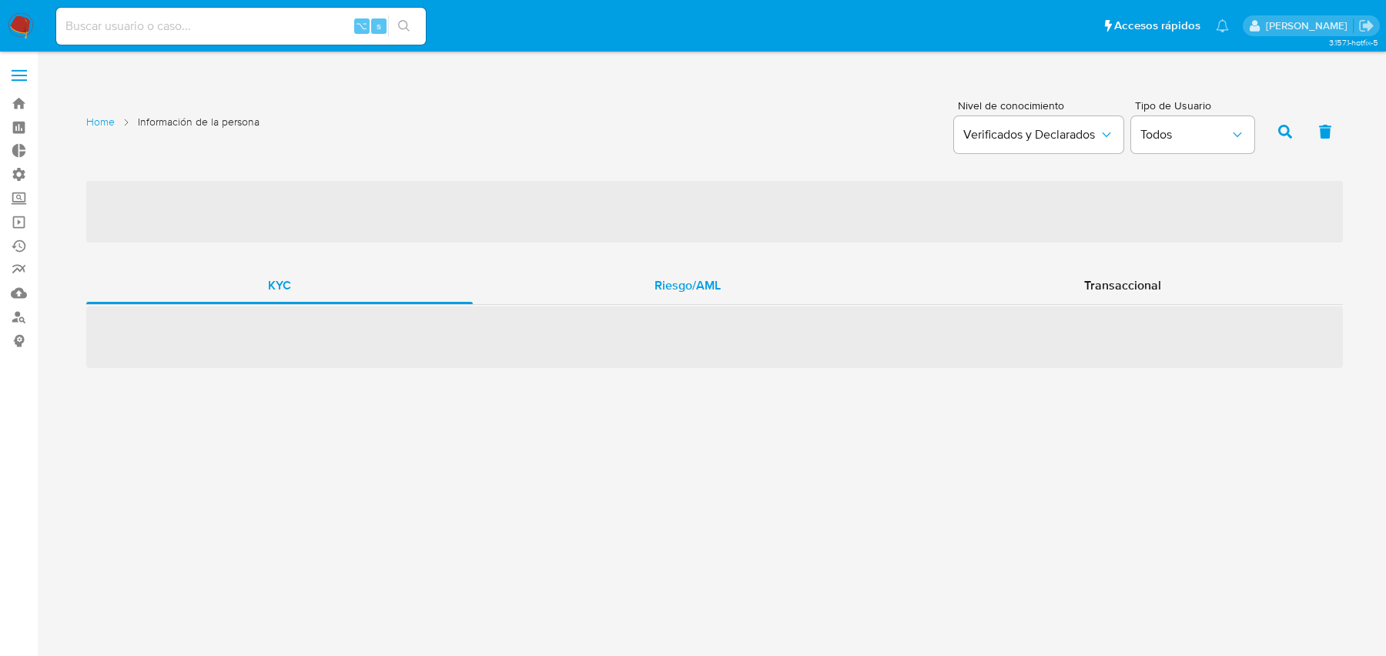
click at [623, 283] on div "Riesgo/AML" at bounding box center [688, 285] width 430 height 37
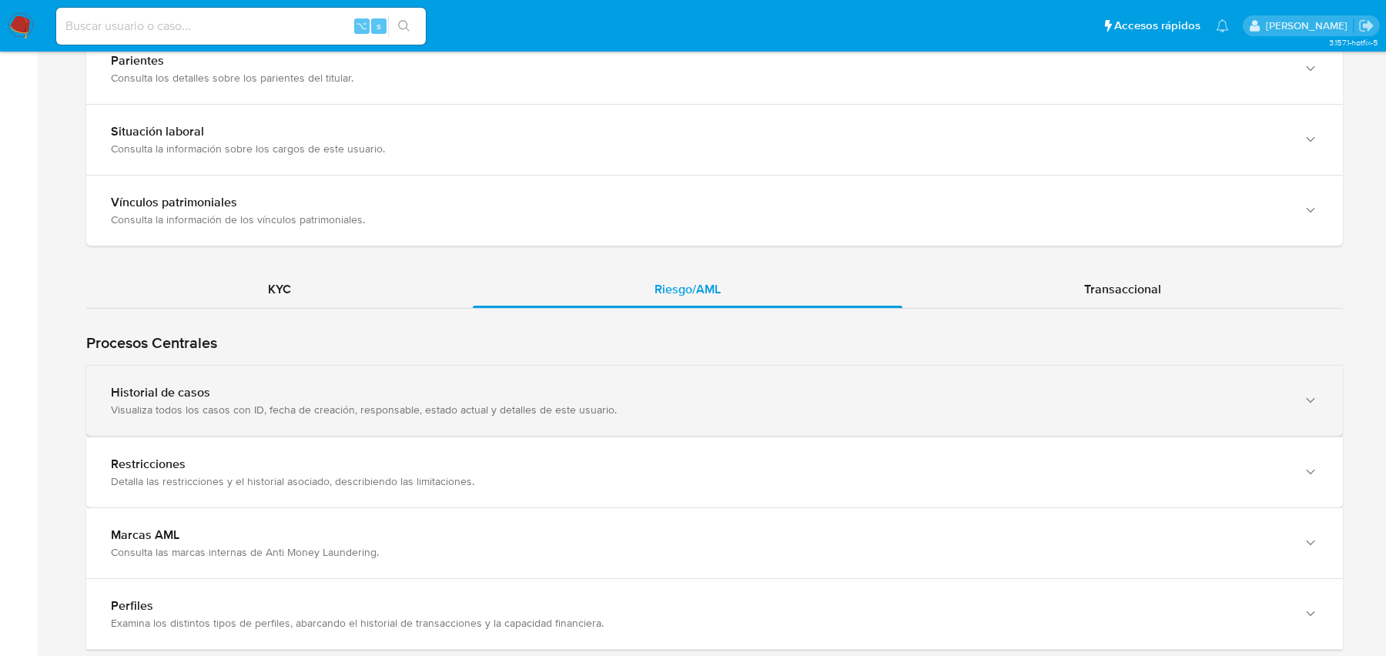
click at [544, 380] on div "Historial de casos Visualiza todos los casos con ID, fecha de creación, respons…" at bounding box center [714, 401] width 1257 height 70
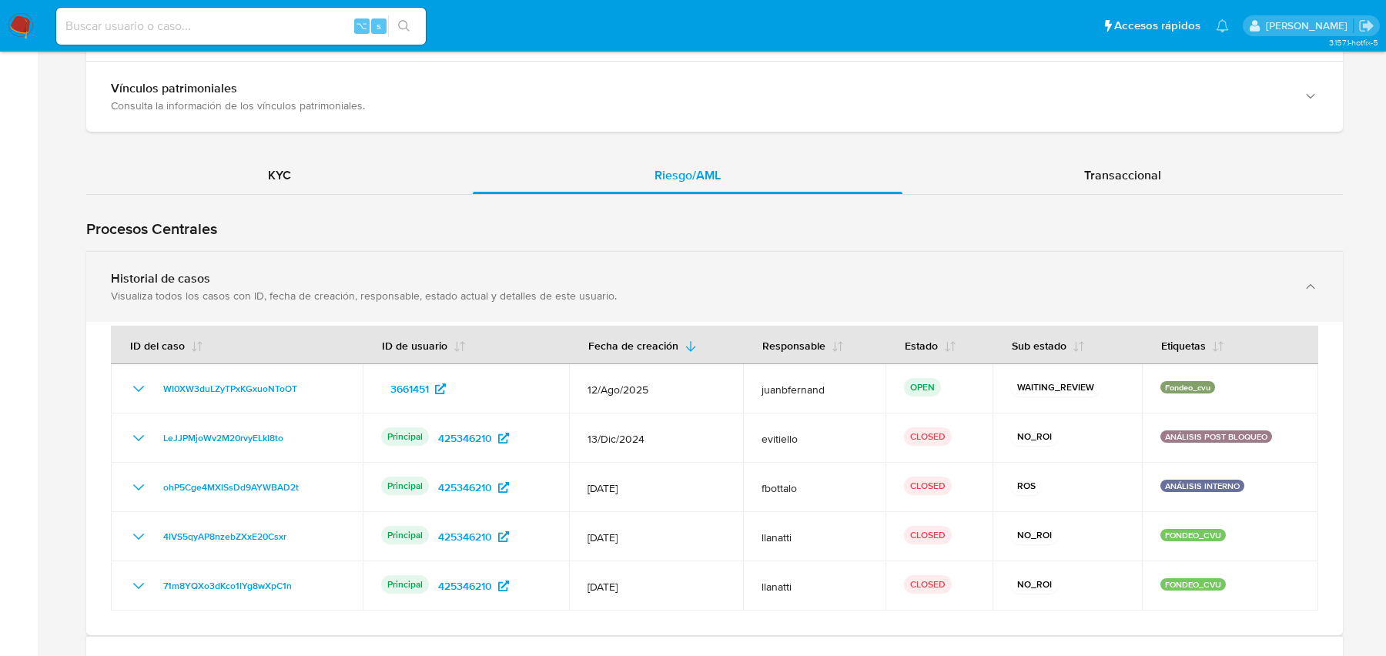
scroll to position [1330, 0]
